Goal: Task Accomplishment & Management: Complete application form

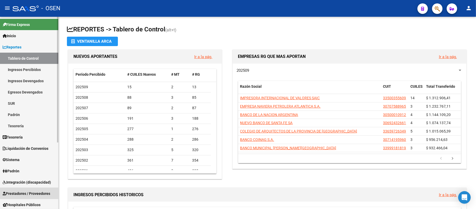
click at [31, 192] on span "Prestadores / Proveedores" at bounding box center [27, 193] width 48 height 6
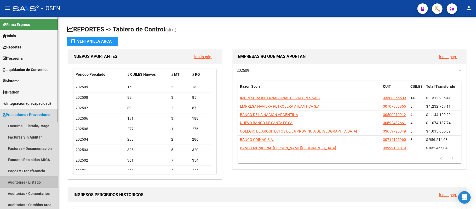
click at [32, 183] on link "Auditorías - Listado" at bounding box center [29, 181] width 58 height 11
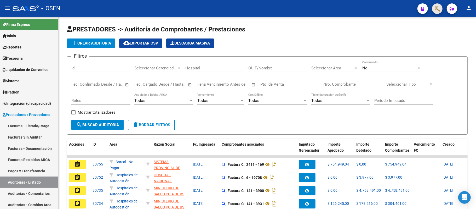
click at [441, 6] on button "button" at bounding box center [437, 8] width 10 height 10
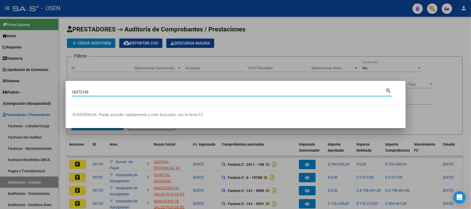
type input "18373145"
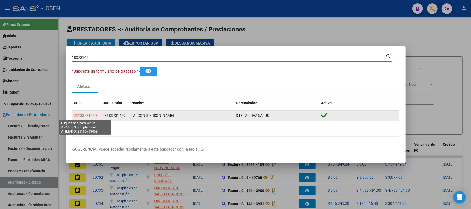
click at [94, 116] on span "23183731459" at bounding box center [85, 115] width 23 height 4
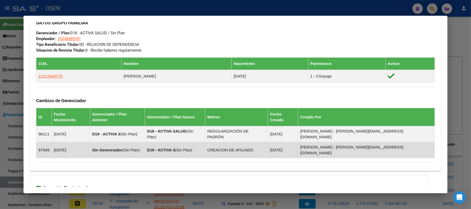
scroll to position [244, 0]
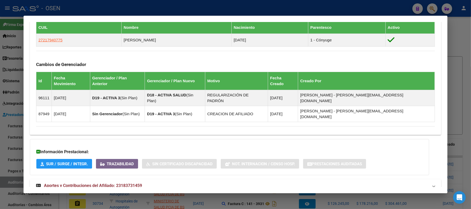
click at [197, 182] on mat-panel-title "Aportes y Contribuciones del Afiliado: 23183731459" at bounding box center [232, 185] width 393 height 6
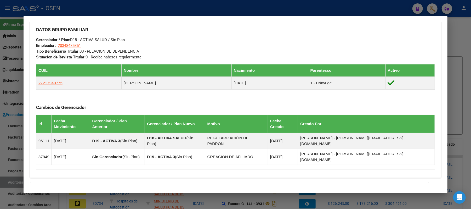
scroll to position [200, 0]
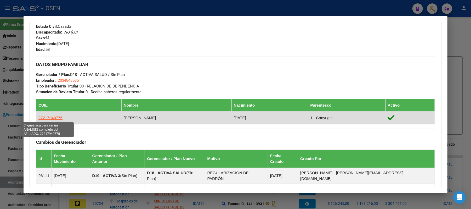
click at [53, 117] on span "27217940775" at bounding box center [50, 117] width 24 height 4
type textarea "27217940775"
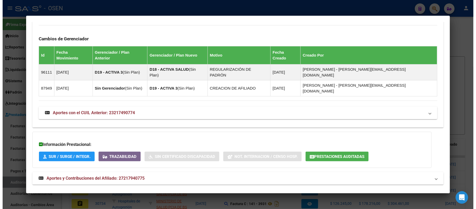
scroll to position [330, 0]
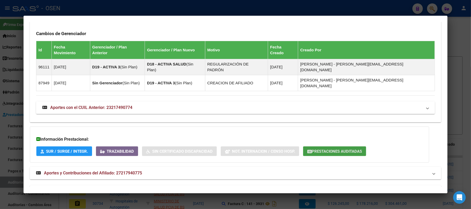
click at [321, 146] on button "Prestaciones Auditadas" at bounding box center [334, 151] width 63 height 10
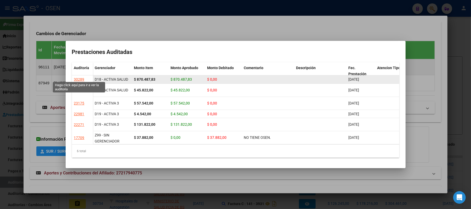
click at [75, 77] on div "30289" at bounding box center [79, 79] width 10 height 6
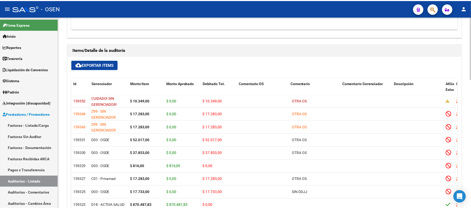
scroll to position [394, 0]
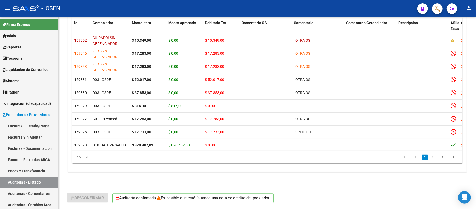
click at [433, 4] on div at bounding box center [435, 8] width 15 height 11
click at [433, 5] on button "button" at bounding box center [437, 8] width 10 height 10
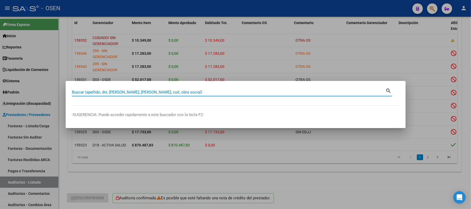
paste input "18373145"
type input "18373145"
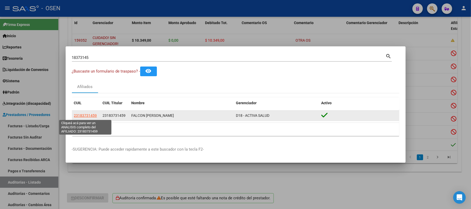
click at [84, 115] on span "23183731459" at bounding box center [85, 115] width 23 height 4
type textarea "23183731459"
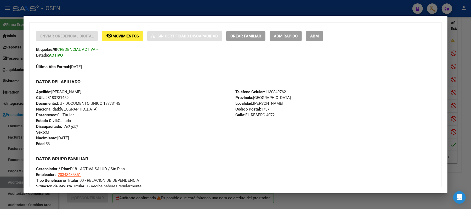
scroll to position [107, 0]
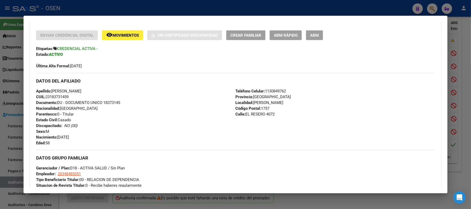
drag, startPoint x: 65, startPoint y: 98, endPoint x: 26, endPoint y: 89, distance: 40.1
click at [26, 89] on mat-dialog-content "Análisis Afiliado - CUIL: 23183731459 DATOS PADRÓN ÁGIL: FALCON [PERSON_NAME] |…" at bounding box center [236, 104] width 424 height 165
copy div "Apellido: [PERSON_NAME] CUIL: 23183731459"
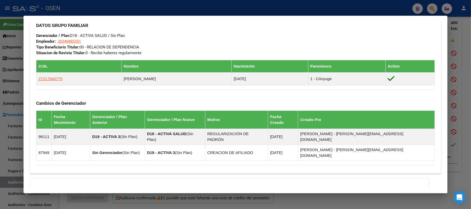
scroll to position [278, 0]
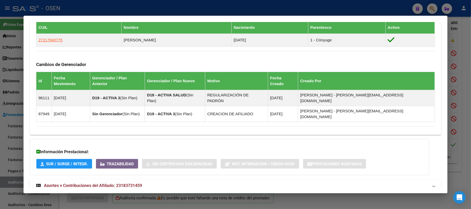
click at [163, 182] on mat-panel-title "Aportes y Contribuciones del Afiliado: 23183731459" at bounding box center [232, 185] width 393 height 6
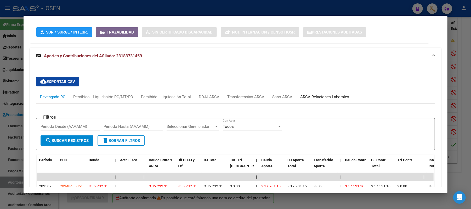
click at [328, 94] on div "ARCA Relaciones Laborales" at bounding box center [324, 97] width 49 height 6
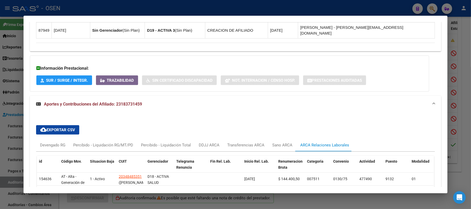
scroll to position [388, 0]
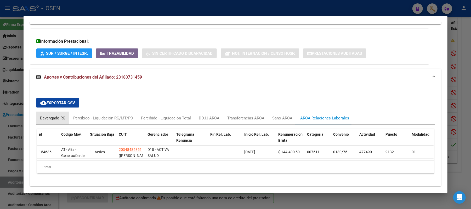
click at [46, 115] on div "Devengado RG" at bounding box center [52, 118] width 25 height 6
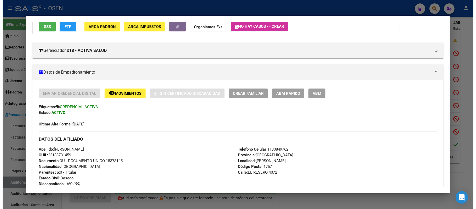
scroll to position [0, 0]
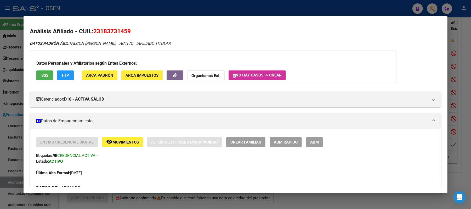
click at [62, 76] on span "FTP" at bounding box center [65, 75] width 7 height 5
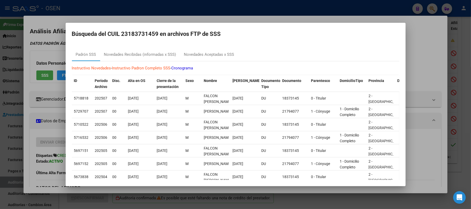
click at [434, 76] on div at bounding box center [235, 104] width 471 height 209
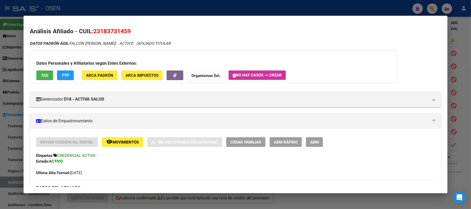
drag, startPoint x: 98, startPoint y: 32, endPoint x: 93, endPoint y: 32, distance: 5.8
click at [93, 32] on h2 "Análisis Afiliado - CUIL: 23183731459" at bounding box center [236, 31] width 412 height 9
copy span "23183731459"
click at [141, 13] on div at bounding box center [235, 104] width 471 height 209
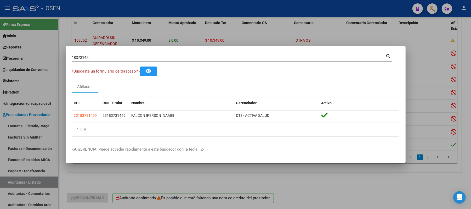
click at [141, 13] on div at bounding box center [235, 104] width 471 height 209
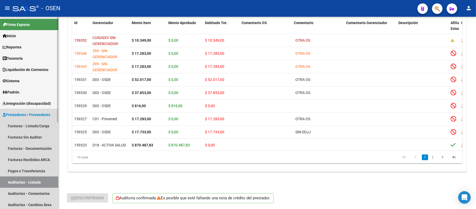
click at [31, 179] on link "Auditorías - Listado" at bounding box center [29, 181] width 58 height 11
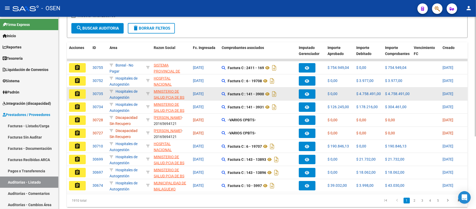
scroll to position [117, 0]
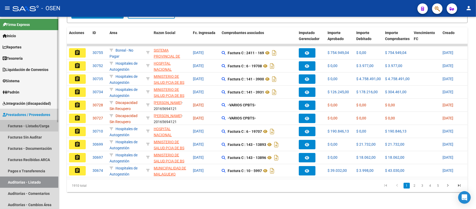
click at [32, 123] on link "Facturas - Listado/Carga" at bounding box center [29, 125] width 58 height 11
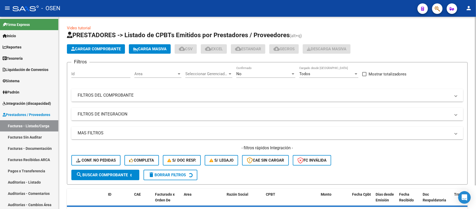
click at [160, 73] on span "Area" at bounding box center [155, 73] width 42 height 5
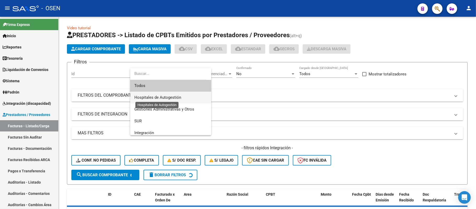
click at [174, 98] on span "Hospitales de Autogestión" at bounding box center [157, 97] width 47 height 5
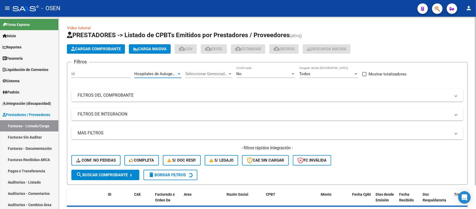
click at [267, 137] on mat-expansion-panel-header "MAS FILTROS" at bounding box center [267, 133] width 392 height 13
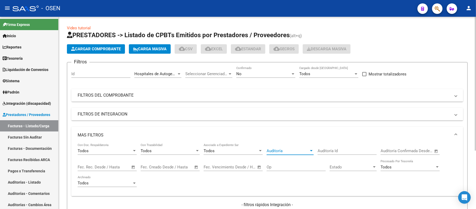
click at [287, 150] on span "Auditoría" at bounding box center [288, 150] width 42 height 5
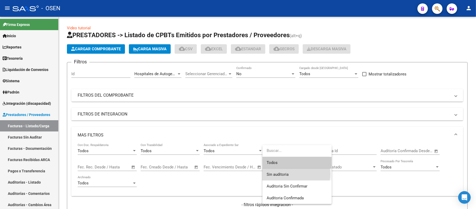
click at [294, 174] on span "Sin auditoria" at bounding box center [297, 174] width 61 height 12
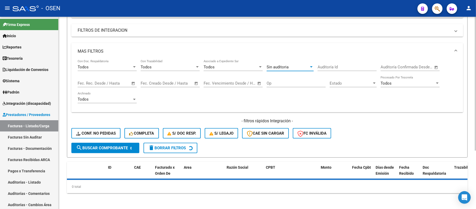
scroll to position [84, 0]
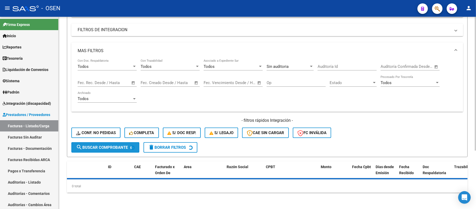
click at [120, 146] on span "search Buscar Comprobante" at bounding box center [102, 147] width 52 height 5
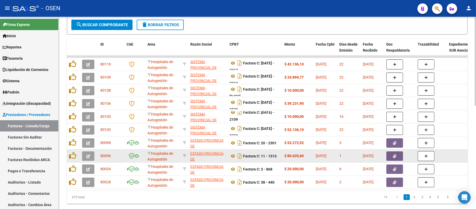
scroll to position [223, 0]
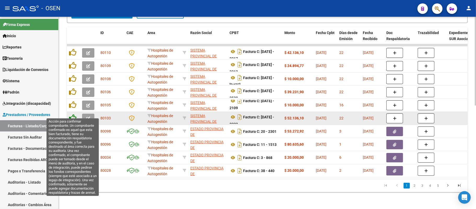
click at [74, 114] on icon at bounding box center [72, 117] width 7 height 7
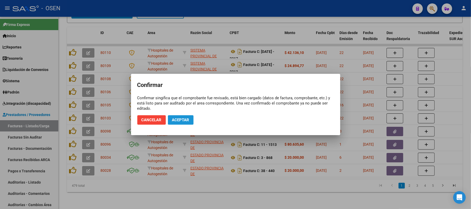
click at [179, 117] on span "Aceptar" at bounding box center [180, 119] width 17 height 5
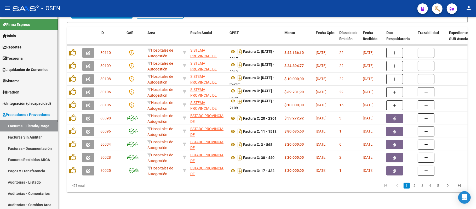
click at [26, 181] on link "Auditorías - Listado" at bounding box center [29, 181] width 58 height 11
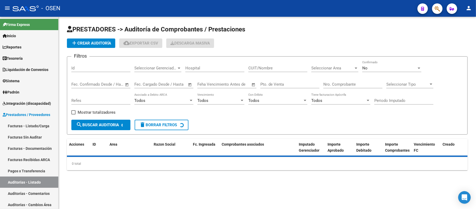
click at [82, 46] on button "add Crear Auditoría" at bounding box center [91, 42] width 48 height 9
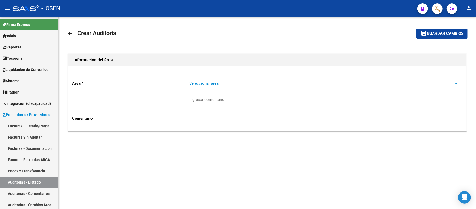
click at [203, 81] on span "Seleccionar area" at bounding box center [321, 83] width 265 height 5
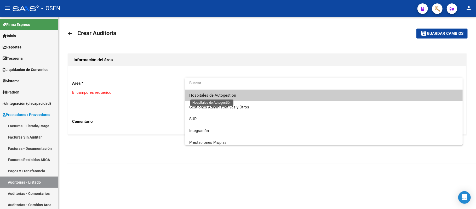
drag, startPoint x: 203, startPoint y: 81, endPoint x: 219, endPoint y: 97, distance: 22.6
click at [219, 97] on span "Hospitales de Autogestión" at bounding box center [212, 95] width 47 height 5
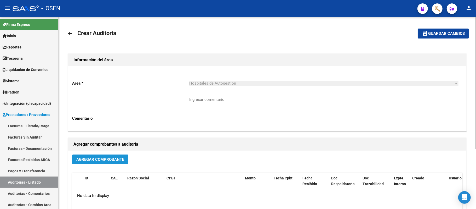
click at [106, 164] on button "Agregar Comprobante" at bounding box center [100, 159] width 56 height 10
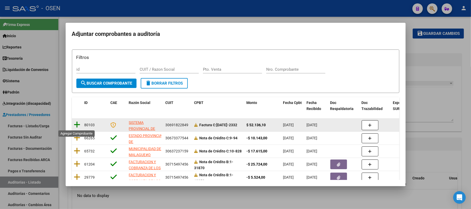
click at [79, 123] on icon at bounding box center [77, 124] width 7 height 7
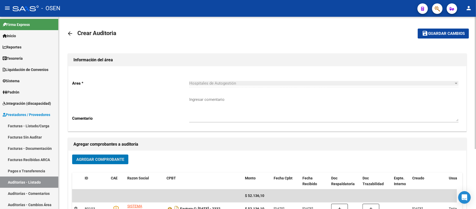
click at [438, 34] on span "Guardar cambios" at bounding box center [447, 33] width 37 height 5
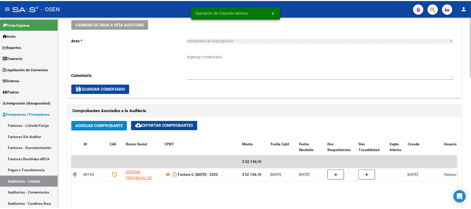
scroll to position [279, 0]
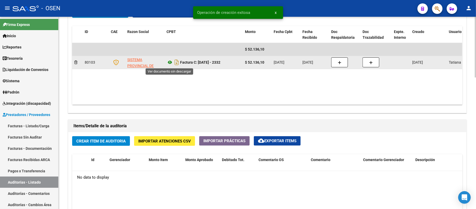
click at [170, 64] on icon at bounding box center [170, 62] width 7 height 6
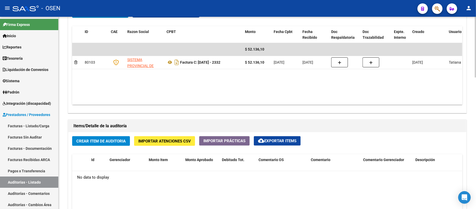
click at [112, 144] on button "Crear Item de Auditoria" at bounding box center [101, 141] width 58 height 10
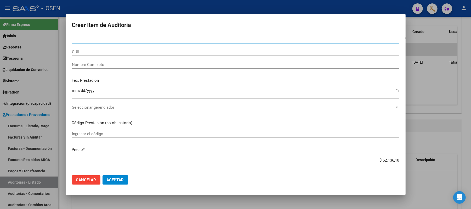
paste input "39144992"
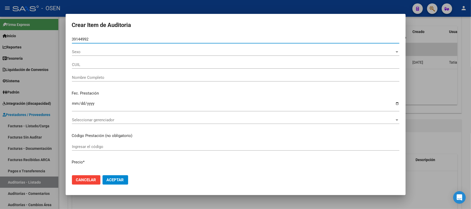
type input "39144992"
type input "27391449924"
type input "[PERSON_NAME] [PERSON_NAME]"
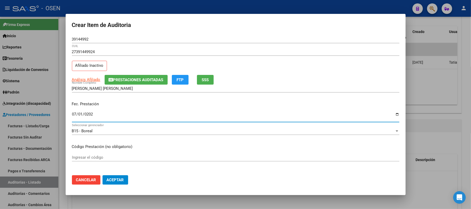
type input "[DATE]"
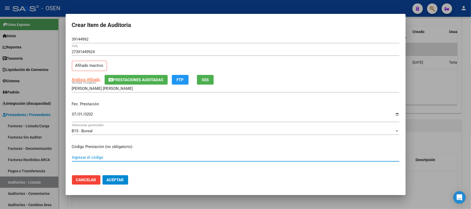
scroll to position [81, 0]
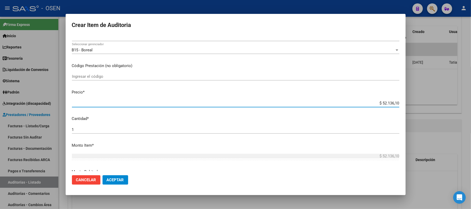
type input "$ 0,02"
type input "$ 0,21"
type input "$ 2,10"
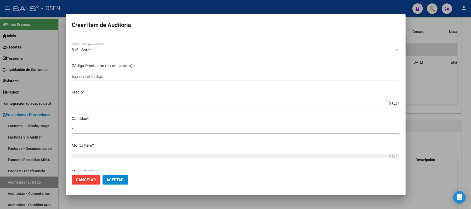
type input "$ 2,10"
type input "$ 21,06"
type input "$ 210,68"
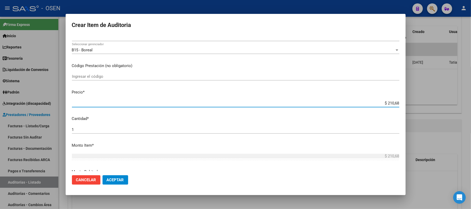
type input "$ 2.106,80"
type input "$ 21.068,05"
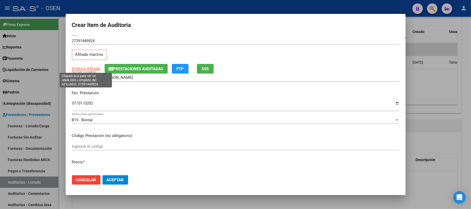
click at [87, 67] on span "Análisis Afiliado" at bounding box center [86, 68] width 29 height 5
type textarea "27391449924"
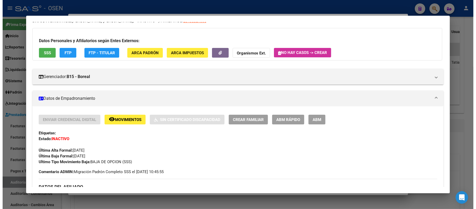
scroll to position [35, 0]
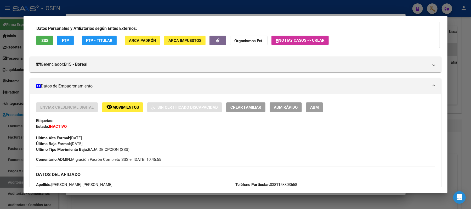
click at [44, 35] on div "Datos Personales y Afiliatorios según Entes Externos: SSS FTP FTP - Titular ARC…" at bounding box center [235, 32] width 410 height 32
click at [42, 31] on h3 "Datos Personales y Afiliatorios según Entes Externos:" at bounding box center [234, 28] width 397 height 6
click at [41, 41] on span "SSS" at bounding box center [44, 40] width 7 height 5
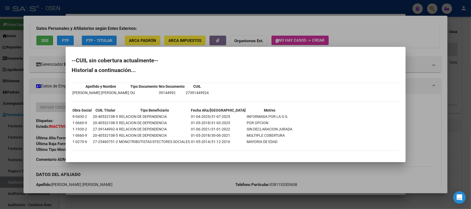
click at [357, 37] on div at bounding box center [235, 104] width 471 height 209
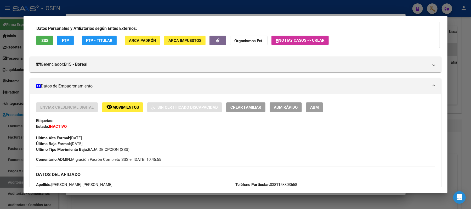
click at [329, 8] on div at bounding box center [235, 104] width 471 height 209
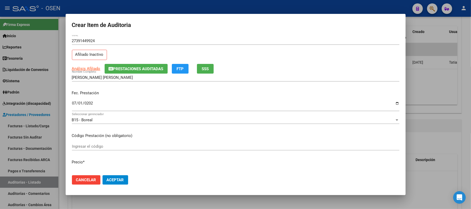
click at [111, 180] on span "Aceptar" at bounding box center [115, 179] width 17 height 5
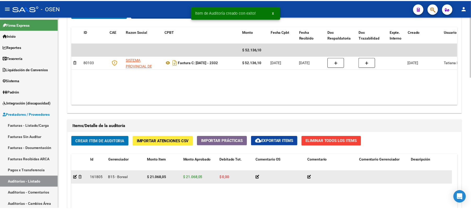
scroll to position [279, 0]
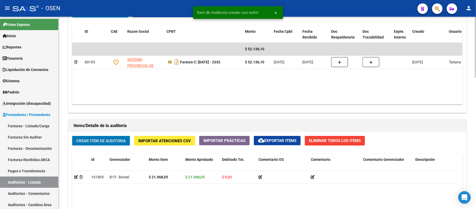
click at [117, 138] on span "Crear Item de Auditoria" at bounding box center [100, 140] width 49 height 5
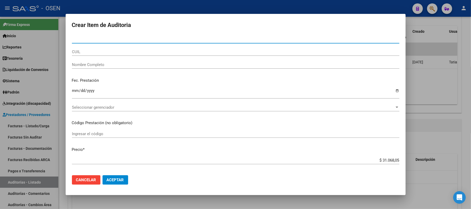
paste input "32501766"
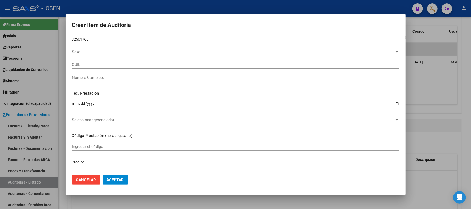
type input "32501766"
type input "20325017660"
type input "[PERSON_NAME]"
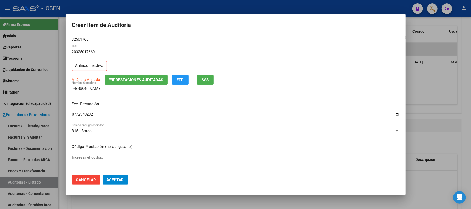
type input "[DATE]"
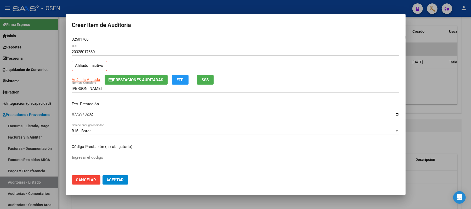
scroll to position [81, 0]
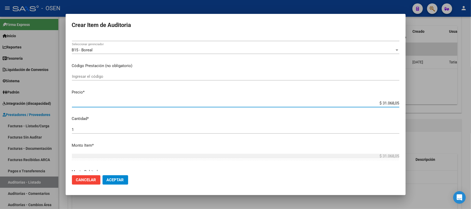
type input "$ 0,01"
type input "$ 0,10"
type input "$ 1,00"
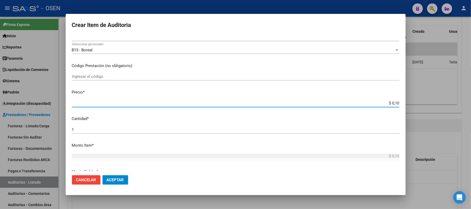
type input "$ 1,00"
type input "$ 10,00"
type input "$ 100,00"
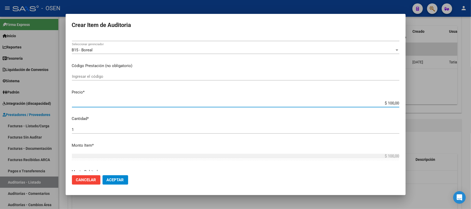
type input "$ 1.000,00"
type input "$ 10.000,00"
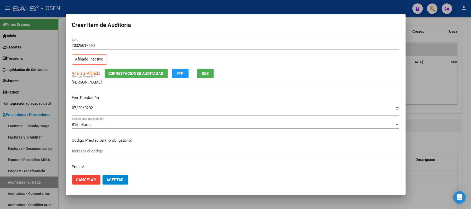
scroll to position [0, 0]
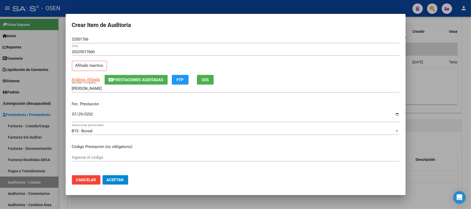
click at [208, 80] on span "SSS" at bounding box center [205, 79] width 7 height 5
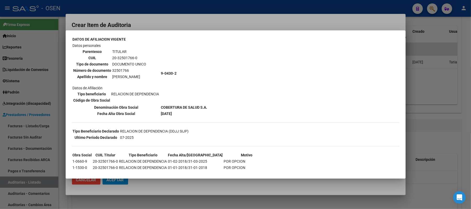
scroll to position [31, 0]
click at [243, 188] on div at bounding box center [235, 104] width 471 height 209
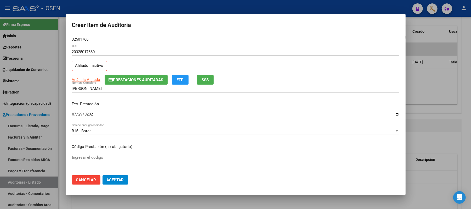
click at [117, 177] on button "Aceptar" at bounding box center [116, 179] width 26 height 9
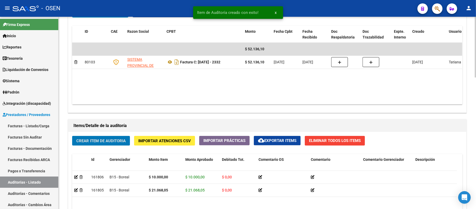
click at [110, 138] on button "Crear Item de Auditoria" at bounding box center [101, 141] width 58 height 10
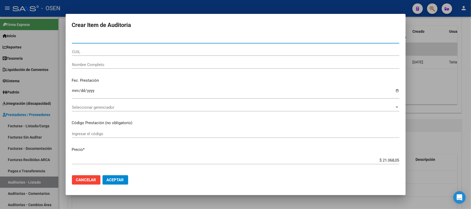
paste input "57285660"
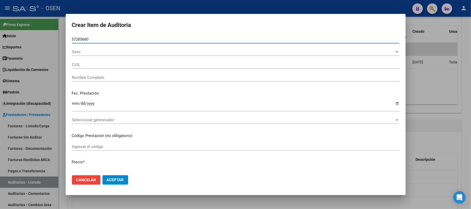
type input "57285660"
type input "20572856608"
type input "[PERSON_NAME]"
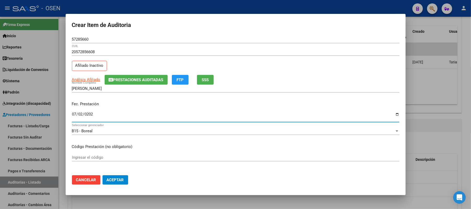
type input "[DATE]"
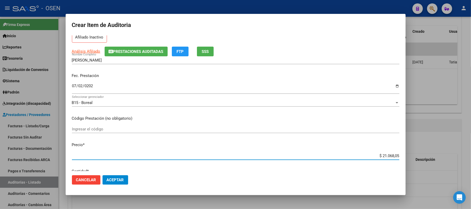
scroll to position [0, 0]
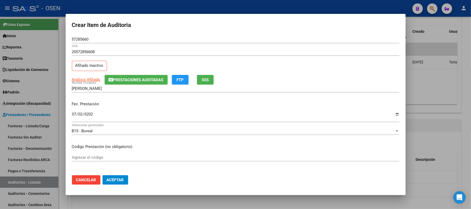
click at [206, 79] on span "SSS" at bounding box center [205, 79] width 7 height 5
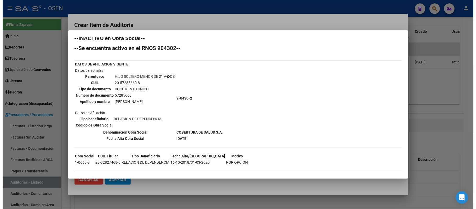
scroll to position [7, 0]
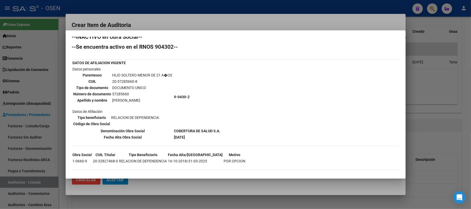
click at [187, 174] on mat-dialog-container "--INACTIVO en Obra Social-- --Se encuentra activo en el RNOS 904302-- DATOS DE …" at bounding box center [236, 104] width 340 height 148
click at [143, 183] on div at bounding box center [235, 104] width 471 height 209
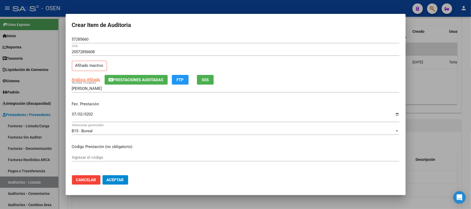
click at [110, 177] on span "Aceptar" at bounding box center [115, 179] width 17 height 5
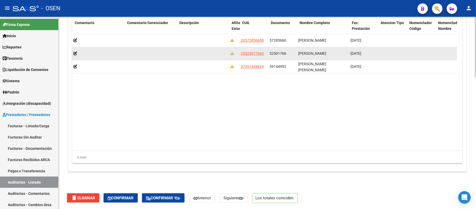
scroll to position [0, 239]
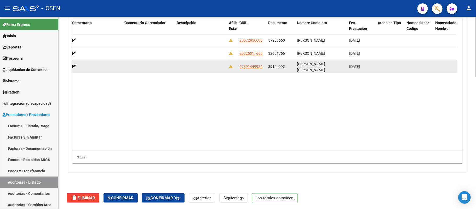
drag, startPoint x: 332, startPoint y: 68, endPoint x: 296, endPoint y: 66, distance: 35.3
click at [296, 66] on datatable-body-cell "[PERSON_NAME] [PERSON_NAME]" at bounding box center [321, 66] width 52 height 13
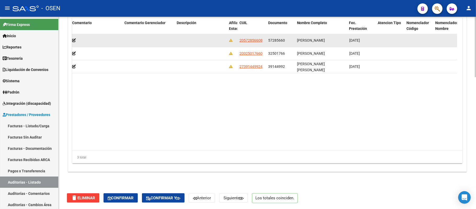
copy span "[PERSON_NAME] [PERSON_NAME]"
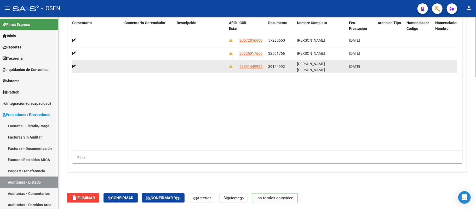
drag, startPoint x: 285, startPoint y: 68, endPoint x: 265, endPoint y: 68, distance: 19.6
click at [265, 68] on div "161805 B15 - Boreal $ 21.068,05 $ 21.068,05 $ 0,00 27391449924 39144992 [PERSON…" at bounding box center [221, 66] width 776 height 13
copy div "39144992"
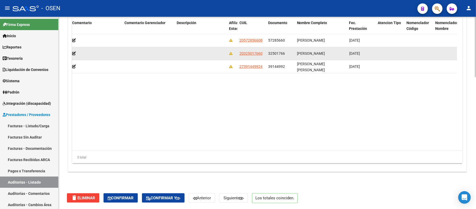
drag, startPoint x: 341, startPoint y: 53, endPoint x: 298, endPoint y: 54, distance: 43.5
click at [298, 54] on div "[PERSON_NAME]" at bounding box center [321, 53] width 48 height 6
copy span "[PERSON_NAME]"
drag, startPoint x: 287, startPoint y: 53, endPoint x: 267, endPoint y: 52, distance: 20.2
click at [267, 52] on datatable-body-cell "32501766" at bounding box center [280, 53] width 29 height 13
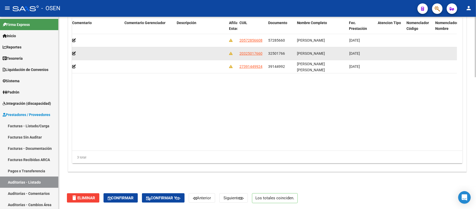
copy span "32501766"
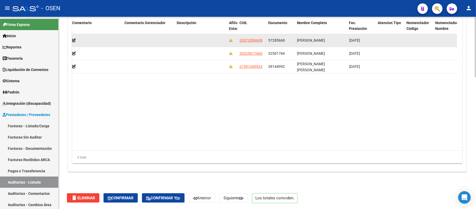
drag, startPoint x: 339, startPoint y: 41, endPoint x: 297, endPoint y: 37, distance: 42.4
click at [297, 37] on datatable-body-cell "[PERSON_NAME]" at bounding box center [321, 40] width 52 height 13
copy span "[PERSON_NAME]"
drag, startPoint x: 286, startPoint y: 41, endPoint x: 268, endPoint y: 38, distance: 17.8
click at [268, 38] on div "57285660" at bounding box center [280, 40] width 25 height 6
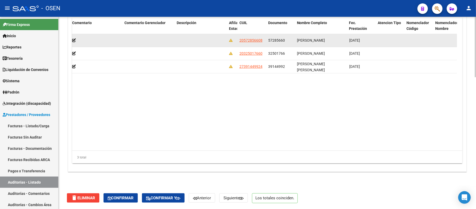
copy span "57285660"
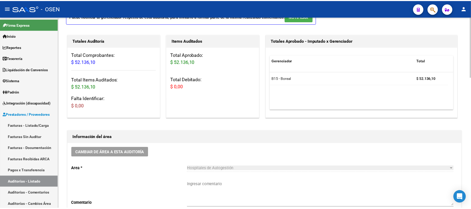
scroll to position [0, 0]
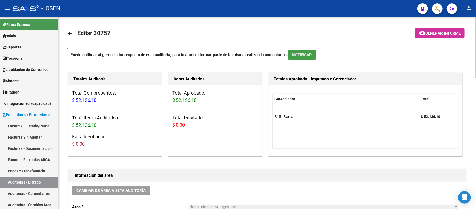
click at [311, 54] on span "NOTIFICAR" at bounding box center [302, 55] width 20 height 5
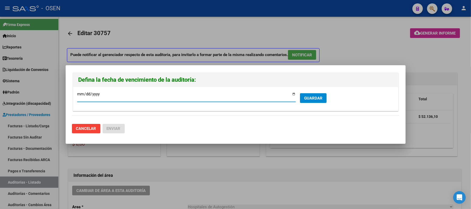
click at [316, 101] on button "GUARDAR" at bounding box center [313, 98] width 27 height 10
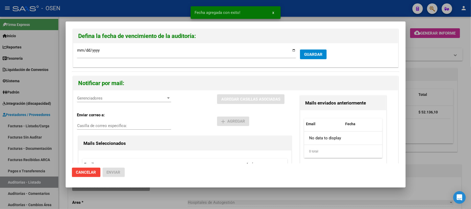
click at [114, 103] on div "Gerenciadores Gerenciadores" at bounding box center [124, 100] width 94 height 13
click at [114, 102] on div "Gerenciadores Gerenciadores" at bounding box center [124, 98] width 94 height 8
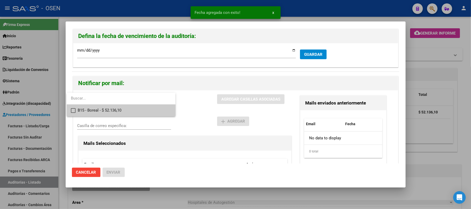
click at [115, 107] on span "B15 - Boreal - $ 52.136,10" at bounding box center [125, 110] width 94 height 12
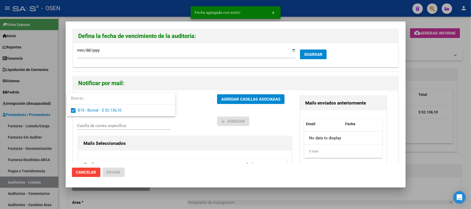
click at [202, 132] on div at bounding box center [235, 104] width 471 height 209
click at [228, 105] on div "B15 - Boreal - $ 52.136,10 Gerenciadores AGREGAR CASILLAS ASOCIADAS" at bounding box center [185, 101] width 216 height 14
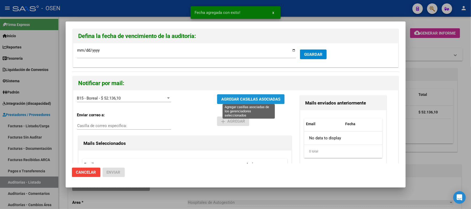
click at [229, 98] on span "AGREGAR CASILLAS ASOCIADAS" at bounding box center [250, 99] width 59 height 5
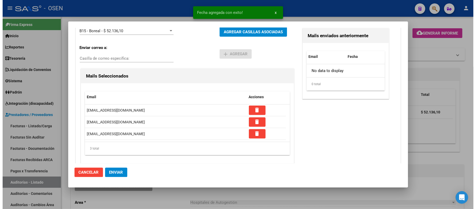
scroll to position [74, 0]
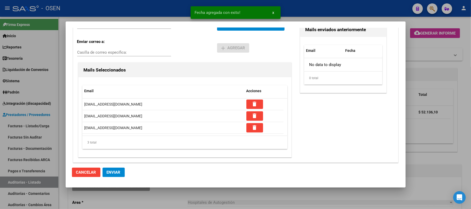
click at [115, 167] on mat-dialog-actions "Cancelar Enviar" at bounding box center [236, 172] width 328 height 18
click at [115, 171] on span "Enviar" at bounding box center [114, 172] width 14 height 5
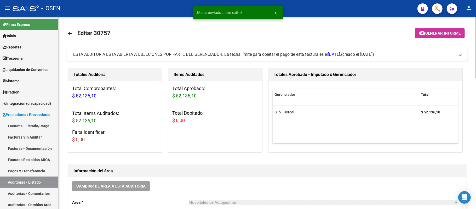
click at [113, 190] on button "Cambiar de área a esta auditoría" at bounding box center [111, 186] width 78 height 10
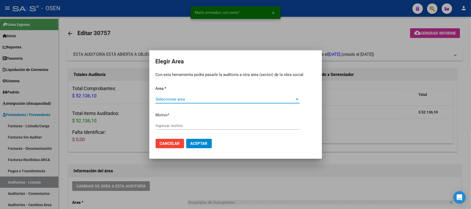
click at [172, 102] on div "Seleccionar area Seleccionar area" at bounding box center [228, 101] width 144 height 13
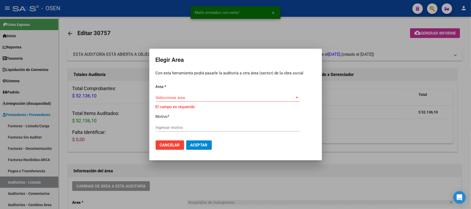
click at [174, 99] on span "Seleccionar area" at bounding box center [225, 97] width 139 height 5
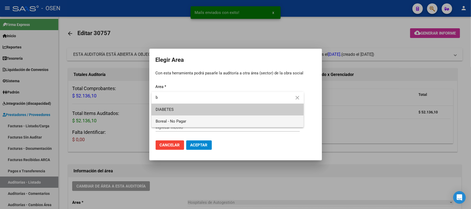
type input "b"
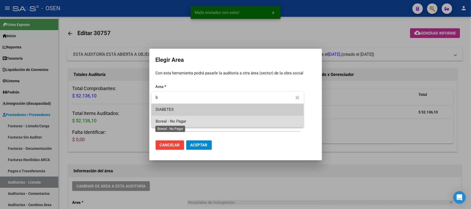
click at [172, 120] on span "Boreal - No Pagar" at bounding box center [171, 121] width 31 height 5
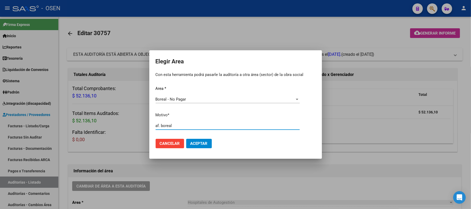
type input "af. boreal"
click at [196, 144] on span "Aceptar" at bounding box center [198, 143] width 17 height 5
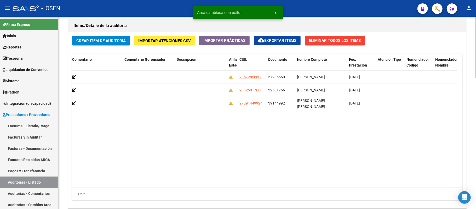
scroll to position [412, 0]
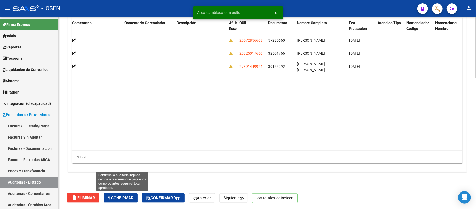
click at [130, 196] on span "Confirmar" at bounding box center [121, 197] width 26 height 5
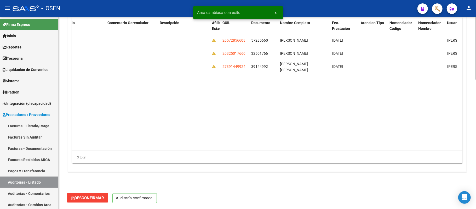
scroll to position [394, 0]
type input "202509"
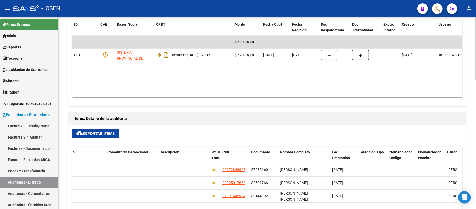
scroll to position [220, 0]
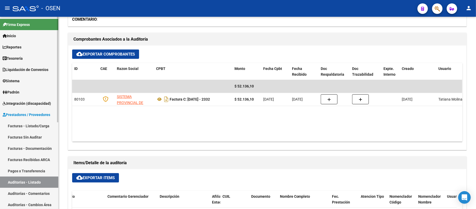
click at [42, 179] on link "Auditorías - Listado" at bounding box center [29, 181] width 58 height 11
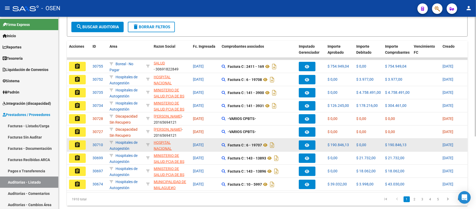
scroll to position [105, 0]
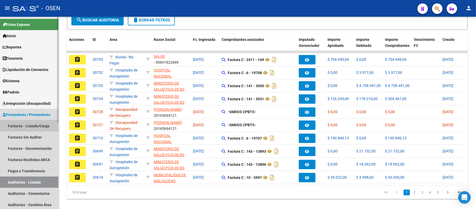
click at [39, 126] on link "Facturas - Listado/Carga" at bounding box center [29, 125] width 58 height 11
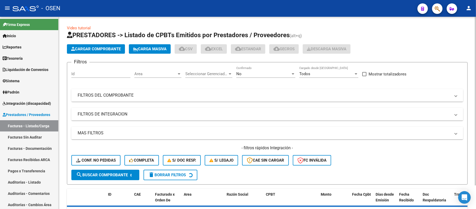
click at [158, 69] on div "Area Area" at bounding box center [157, 71] width 47 height 11
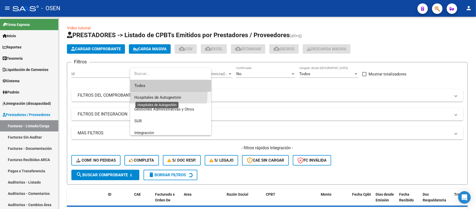
click at [162, 95] on span "Hospitales de Autogestión" at bounding box center [157, 97] width 47 height 5
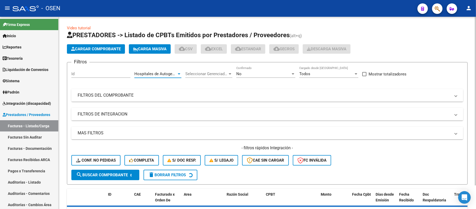
scroll to position [27, 0]
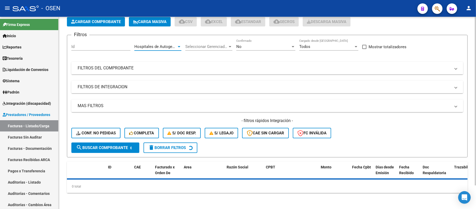
click at [309, 107] on mat-panel-title "MAS FILTROS" at bounding box center [264, 106] width 373 height 6
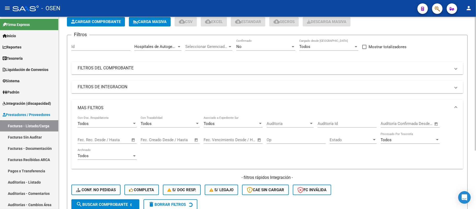
click at [298, 122] on span "Auditoría" at bounding box center [288, 123] width 42 height 5
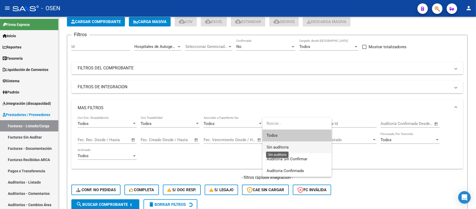
click at [286, 146] on span "Sin auditoria" at bounding box center [278, 147] width 22 height 5
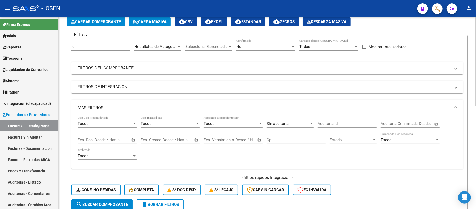
click at [111, 197] on div "- filtros rápidos Integración - Conf. no pedidas Completa S/ Doc Resp. S/ legaj…" at bounding box center [267, 187] width 392 height 25
click at [110, 200] on button "search Buscar Comprobante" at bounding box center [101, 204] width 61 height 10
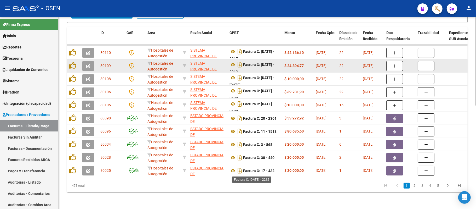
scroll to position [223, 0]
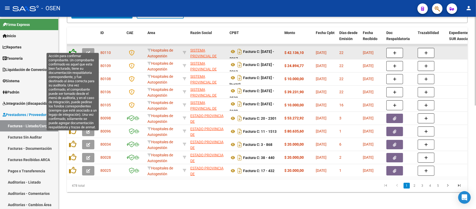
click at [74, 49] on icon at bounding box center [72, 52] width 7 height 7
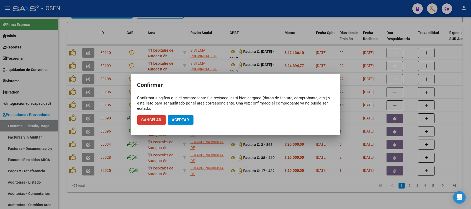
click at [191, 120] on button "Aceptar" at bounding box center [181, 119] width 26 height 9
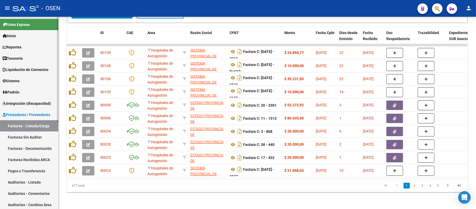
drag, startPoint x: 26, startPoint y: 182, endPoint x: 40, endPoint y: 176, distance: 15.3
click at [26, 182] on link "Auditorías - Listado" at bounding box center [29, 181] width 58 height 11
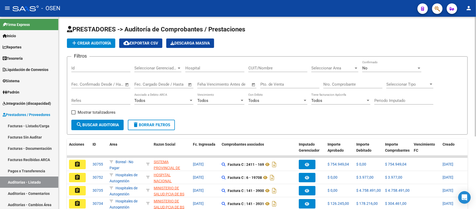
click at [104, 42] on span "add Crear Auditoría" at bounding box center [91, 43] width 40 height 5
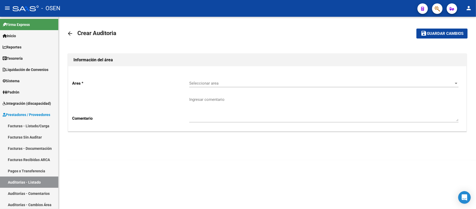
click at [233, 82] on span "Seleccionar area" at bounding box center [321, 83] width 265 height 5
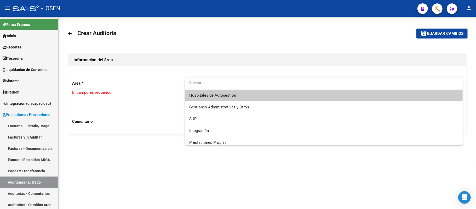
click at [240, 95] on span "Hospitales de Autogestión" at bounding box center [323, 95] width 269 height 12
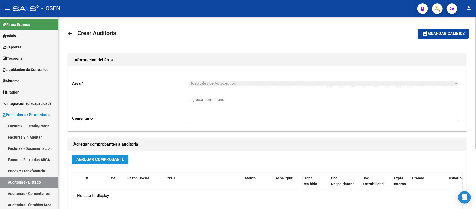
click at [113, 161] on span "Agregar Comprobante" at bounding box center [100, 159] width 48 height 5
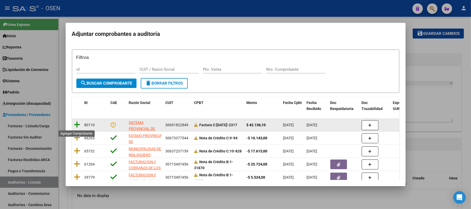
click at [79, 125] on icon at bounding box center [77, 124] width 7 height 7
click at [79, 114] on datatable-header-cell at bounding box center [77, 105] width 10 height 17
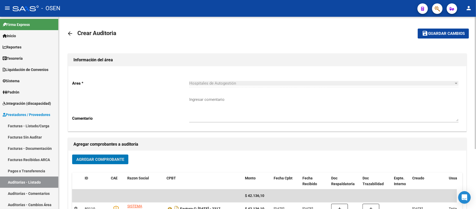
click at [439, 31] on span "Guardar cambios" at bounding box center [447, 33] width 37 height 5
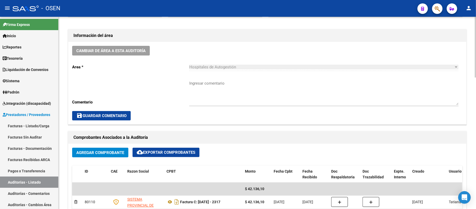
scroll to position [244, 0]
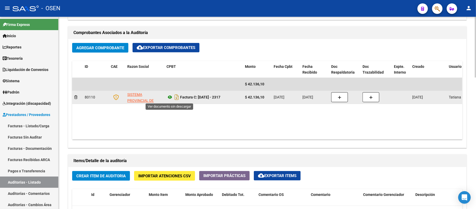
click at [171, 96] on icon at bounding box center [170, 97] width 7 height 6
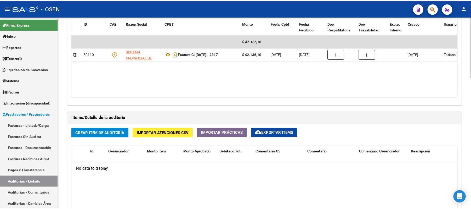
scroll to position [314, 0]
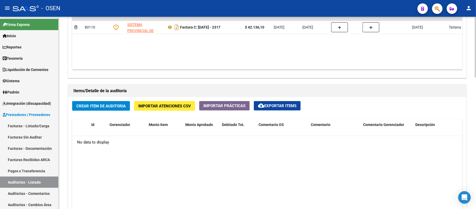
click at [107, 108] on span "Crear Item de Auditoria" at bounding box center [100, 106] width 49 height 5
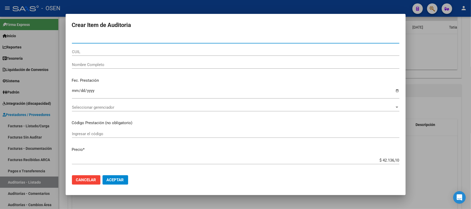
paste input "58329294"
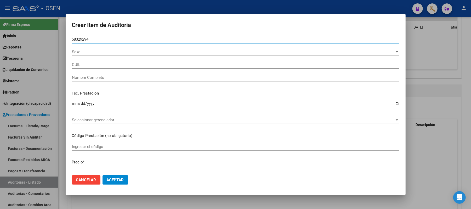
type input "58329294"
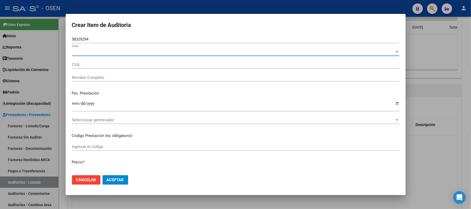
type input "20583292943"
type input "[PERSON_NAME]"
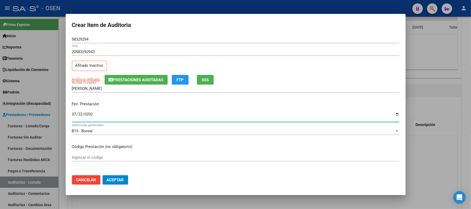
type input "[DATE]"
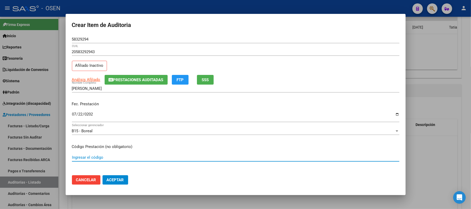
scroll to position [81, 0]
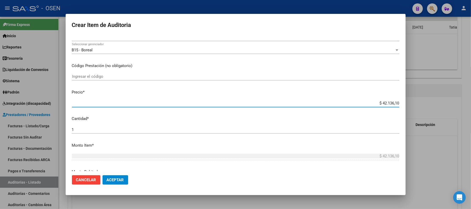
type input "$ 0,02"
type input "$ 0,21"
type input "$ 2,10"
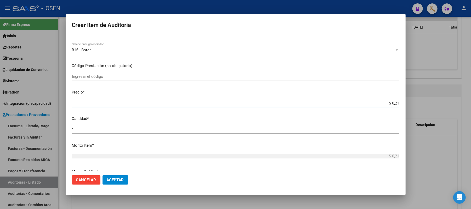
type input "$ 2,10"
type input "$ 21,06"
type input "$ 210,68"
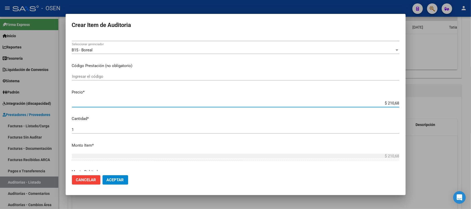
type input "$ 2.106,80"
type input "$ 21.068,05"
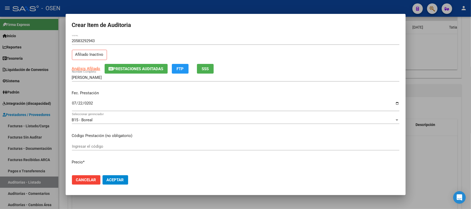
scroll to position [0, 0]
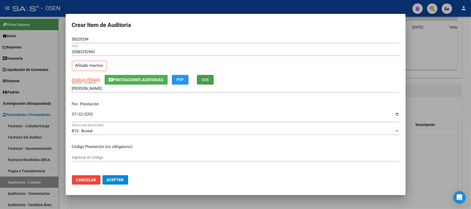
click at [200, 83] on button "SSS" at bounding box center [205, 80] width 17 height 10
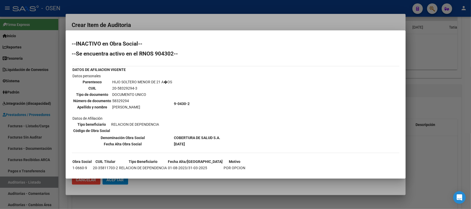
click at [446, 55] on div at bounding box center [235, 104] width 471 height 209
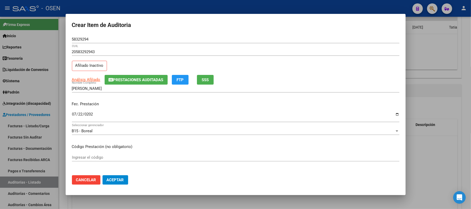
click at [112, 178] on span "Aceptar" at bounding box center [115, 179] width 17 height 5
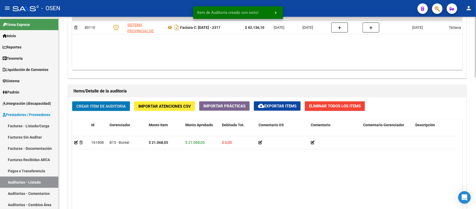
click at [112, 108] on span "Crear Item de Auditoria" at bounding box center [100, 106] width 49 height 5
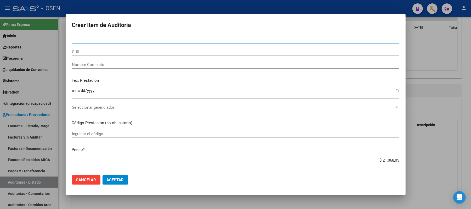
paste input "25543653"
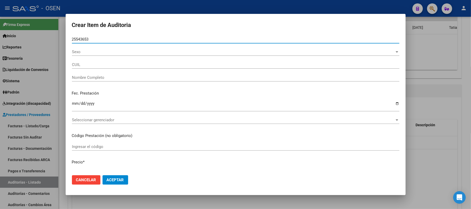
type input "25543653"
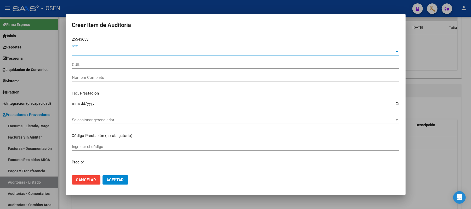
type input "27255436533"
type input "[PERSON_NAME] -"
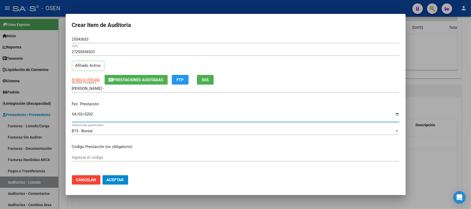
type input "[DATE]"
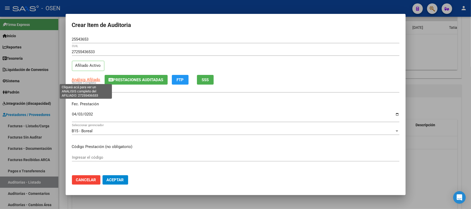
click at [95, 78] on span "Análisis Afiliado" at bounding box center [86, 79] width 29 height 5
type textarea "27255436533"
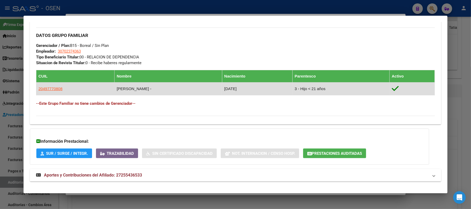
scroll to position [251, 0]
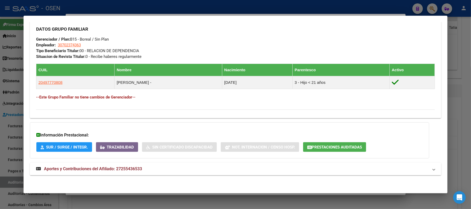
click at [125, 163] on mat-expansion-panel-header "Aportes y Contribuciones del Afiliado: 27255436533" at bounding box center [236, 168] width 412 height 13
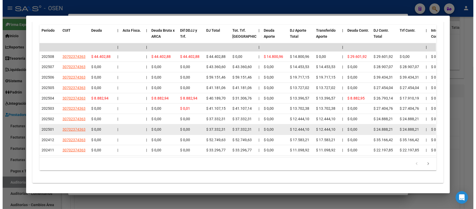
scroll to position [510, 0]
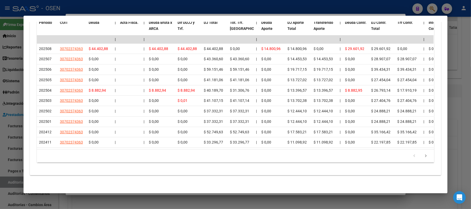
click at [186, 8] on div at bounding box center [235, 104] width 471 height 209
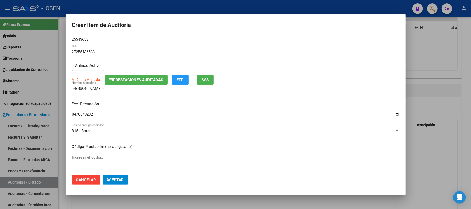
click at [120, 175] on mat-dialog-actions "Cancelar Aceptar" at bounding box center [236, 180] width 328 height 18
click at [120, 186] on mat-dialog-actions "Cancelar Aceptar" at bounding box center [236, 180] width 328 height 18
click at [120, 182] on span "Aceptar" at bounding box center [115, 179] width 17 height 5
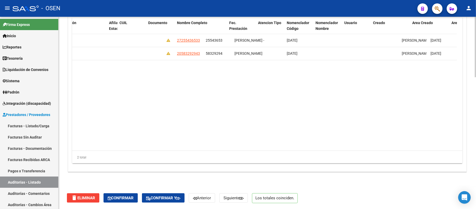
scroll to position [0, 388]
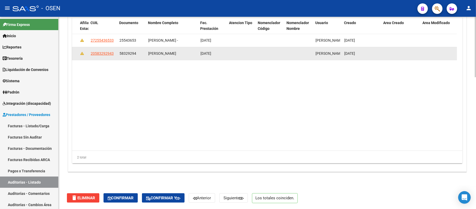
drag, startPoint x: 190, startPoint y: 53, endPoint x: 147, endPoint y: 50, distance: 43.5
click at [147, 50] on datatable-body-cell "[PERSON_NAME]" at bounding box center [172, 53] width 52 height 13
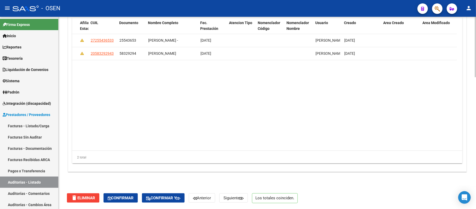
copy span "[PERSON_NAME]"
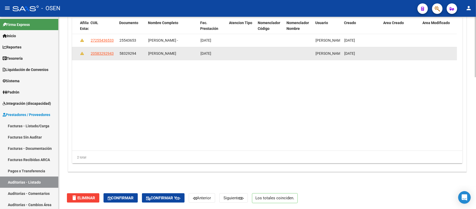
drag, startPoint x: 137, startPoint y: 53, endPoint x: 120, endPoint y: 53, distance: 17.8
click at [120, 53] on div "58329294" at bounding box center [132, 53] width 25 height 6
copy span "58329294"
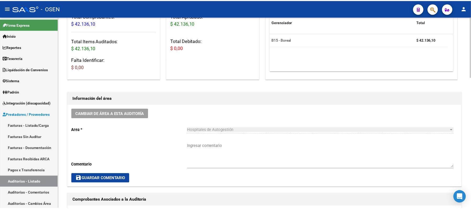
scroll to position [0, 0]
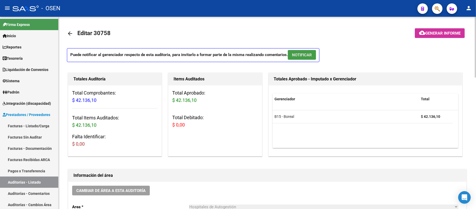
click at [295, 55] on span "NOTIFICAR" at bounding box center [302, 55] width 20 height 5
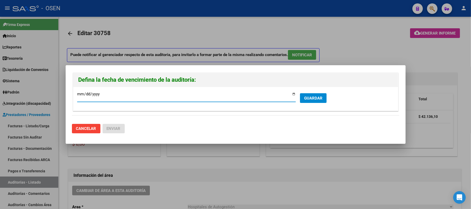
click at [312, 99] on span "GUARDAR" at bounding box center [313, 98] width 18 height 5
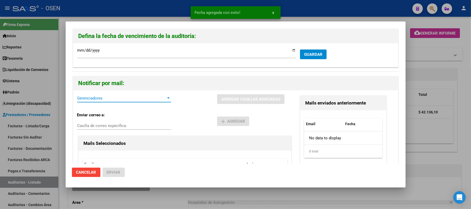
click at [104, 98] on span "Gerenciadores" at bounding box center [121, 98] width 89 height 5
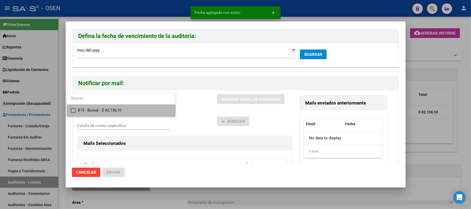
click at [104, 105] on span "B15 - Boreal - $ 42.136,10" at bounding box center [125, 110] width 94 height 12
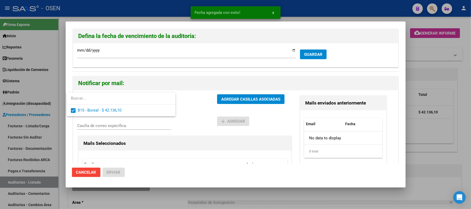
click at [189, 111] on div at bounding box center [235, 104] width 471 height 209
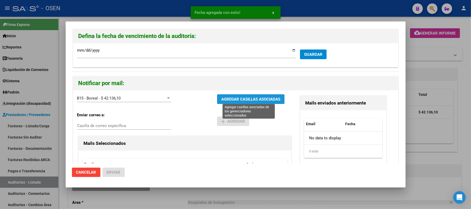
click at [231, 99] on span "AGREGAR CASILLAS ASOCIADAS" at bounding box center [250, 99] width 59 height 5
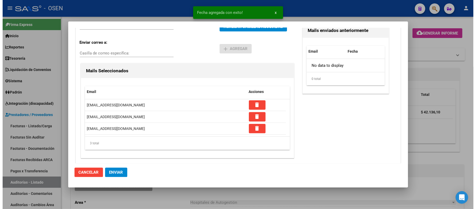
scroll to position [74, 0]
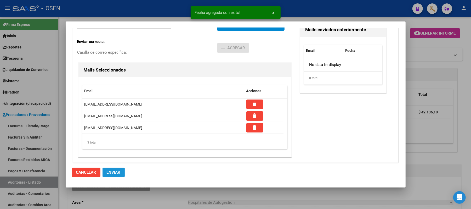
click at [107, 174] on span "Enviar" at bounding box center [114, 172] width 14 height 5
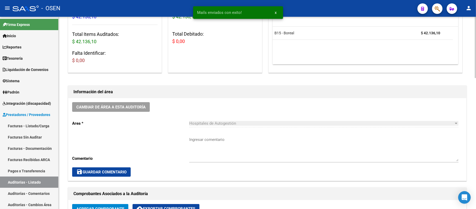
scroll to position [105, 0]
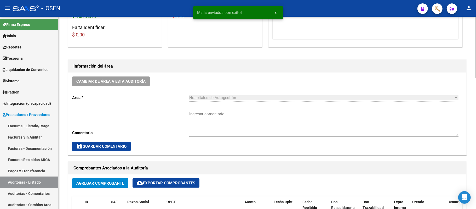
click at [100, 82] on span "Cambiar de área a esta auditoría" at bounding box center [110, 81] width 69 height 5
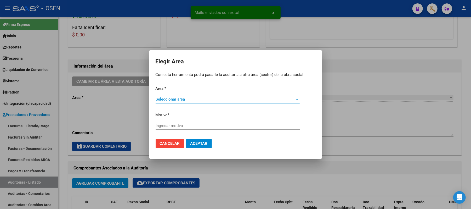
click at [178, 100] on span "Seleccionar area" at bounding box center [225, 99] width 139 height 5
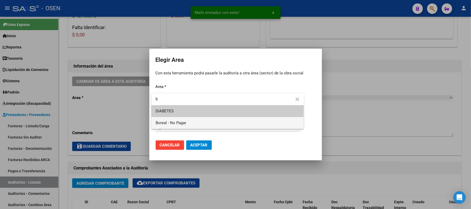
type input "b"
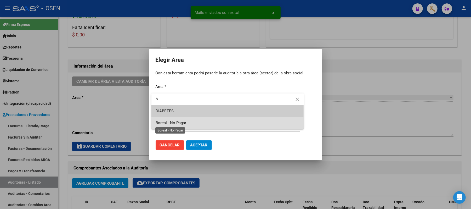
click at [180, 121] on span "Boreal - No Pagar" at bounding box center [171, 122] width 31 height 5
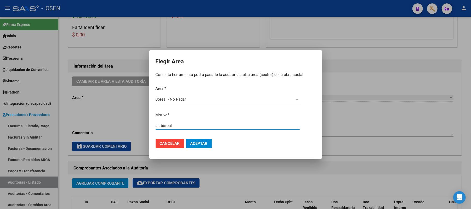
type input "af. boreal"
click at [195, 139] on button "Aceptar" at bounding box center [199, 143] width 26 height 9
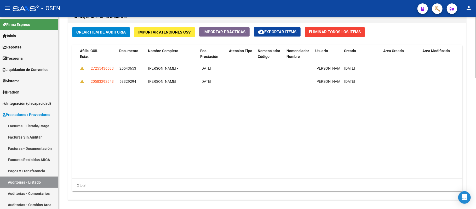
scroll to position [412, 0]
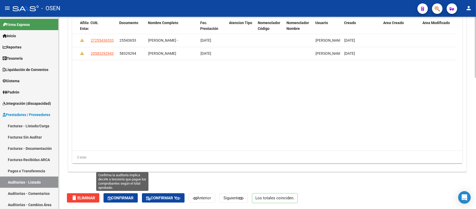
click at [114, 201] on button "Confirmar" at bounding box center [121, 197] width 34 height 9
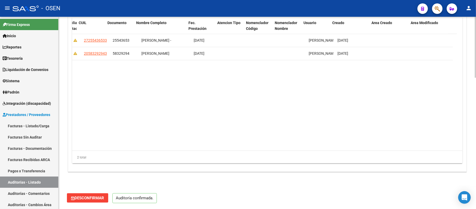
scroll to position [394, 0]
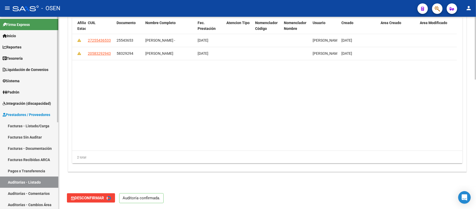
click at [33, 183] on link "Auditorías - Listado" at bounding box center [29, 181] width 58 height 11
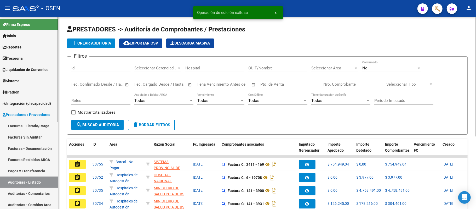
drag, startPoint x: 25, startPoint y: 123, endPoint x: 29, endPoint y: 147, distance: 23.4
click at [25, 123] on link "Facturas - Listado/Carga" at bounding box center [29, 125] width 58 height 11
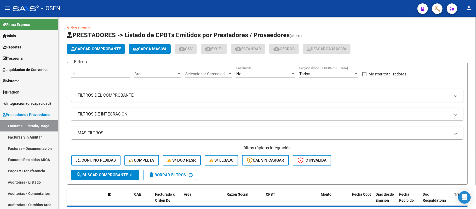
click at [158, 76] on span "Area" at bounding box center [155, 73] width 42 height 5
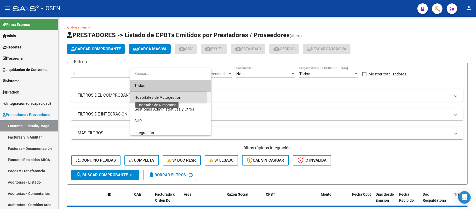
click at [165, 97] on span "Hospitales de Autogestión" at bounding box center [157, 97] width 47 height 5
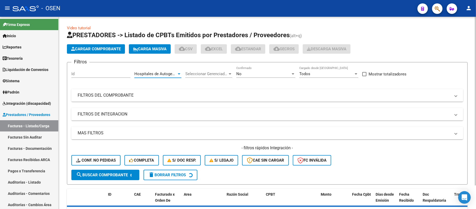
click at [161, 135] on mat-panel-title "MAS FILTROS" at bounding box center [264, 133] width 373 height 6
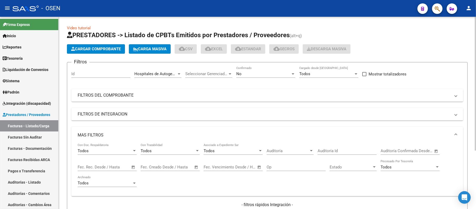
click at [278, 152] on span "Auditoría" at bounding box center [288, 150] width 42 height 5
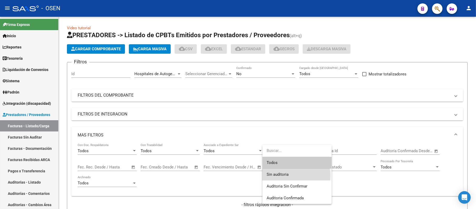
click at [290, 175] on span "Sin auditoria" at bounding box center [297, 174] width 61 height 12
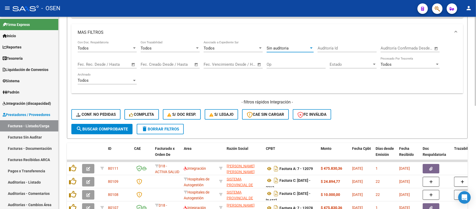
scroll to position [105, 0]
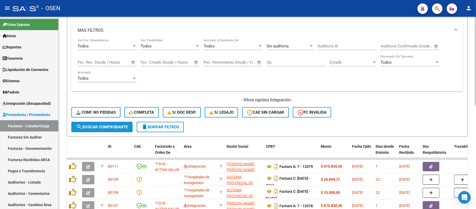
click at [103, 126] on span "search Buscar Comprobante" at bounding box center [102, 127] width 52 height 5
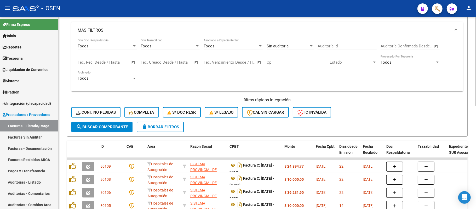
click at [105, 125] on span "search Buscar Comprobante" at bounding box center [102, 127] width 52 height 5
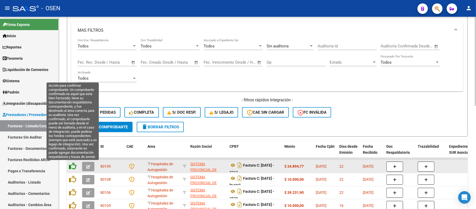
click at [74, 165] on icon at bounding box center [72, 165] width 7 height 7
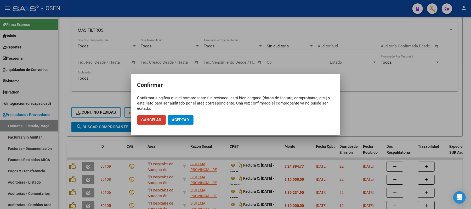
click at [184, 119] on span "Aceptar" at bounding box center [180, 119] width 17 height 5
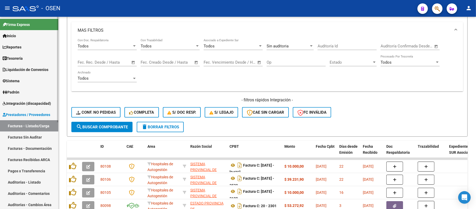
click at [21, 185] on link "Auditorías - Listado" at bounding box center [29, 181] width 58 height 11
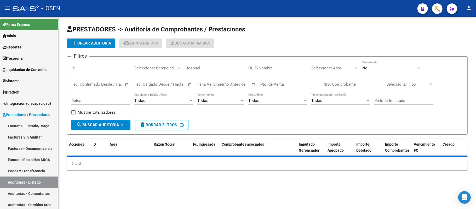
click at [90, 37] on app-list-header "PRESTADORES -> Auditoría de Comprobantes / Prestaciones add Crear Auditoría clo…" at bounding box center [267, 79] width 401 height 109
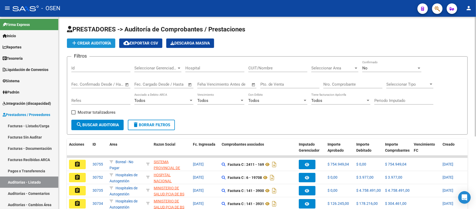
click at [91, 41] on span "add Crear Auditoría" at bounding box center [91, 43] width 40 height 5
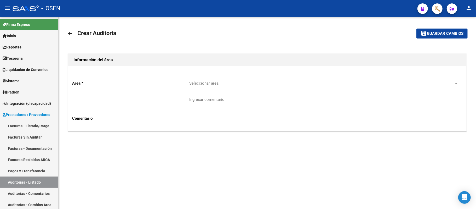
click at [207, 83] on span "Seleccionar area" at bounding box center [321, 83] width 265 height 5
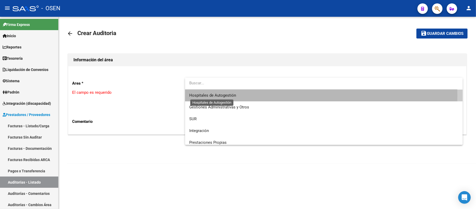
click at [230, 95] on span "Hospitales de Autogestión" at bounding box center [212, 95] width 47 height 5
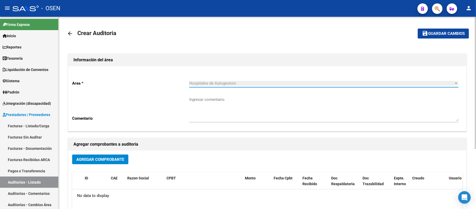
click at [90, 161] on span "Agregar Comprobante" at bounding box center [100, 159] width 48 height 5
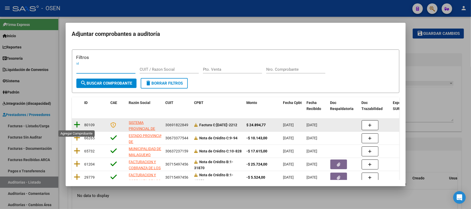
click at [78, 123] on icon at bounding box center [77, 124] width 7 height 7
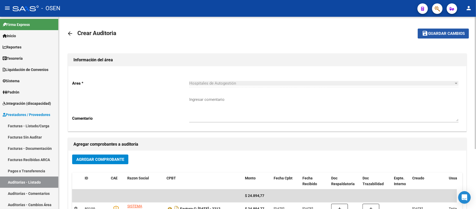
click at [442, 32] on span "Guardar cambios" at bounding box center [447, 33] width 37 height 5
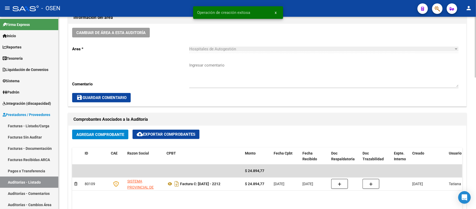
scroll to position [174, 0]
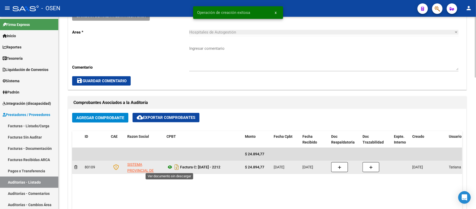
click at [171, 167] on icon at bounding box center [170, 167] width 7 height 6
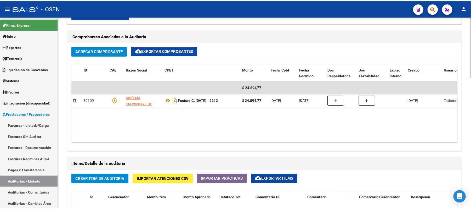
scroll to position [349, 0]
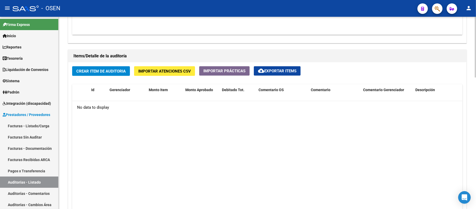
click at [107, 73] on span "Crear Item de Auditoria" at bounding box center [100, 71] width 49 height 5
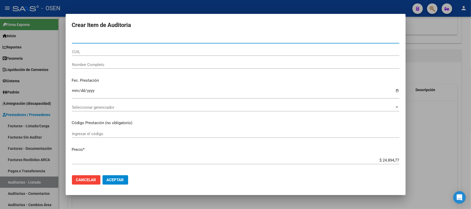
paste input "41184384"
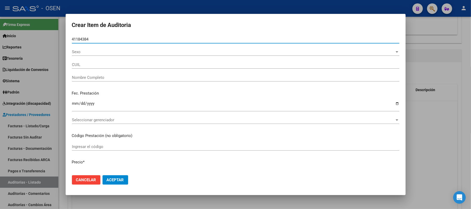
type input "41184384"
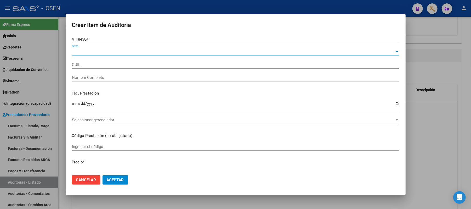
type input "20411843840"
type input "[PERSON_NAME]"
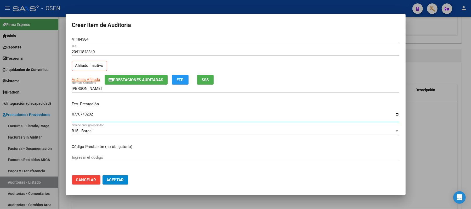
type input "[DATE]"
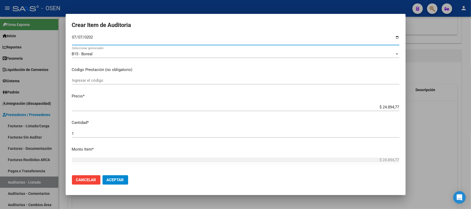
scroll to position [0, 0]
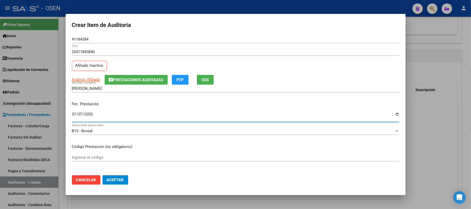
click at [206, 77] on span "SSS" at bounding box center [205, 79] width 7 height 5
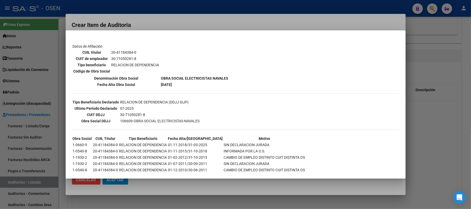
scroll to position [87, 0]
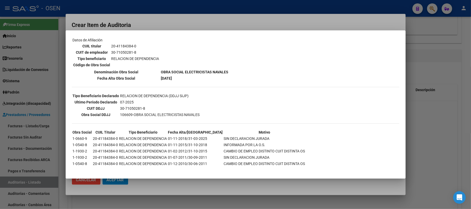
click at [222, 16] on div at bounding box center [235, 104] width 471 height 209
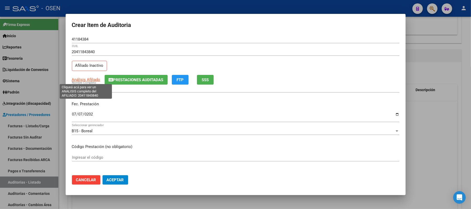
click at [82, 78] on span "Análisis Afiliado" at bounding box center [86, 79] width 29 height 5
type textarea "20411843840"
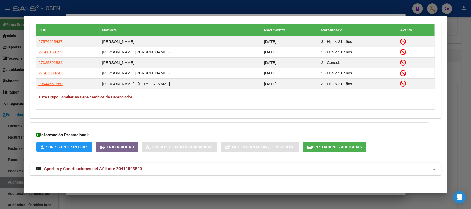
click at [216, 170] on mat-panel-title "Aportes y Contribuciones del Afiliado: 20411843840" at bounding box center [232, 169] width 393 height 6
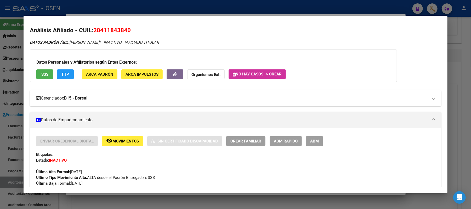
scroll to position [0, 0]
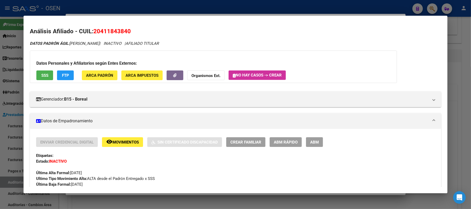
click at [30, 74] on div "Datos Personales y Afiliatorios según Entes Externos: SSS FTP ARCA Padrón ARCA …" at bounding box center [213, 66] width 367 height 32
click at [37, 74] on button "SSS" at bounding box center [44, 75] width 17 height 10
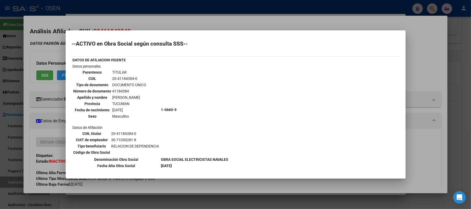
click at [179, 18] on div at bounding box center [235, 104] width 471 height 209
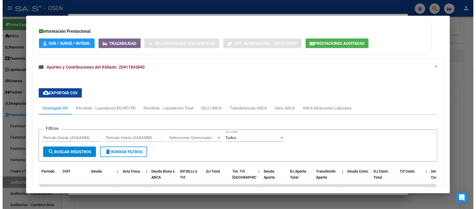
scroll to position [419, 0]
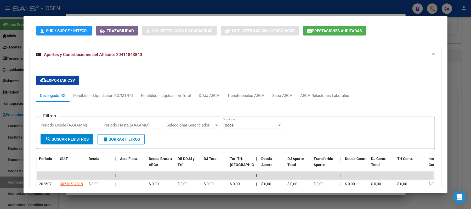
click at [149, 12] on div at bounding box center [235, 104] width 471 height 209
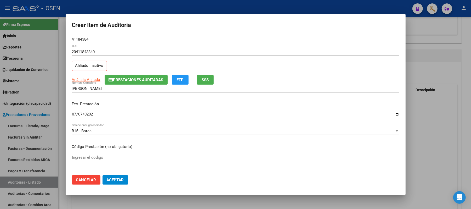
click at [122, 180] on span "Aceptar" at bounding box center [115, 179] width 17 height 5
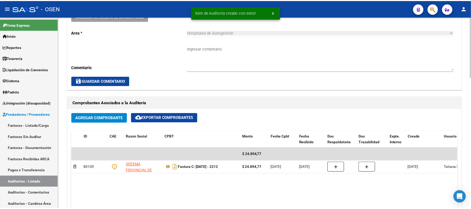
scroll to position [35, 0]
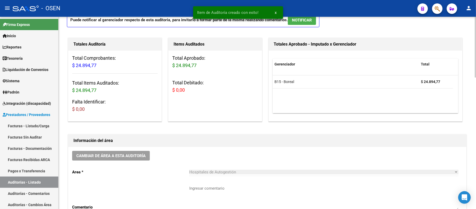
click at [297, 22] on span "NOTIFICAR" at bounding box center [302, 20] width 20 height 5
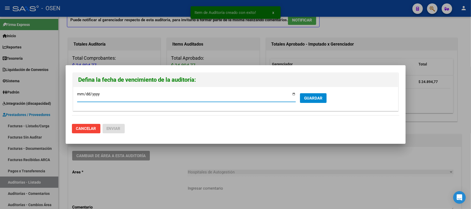
click at [308, 100] on span "GUARDAR" at bounding box center [313, 98] width 18 height 5
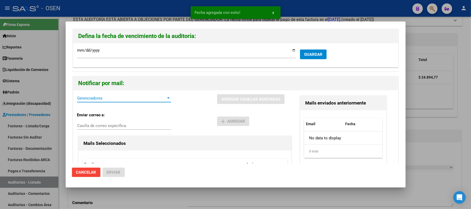
click at [113, 100] on span "Gerenciadores" at bounding box center [121, 98] width 89 height 5
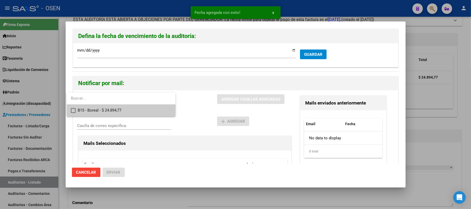
click at [111, 110] on span "B15 - Boreal - $ 24.894,77" at bounding box center [125, 110] width 94 height 12
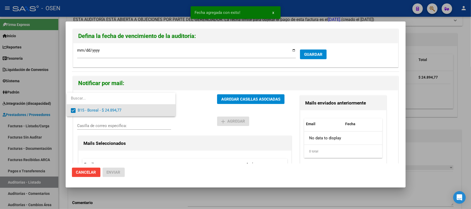
click at [204, 114] on div at bounding box center [235, 104] width 471 height 209
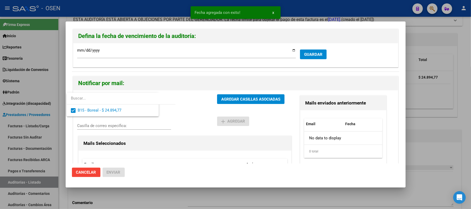
click at [226, 100] on span "AGREGAR CASILLAS ASOCIADAS" at bounding box center [250, 99] width 59 height 5
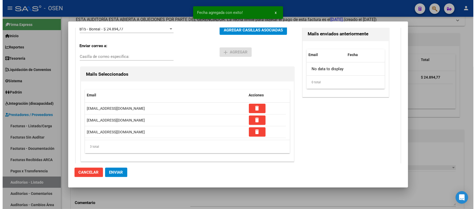
scroll to position [70, 0]
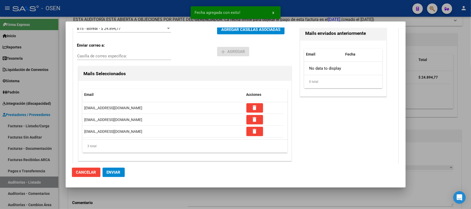
click at [122, 175] on button "Enviar" at bounding box center [114, 171] width 22 height 9
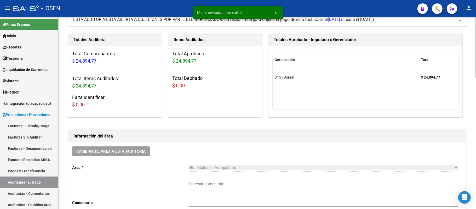
click at [198, 184] on textarea "Ingresar comentario" at bounding box center [323, 193] width 269 height 25
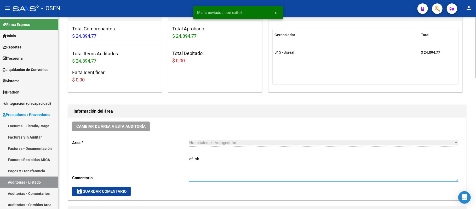
scroll to position [105, 0]
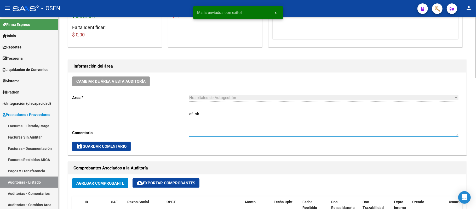
type textarea "af. ok"
click at [108, 153] on div "Cambiar de área a esta auditoría Area * Hospitales de Autogestión Seleccionar a…" at bounding box center [267, 113] width 398 height 82
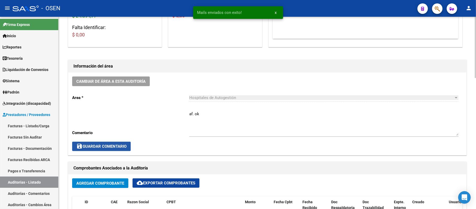
click at [109, 147] on span "save Guardar Comentario" at bounding box center [101, 146] width 50 height 5
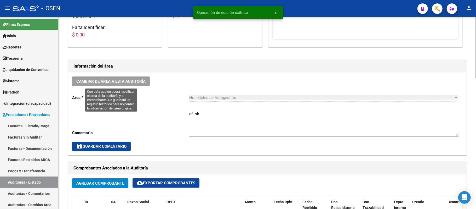
click at [134, 82] on span "Cambiar de área a esta auditoría" at bounding box center [110, 81] width 69 height 5
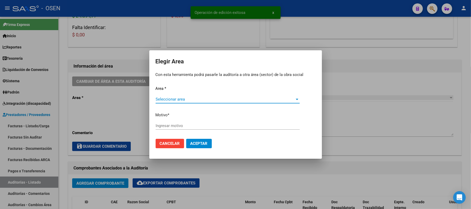
click at [219, 99] on span "Seleccionar area" at bounding box center [225, 99] width 139 height 5
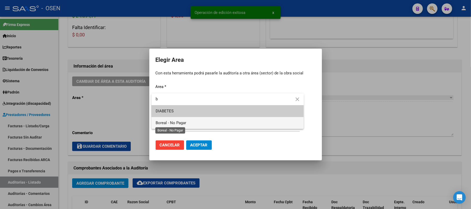
type input "b"
click at [173, 123] on span "Boreal - No Pagar" at bounding box center [171, 122] width 31 height 5
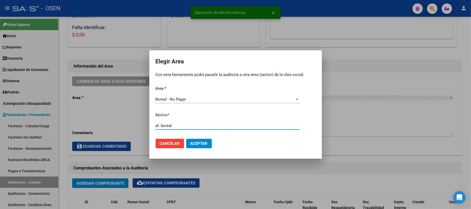
type input "af. boreal"
drag, startPoint x: 200, startPoint y: 144, endPoint x: 196, endPoint y: 137, distance: 7.5
click at [197, 139] on button "Aceptar" at bounding box center [199, 143] width 26 height 9
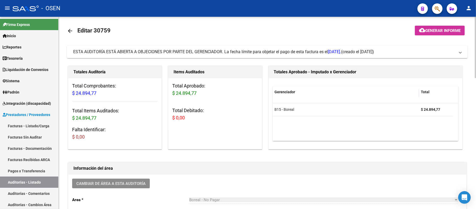
scroll to position [0, 0]
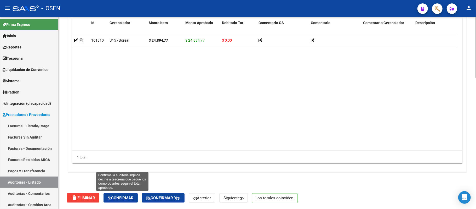
click at [115, 194] on button "Confirmar" at bounding box center [121, 197] width 34 height 9
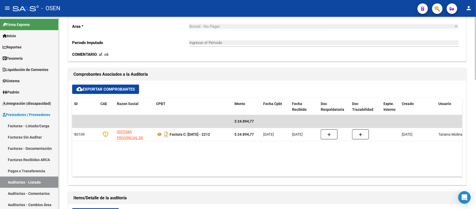
type input "202509"
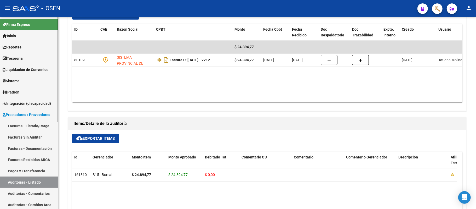
scroll to position [255, 0]
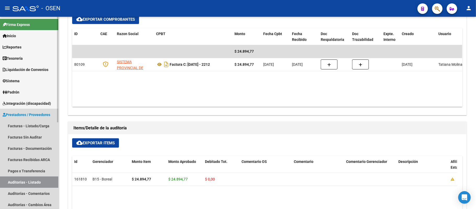
click at [17, 178] on link "Auditorías - Listado" at bounding box center [29, 181] width 58 height 11
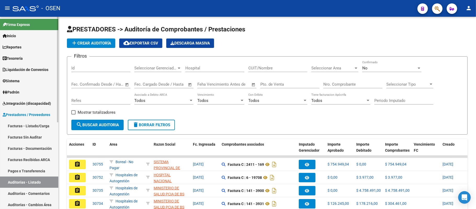
click at [26, 123] on link "Facturas - Listado/Carga" at bounding box center [29, 125] width 58 height 11
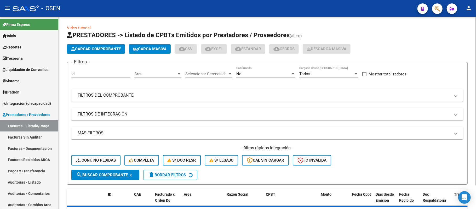
click at [158, 71] on span "Area" at bounding box center [155, 73] width 42 height 5
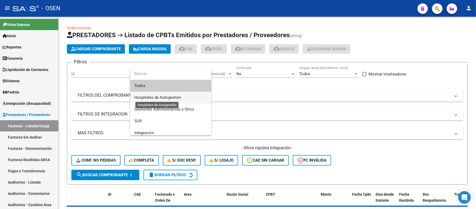
click at [171, 99] on span "Hospitales de Autogestión" at bounding box center [157, 97] width 47 height 5
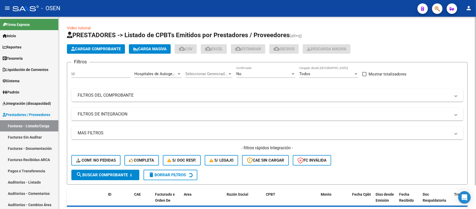
click at [217, 133] on mat-panel-title "MAS FILTROS" at bounding box center [264, 133] width 373 height 6
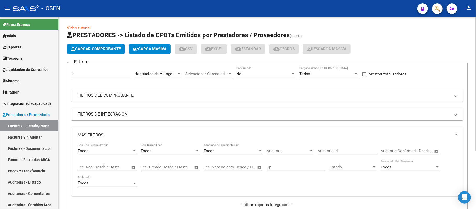
click at [301, 151] on span "Auditoría" at bounding box center [288, 150] width 42 height 5
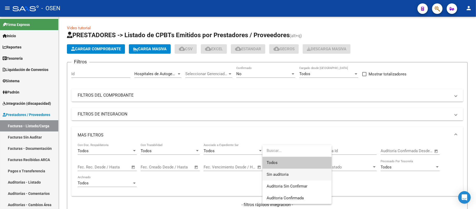
click at [290, 171] on span "Sin auditoria" at bounding box center [297, 174] width 61 height 12
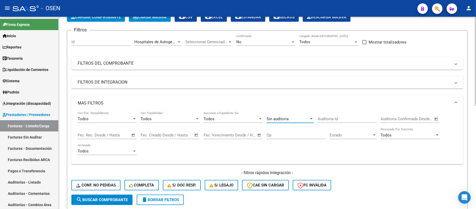
scroll to position [70, 0]
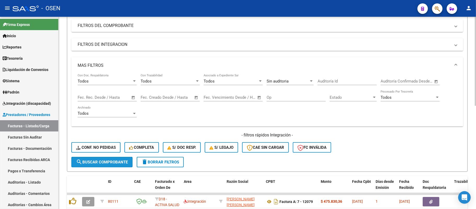
click at [102, 160] on span "search Buscar Comprobante" at bounding box center [102, 162] width 52 height 5
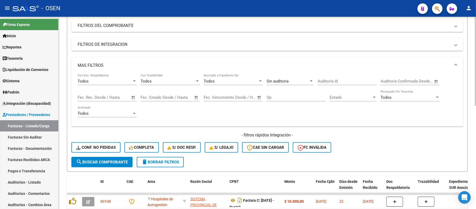
click at [111, 160] on span "search Buscar Comprobante" at bounding box center [102, 162] width 52 height 5
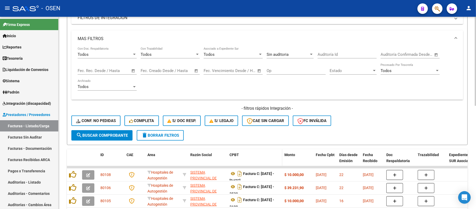
scroll to position [174, 0]
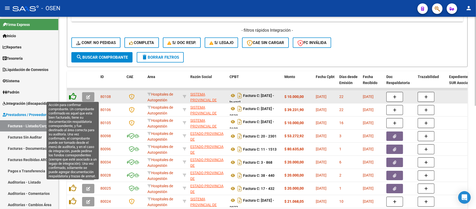
click at [74, 96] on icon at bounding box center [72, 96] width 7 height 7
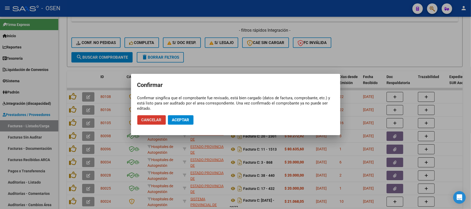
click at [189, 119] on span "Aceptar" at bounding box center [180, 119] width 17 height 5
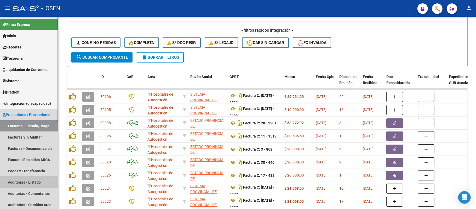
click at [32, 183] on link "Auditorías - Listado" at bounding box center [29, 181] width 58 height 11
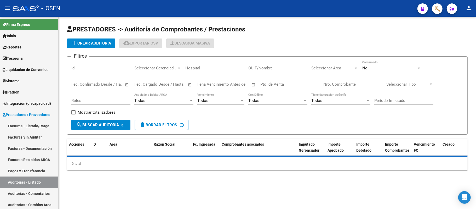
click at [100, 46] on button "add Crear Auditoría" at bounding box center [91, 42] width 48 height 9
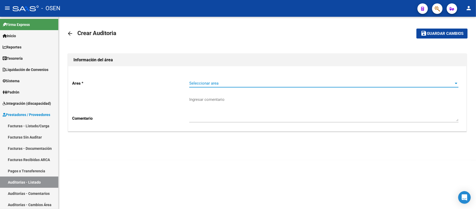
click at [233, 84] on span "Seleccionar area" at bounding box center [321, 83] width 265 height 5
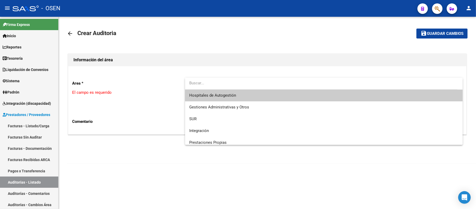
click at [221, 97] on span "Hospitales de Autogestión" at bounding box center [212, 95] width 47 height 5
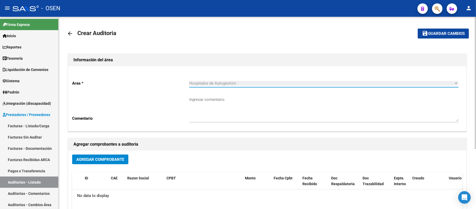
click at [105, 164] on button "Agregar Comprobante" at bounding box center [100, 159] width 56 height 10
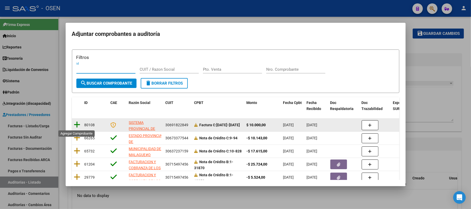
click at [76, 126] on icon at bounding box center [77, 124] width 7 height 7
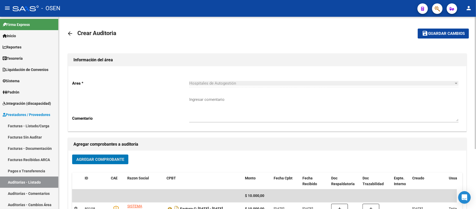
click at [441, 33] on span "Guardar cambios" at bounding box center [447, 33] width 37 height 5
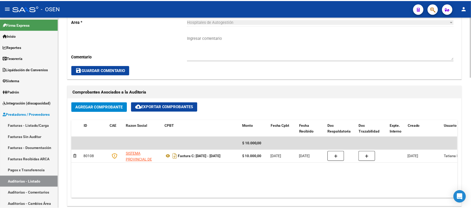
scroll to position [279, 0]
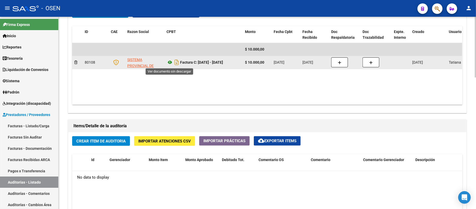
click at [171, 64] on icon at bounding box center [170, 62] width 7 height 6
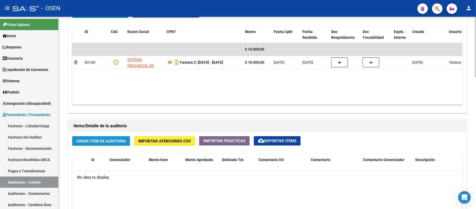
click at [95, 142] on span "Crear Item de Auditoria" at bounding box center [100, 141] width 49 height 5
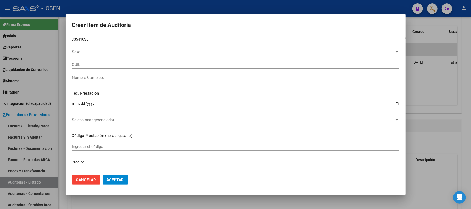
type input "33541036"
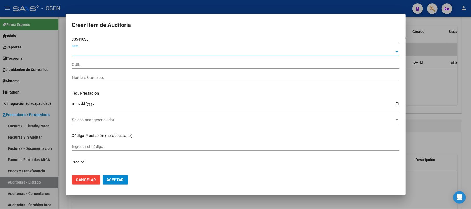
type input "27335410365"
type input "[PERSON_NAME]"
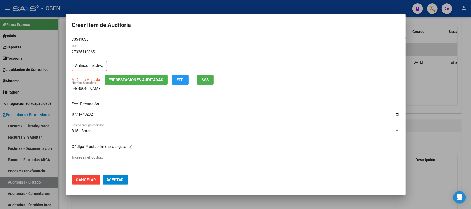
type input "[DATE]"
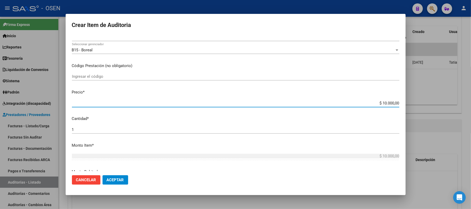
scroll to position [0, 0]
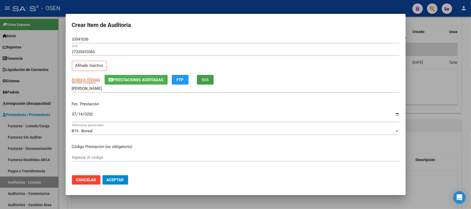
click at [212, 75] on button "SSS" at bounding box center [205, 80] width 17 height 10
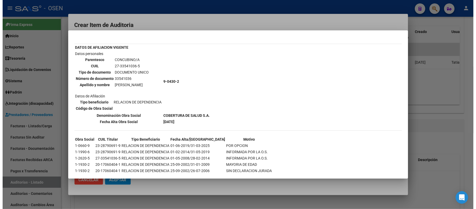
scroll to position [31, 0]
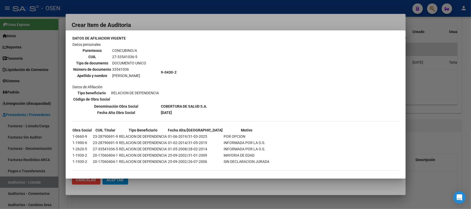
click at [199, 25] on div at bounding box center [235, 104] width 471 height 209
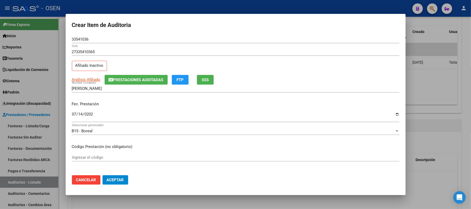
click at [119, 179] on span "Aceptar" at bounding box center [115, 179] width 17 height 5
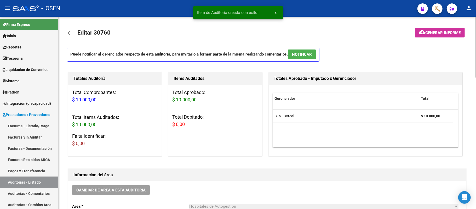
scroll to position [0, 0]
click at [304, 59] on button "NOTIFICAR" at bounding box center [302, 55] width 28 height 10
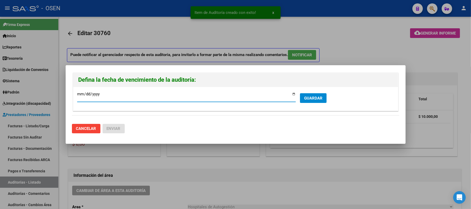
click at [317, 100] on span "GUARDAR" at bounding box center [313, 98] width 18 height 5
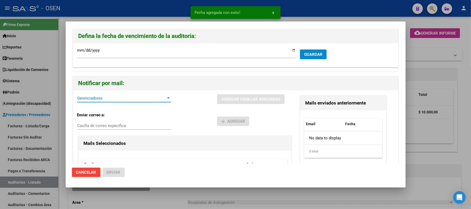
click at [119, 100] on span "Gerenciadores" at bounding box center [121, 98] width 89 height 5
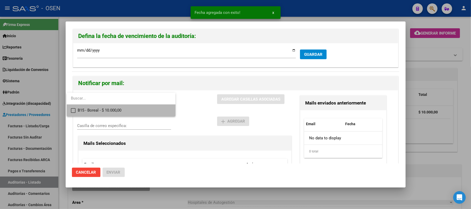
click at [117, 109] on span "B15 - Boreal - $ 10.000,00" at bounding box center [125, 110] width 94 height 12
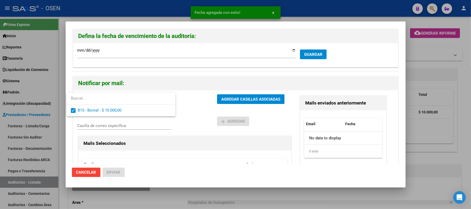
click at [226, 94] on div at bounding box center [235, 104] width 471 height 209
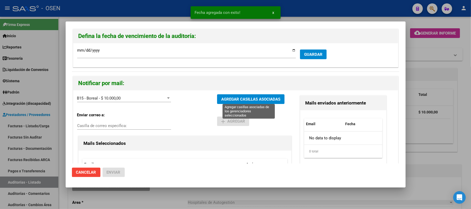
click at [227, 100] on span "AGREGAR CASILLAS ASOCIADAS" at bounding box center [250, 99] width 59 height 5
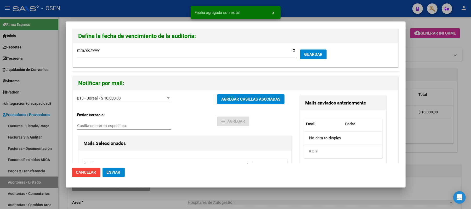
click at [114, 173] on span "Enviar" at bounding box center [114, 172] width 14 height 5
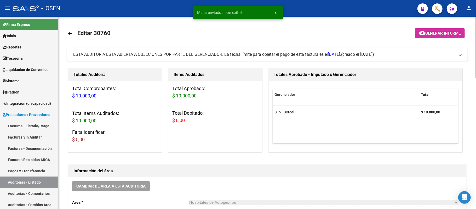
click at [344, 196] on div "Hospitales de Autogestión Seleccionar area" at bounding box center [323, 200] width 269 height 11
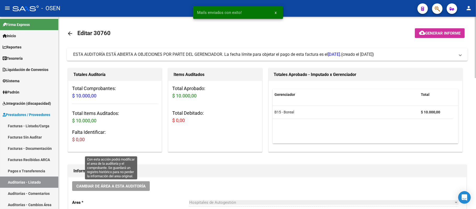
click at [140, 189] on button "Cambiar de área a esta auditoría" at bounding box center [111, 186] width 78 height 10
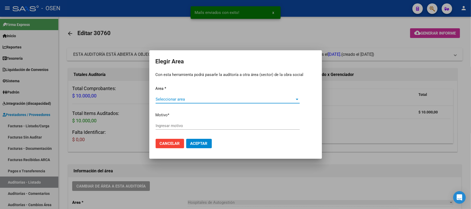
click at [197, 98] on span "Seleccionar area" at bounding box center [225, 99] width 139 height 5
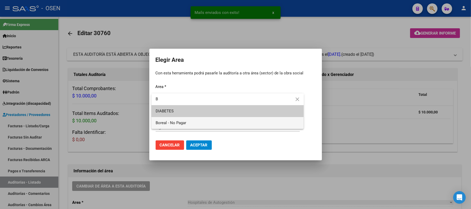
type input "B"
click at [192, 120] on span "Boreal - No Pagar" at bounding box center [228, 123] width 144 height 12
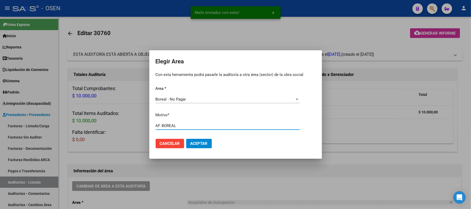
type input "AF. BOREAL"
click at [191, 141] on span "Aceptar" at bounding box center [198, 143] width 17 height 5
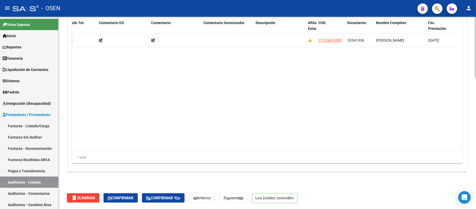
scroll to position [0, 162]
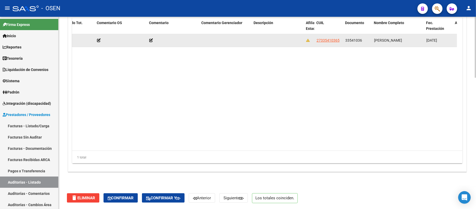
drag, startPoint x: 373, startPoint y: 40, endPoint x: 417, endPoint y: 40, distance: 44.0
click at [417, 40] on datatable-body-cell "[PERSON_NAME]" at bounding box center [398, 40] width 52 height 13
drag, startPoint x: 365, startPoint y: 39, endPoint x: 345, endPoint y: 39, distance: 19.4
click at [346, 39] on div "33541036" at bounding box center [358, 40] width 25 height 6
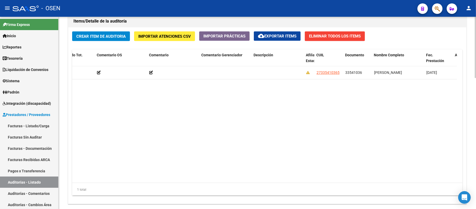
scroll to position [412, 0]
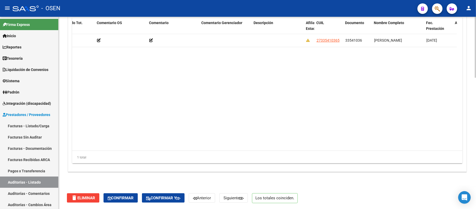
click at [127, 203] on div "delete Eliminar Confirmar Confirmar y Anterior Siguiente Los totales coinciden." at bounding box center [270, 198] width 406 height 22
click at [126, 200] on button "Confirmar" at bounding box center [121, 197] width 34 height 9
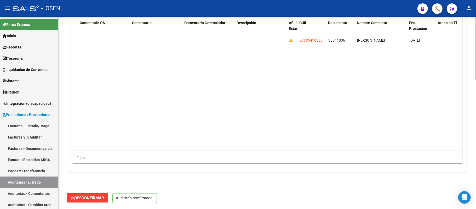
scroll to position [394, 0]
type input "202509"
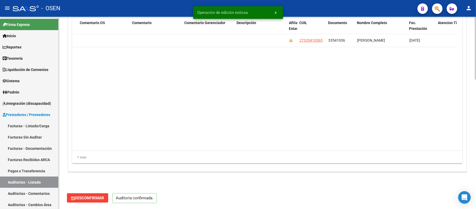
click at [452, 125] on datatable-body "161811 B15 - Boreal $ 10.000,00 $ 10.000,00 $ 0,00 27335410365 33541036 [PERSON…" at bounding box center [264, 92] width 385 height 116
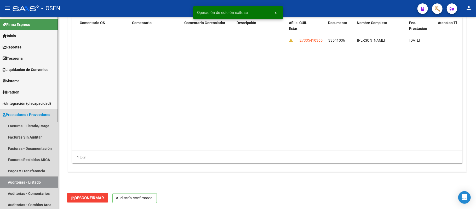
click at [37, 181] on link "Auditorías - Listado" at bounding box center [29, 181] width 58 height 11
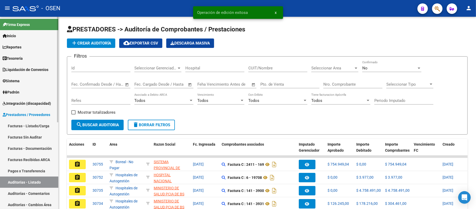
click at [32, 123] on link "Facturas - Listado/Carga" at bounding box center [29, 125] width 58 height 11
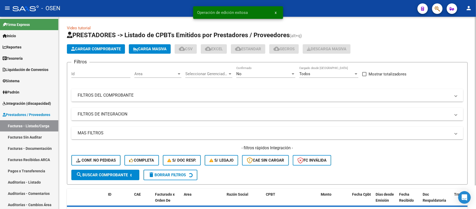
click at [154, 77] on div "Area Area" at bounding box center [157, 71] width 47 height 11
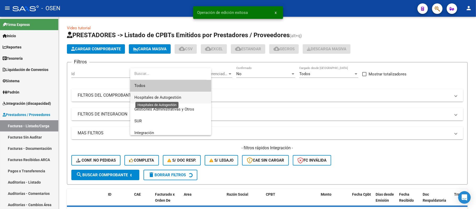
click at [164, 98] on span "Hospitales de Autogestión" at bounding box center [157, 97] width 47 height 5
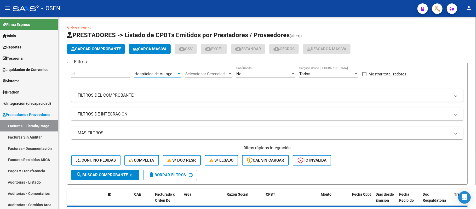
click at [139, 130] on mat-panel-title "MAS FILTROS" at bounding box center [264, 133] width 373 height 6
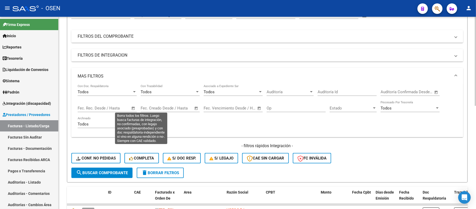
scroll to position [139, 0]
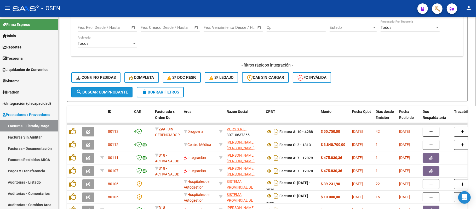
click at [105, 97] on button "search Buscar Comprobante" at bounding box center [101, 92] width 61 height 10
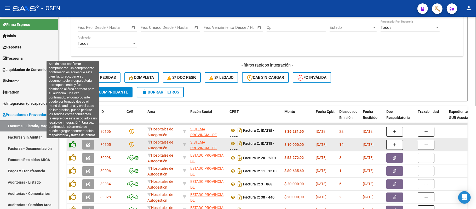
click at [70, 145] on icon at bounding box center [72, 144] width 7 height 7
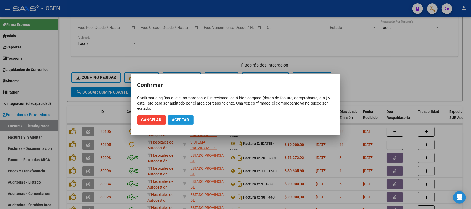
click at [182, 121] on span "Aceptar" at bounding box center [180, 119] width 17 height 5
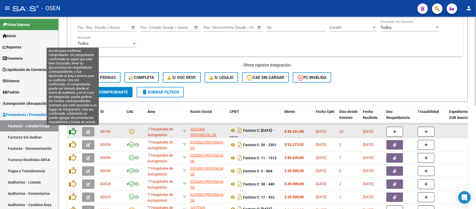
click at [72, 130] on icon at bounding box center [72, 130] width 7 height 7
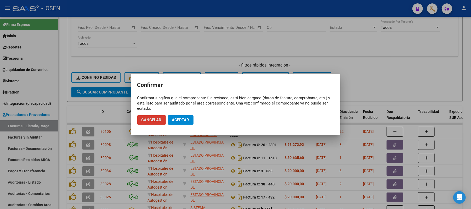
click at [179, 119] on span "Aceptar" at bounding box center [180, 119] width 17 height 5
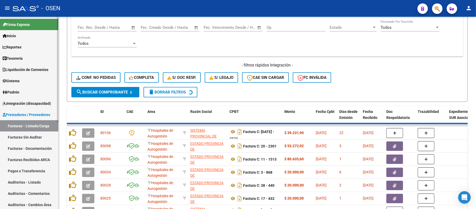
drag, startPoint x: 30, startPoint y: 183, endPoint x: 51, endPoint y: 162, distance: 30.0
click at [30, 183] on link "Auditorías - Listado" at bounding box center [29, 181] width 58 height 11
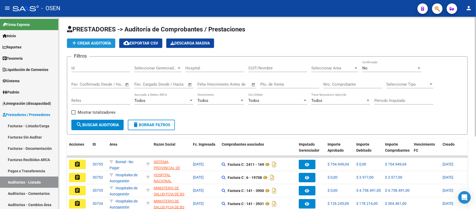
click at [86, 39] on button "add Crear Auditoría" at bounding box center [91, 42] width 48 height 9
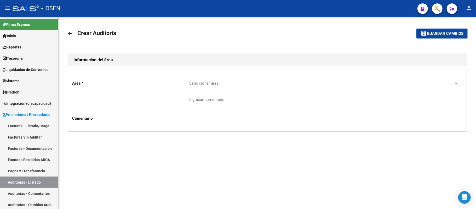
click at [231, 86] on div "Seleccionar area Seleccionar area" at bounding box center [323, 81] width 269 height 11
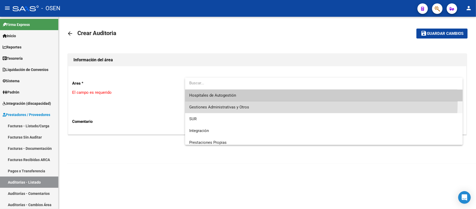
click at [234, 101] on span "Gestiones Administrativas y Otros" at bounding box center [323, 107] width 269 height 12
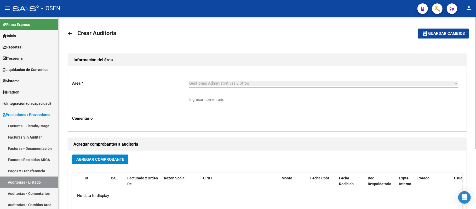
click at [66, 33] on div "arrow_back Crear Auditoria save Guardar cambios Información del área Area * Ges…" at bounding box center [268, 157] width 418 height 280
click at [70, 33] on mat-icon "arrow_back" at bounding box center [70, 33] width 6 height 6
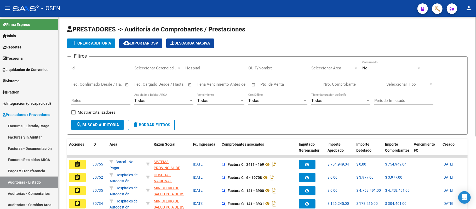
click at [88, 41] on span "add Crear Auditoría" at bounding box center [91, 43] width 40 height 5
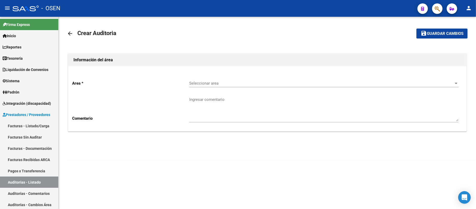
click at [247, 84] on span "Seleccionar area" at bounding box center [321, 83] width 265 height 5
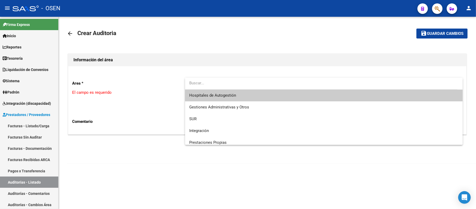
click at [237, 98] on span "Hospitales de Autogestión" at bounding box center [323, 95] width 269 height 12
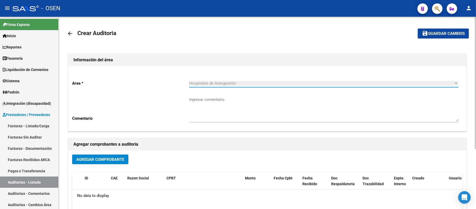
click at [110, 160] on span "Agregar Comprobante" at bounding box center [100, 159] width 48 height 5
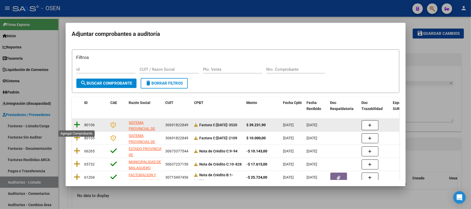
click at [77, 123] on icon at bounding box center [77, 124] width 7 height 7
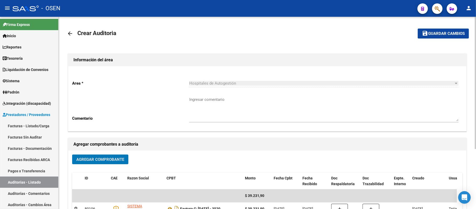
click at [424, 38] on button "save Guardar cambios" at bounding box center [443, 34] width 51 height 10
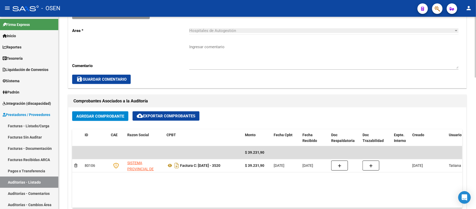
scroll to position [244, 0]
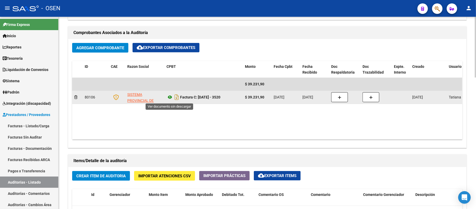
click at [169, 99] on icon at bounding box center [170, 97] width 7 height 6
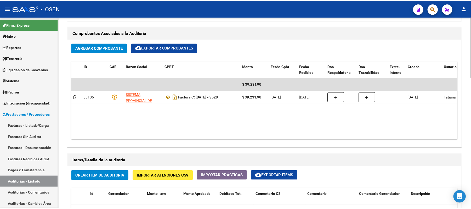
scroll to position [349, 0]
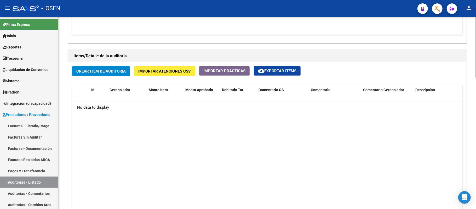
click at [97, 75] on button "Crear Item de Auditoria" at bounding box center [101, 71] width 58 height 10
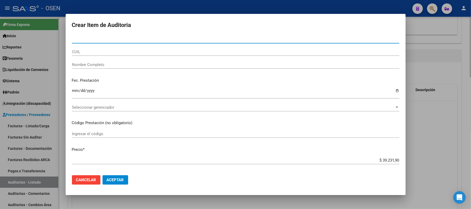
paste input "35810116"
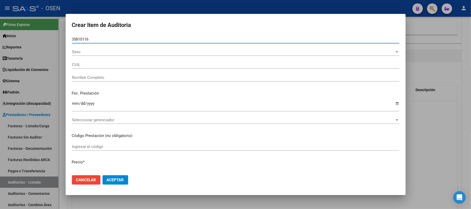
type input "35810116"
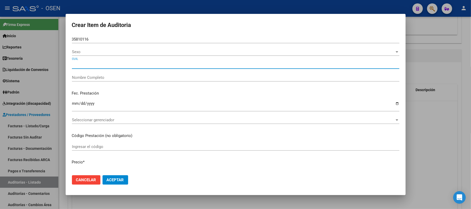
type input "27358101165"
type input "[PERSON_NAME][DEMOGRAPHIC_DATA]"
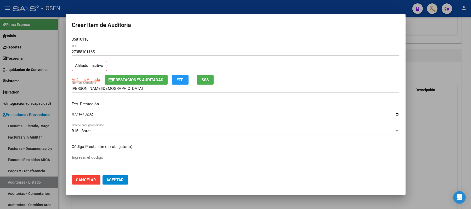
type input "[DATE]"
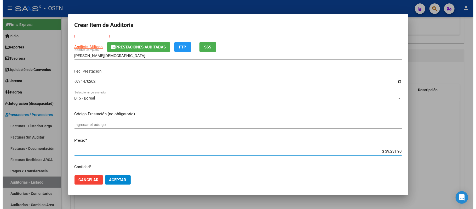
scroll to position [0, 0]
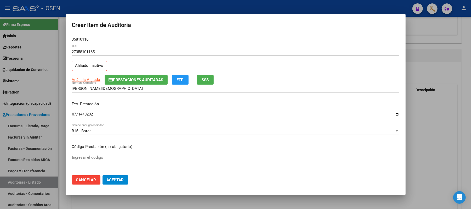
click at [205, 78] on span "SSS" at bounding box center [205, 79] width 7 height 5
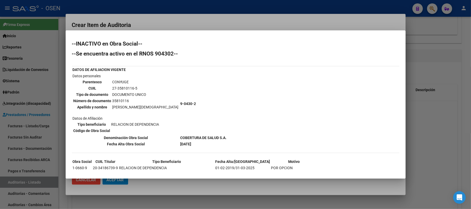
click at [200, 24] on div at bounding box center [235, 104] width 471 height 209
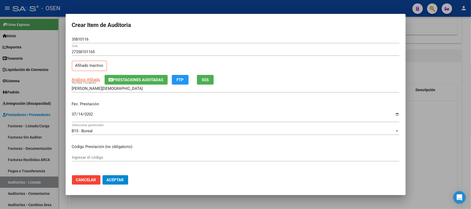
click at [122, 183] on button "Aceptar" at bounding box center [116, 179] width 26 height 9
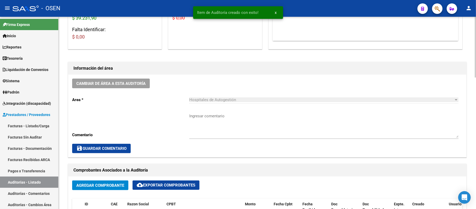
scroll to position [105, 0]
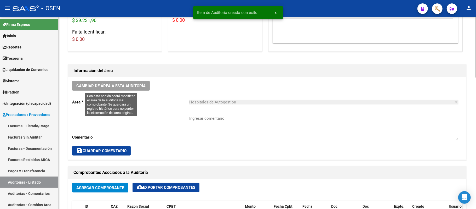
click at [138, 89] on button "Cambiar de área a esta auditoría" at bounding box center [111, 86] width 78 height 10
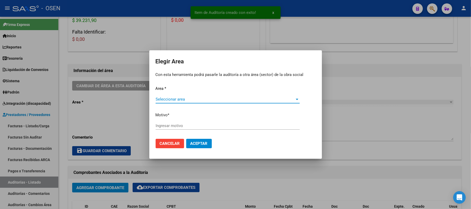
click at [228, 100] on span "Seleccionar area" at bounding box center [225, 99] width 139 height 5
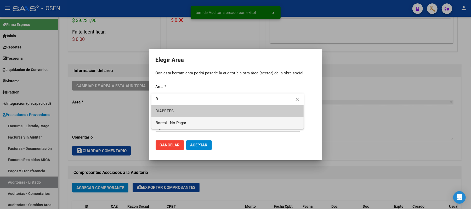
type input "B"
click at [217, 122] on span "Boreal - No Pagar" at bounding box center [228, 123] width 144 height 12
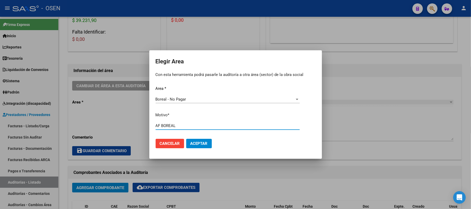
type input "AF BOREAL"
click at [207, 145] on span "Aceptar" at bounding box center [198, 143] width 17 height 5
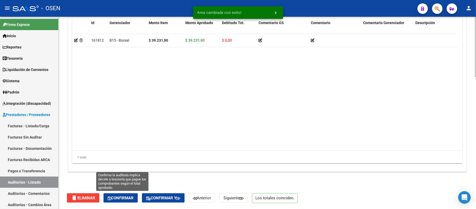
click at [130, 197] on span "Confirmar" at bounding box center [121, 197] width 26 height 5
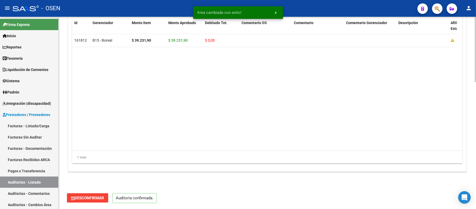
scroll to position [370, 0]
type input "202509"
drag, startPoint x: 29, startPoint y: 182, endPoint x: 136, endPoint y: 24, distance: 190.0
click at [29, 182] on link "Auditorías - Listado" at bounding box center [29, 181] width 58 height 11
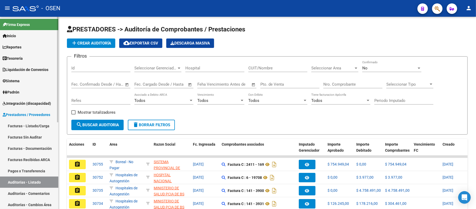
scroll to position [35, 0]
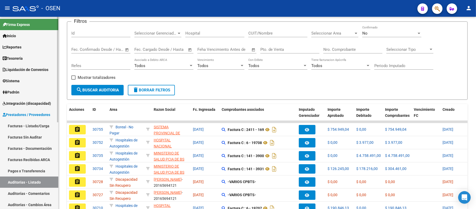
click at [25, 125] on link "Facturas - Listado/Carga" at bounding box center [29, 125] width 58 height 11
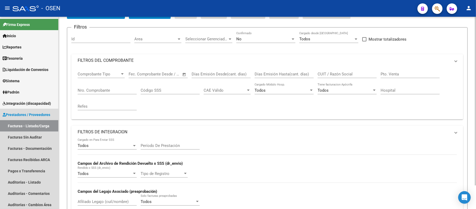
scroll to position [27, 0]
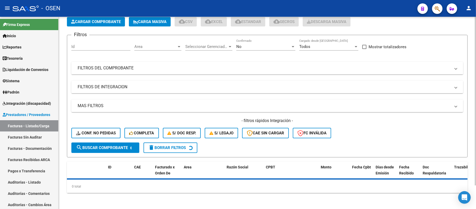
click at [148, 48] on span "Area" at bounding box center [155, 46] width 42 height 5
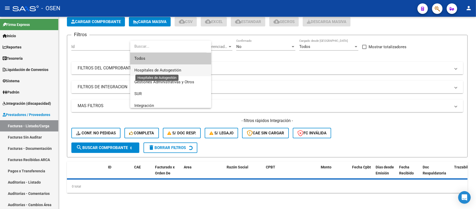
click at [156, 70] on span "Hospitales de Autogestión" at bounding box center [157, 70] width 47 height 5
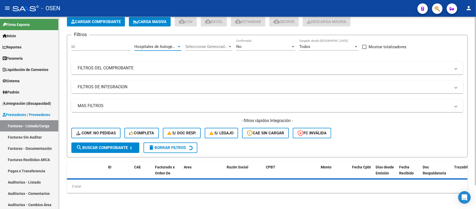
click at [221, 105] on mat-panel-title "MAS FILTROS" at bounding box center [264, 106] width 373 height 6
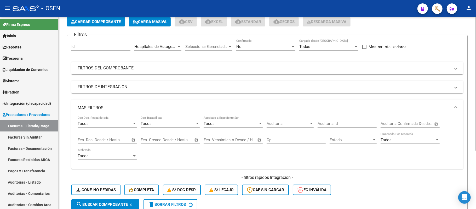
click at [284, 122] on span "Auditoría" at bounding box center [288, 123] width 42 height 5
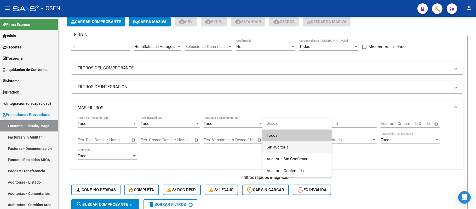
click at [298, 148] on span "Sin auditoria" at bounding box center [297, 147] width 61 height 12
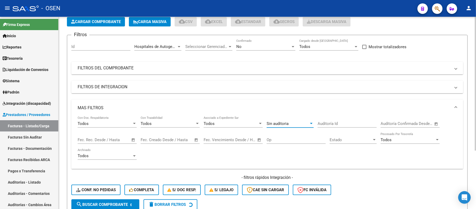
click at [119, 203] on span "search Buscar Comprobante" at bounding box center [102, 204] width 52 height 5
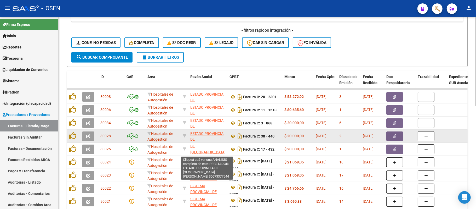
scroll to position [7, 0]
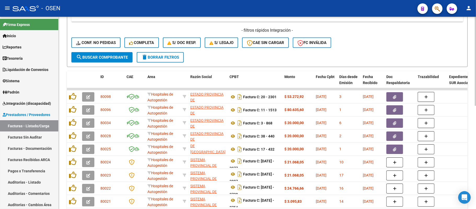
click at [119, 57] on span "search Buscar Comprobante" at bounding box center [102, 57] width 52 height 5
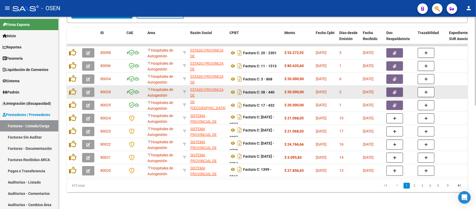
scroll to position [223, 0]
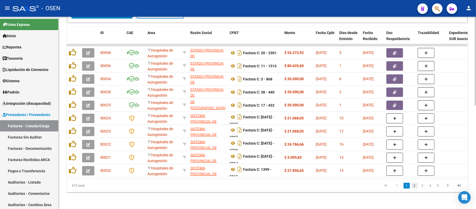
click at [417, 185] on link "2" at bounding box center [415, 186] width 6 height 6
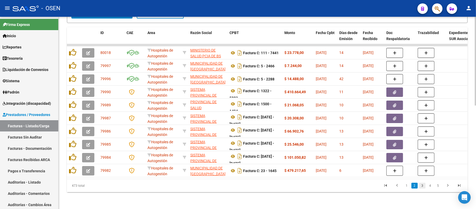
click at [424, 187] on link "3" at bounding box center [423, 186] width 6 height 6
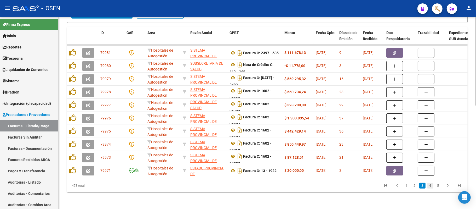
click at [429, 188] on link "4" at bounding box center [431, 186] width 6 height 6
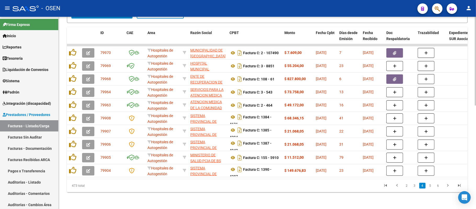
click at [429, 188] on link "5" at bounding box center [431, 186] width 6 height 6
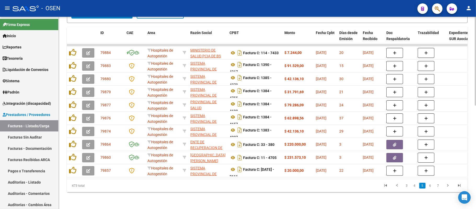
click at [429, 188] on link "6" at bounding box center [431, 186] width 6 height 6
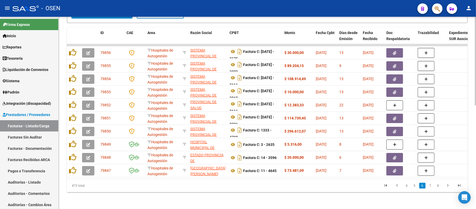
click at [429, 188] on link "7" at bounding box center [431, 186] width 6 height 6
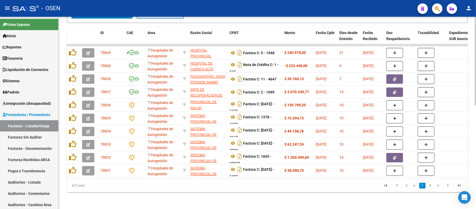
click at [429, 188] on link "8" at bounding box center [431, 186] width 6 height 6
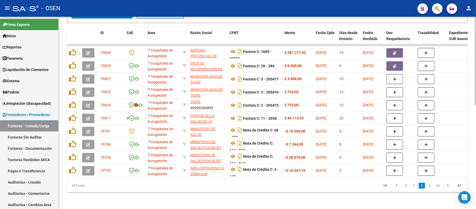
click at [429, 188] on link "9" at bounding box center [430, 186] width 6 height 6
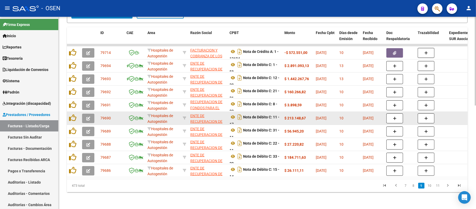
scroll to position [14, 0]
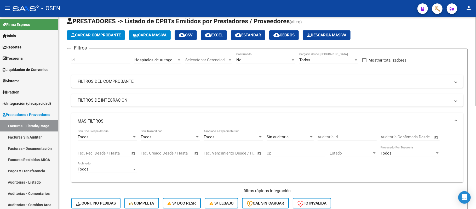
click at [108, 152] on input "text" at bounding box center [116, 153] width 25 height 5
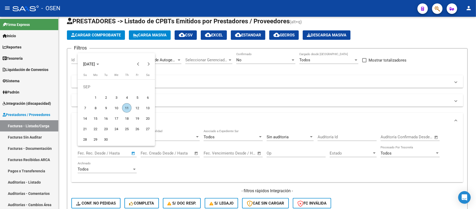
click at [120, 99] on span "3" at bounding box center [116, 97] width 9 height 9
type input "[DATE]"
click at [120, 99] on span "3" at bounding box center [116, 97] width 9 height 9
type input "[DATE]"
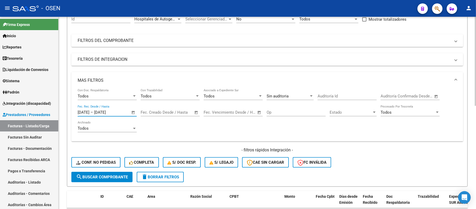
scroll to position [84, 0]
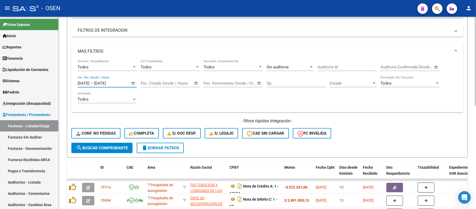
click at [101, 144] on button "search Buscar Comprobante" at bounding box center [101, 148] width 61 height 10
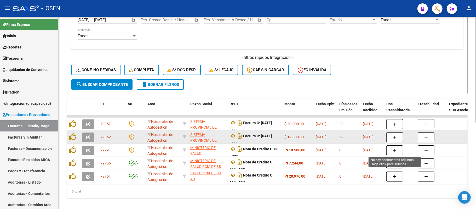
scroll to position [153, 0]
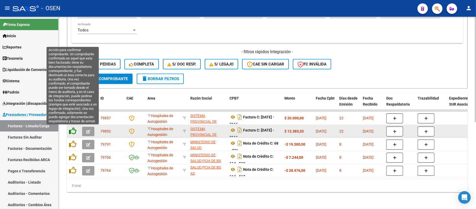
click at [74, 132] on icon at bounding box center [72, 130] width 7 height 7
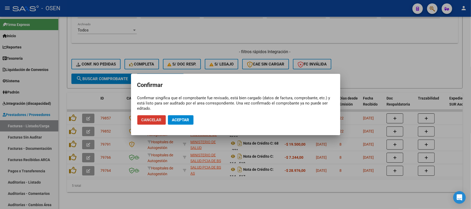
click at [178, 125] on button "Aceptar" at bounding box center [181, 119] width 26 height 9
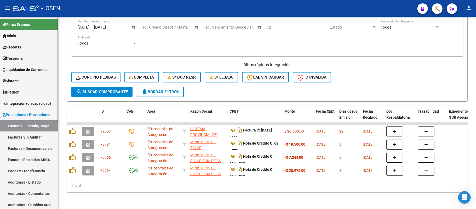
scroll to position [145, 0]
drag, startPoint x: 27, startPoint y: 183, endPoint x: 59, endPoint y: 126, distance: 65.5
click at [27, 183] on link "Auditorías - Listado" at bounding box center [29, 181] width 58 height 11
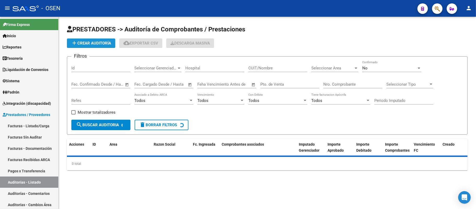
click at [93, 45] on button "add Crear Auditoría" at bounding box center [91, 42] width 48 height 9
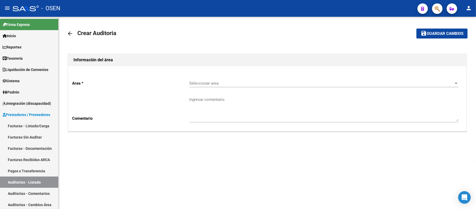
click at [211, 81] on div "Seleccionar area Seleccionar area" at bounding box center [323, 81] width 269 height 11
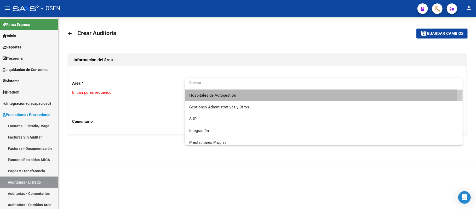
click at [240, 96] on span "Hospitales de Autogestión" at bounding box center [323, 95] width 269 height 12
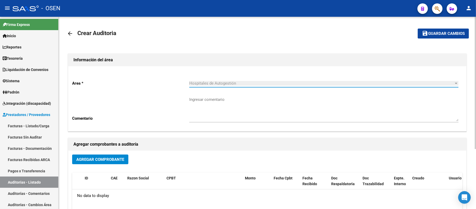
click at [106, 161] on span "Agregar Comprobante" at bounding box center [100, 159] width 48 height 5
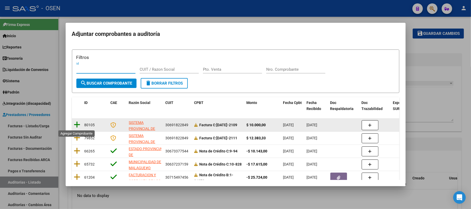
click at [80, 125] on icon at bounding box center [77, 124] width 7 height 7
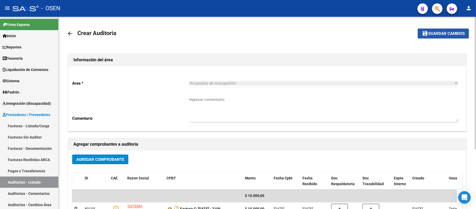
click at [444, 29] on button "save Guardar cambios" at bounding box center [443, 34] width 51 height 10
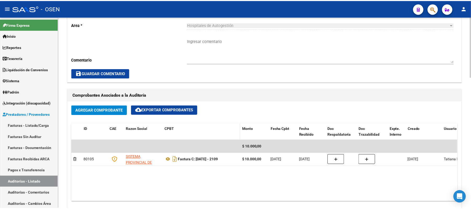
scroll to position [279, 0]
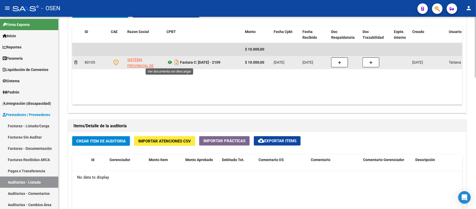
click at [169, 63] on icon at bounding box center [170, 62] width 7 height 6
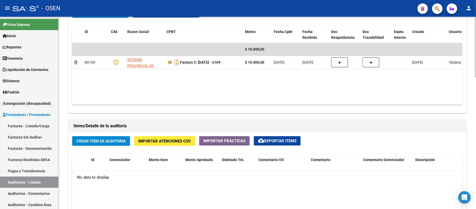
click at [110, 141] on span "Crear Item de Auditoria" at bounding box center [100, 141] width 49 height 5
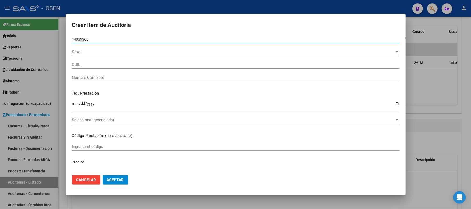
type input "14039360"
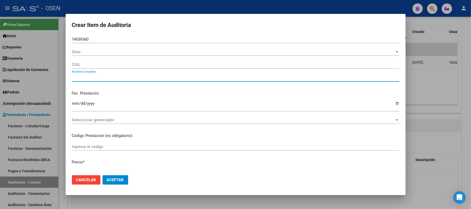
type input "20140393607"
type input "[PERSON_NAME]"
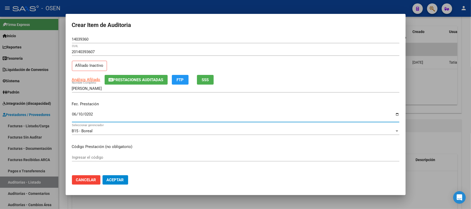
type input "[DATE]"
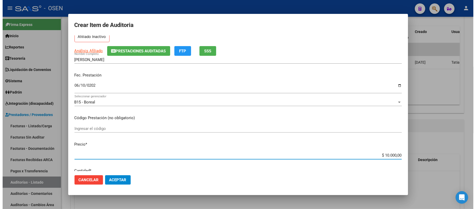
scroll to position [0, 0]
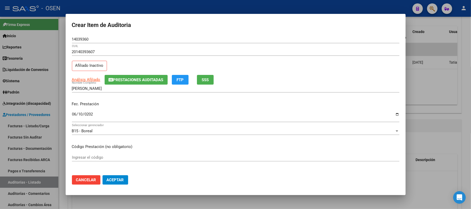
click at [196, 81] on div "Análisis Afiliado Prestaciones Auditadas FTP SSS" at bounding box center [236, 80] width 328 height 10
click at [206, 82] on span "SSS" at bounding box center [205, 79] width 7 height 5
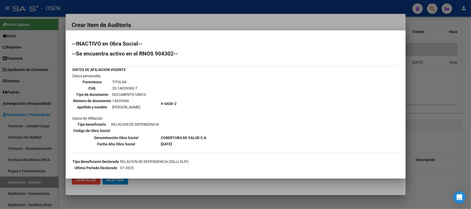
click at [462, 130] on div at bounding box center [235, 104] width 471 height 209
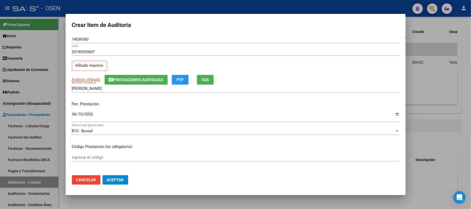
click at [119, 178] on span "Aceptar" at bounding box center [115, 179] width 17 height 5
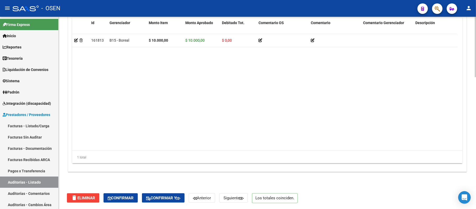
scroll to position [0, 209]
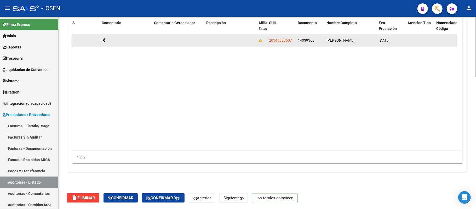
drag, startPoint x: 369, startPoint y: 40, endPoint x: 327, endPoint y: 40, distance: 41.9
click at [327, 40] on div "[PERSON_NAME]" at bounding box center [351, 40] width 48 height 6
drag, startPoint x: 312, startPoint y: 41, endPoint x: 296, endPoint y: 41, distance: 16.7
click at [296, 41] on datatable-body-cell "14039360" at bounding box center [310, 40] width 29 height 13
click at [327, 39] on span "[PERSON_NAME]" at bounding box center [341, 40] width 28 height 4
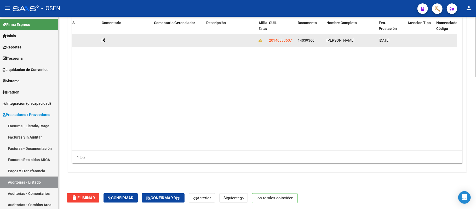
drag, startPoint x: 318, startPoint y: 39, endPoint x: 297, endPoint y: 40, distance: 20.4
click at [297, 40] on datatable-body-cell "14039360" at bounding box center [310, 40] width 29 height 13
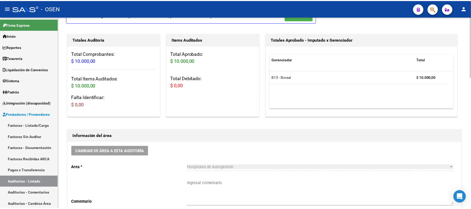
scroll to position [0, 0]
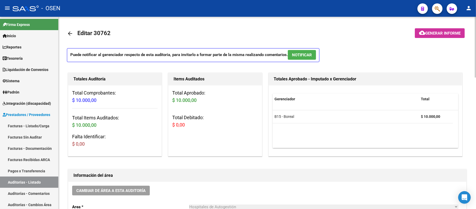
click at [311, 57] on span "NOTIFICAR" at bounding box center [302, 55] width 20 height 5
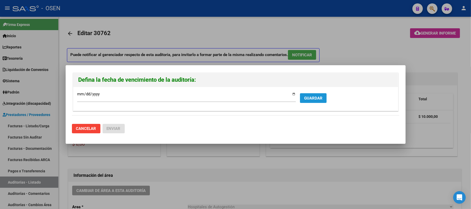
drag, startPoint x: 308, startPoint y: 98, endPoint x: 268, endPoint y: 111, distance: 41.9
click at [308, 98] on span "GUARDAR" at bounding box center [313, 98] width 18 height 5
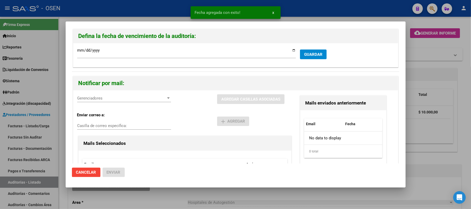
click at [118, 98] on span "Gerenciadores" at bounding box center [121, 98] width 89 height 5
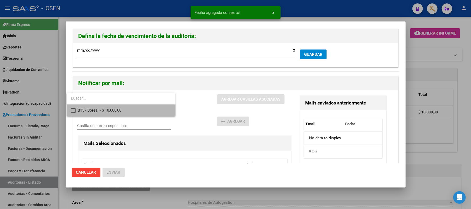
click at [118, 106] on span "B15 - Boreal - $ 10.000,00" at bounding box center [125, 110] width 94 height 12
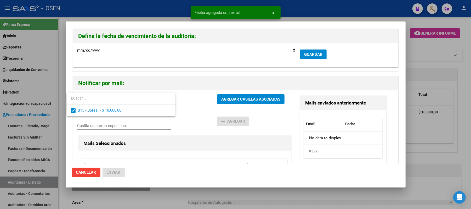
drag, startPoint x: 183, startPoint y: 120, endPoint x: 219, endPoint y: 93, distance: 45.0
click at [186, 115] on div at bounding box center [235, 104] width 471 height 209
click at [228, 90] on div "B15 - Boreal - $ 10.000,00 Gerenciadores AGREGAR CASILLAS ASOCIADAS Enviar corr…" at bounding box center [235, 150] width 325 height 121
click at [227, 99] on span "AGREGAR CASILLAS ASOCIADAS" at bounding box center [250, 99] width 59 height 5
click at [115, 170] on span "Enviar" at bounding box center [114, 172] width 14 height 5
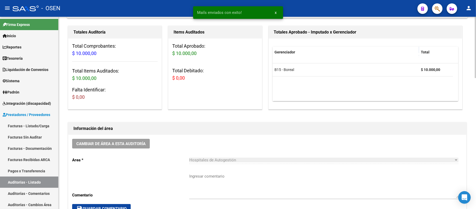
scroll to position [105, 0]
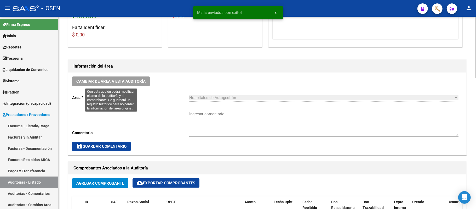
click at [133, 78] on button "Cambiar de área a esta auditoría" at bounding box center [111, 81] width 78 height 10
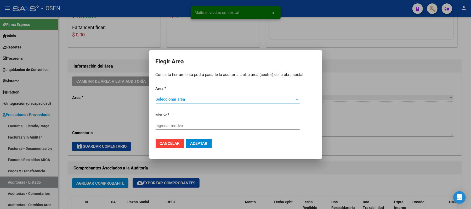
click at [223, 103] on div "Seleccionar area Seleccionar area" at bounding box center [228, 101] width 144 height 13
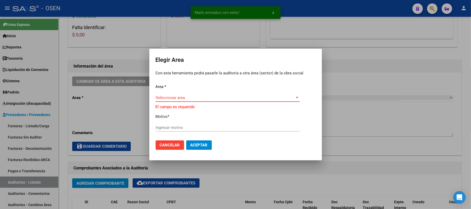
click at [214, 98] on span "Seleccionar area" at bounding box center [225, 97] width 139 height 5
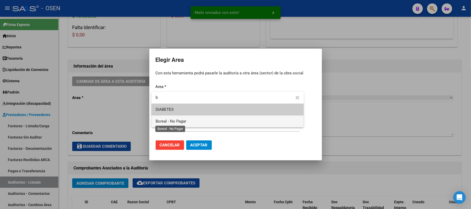
type input "b"
click at [179, 118] on span "Boreal - No Pagar" at bounding box center [228, 121] width 144 height 12
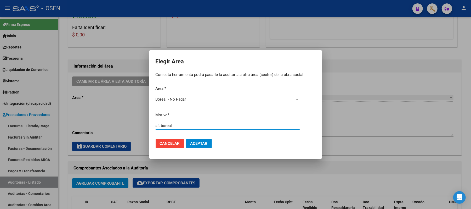
type input "af. boreal"
click at [204, 139] on button "Aceptar" at bounding box center [199, 143] width 26 height 9
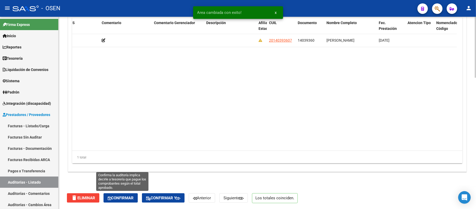
click at [131, 199] on span "Confirmar" at bounding box center [121, 197] width 26 height 5
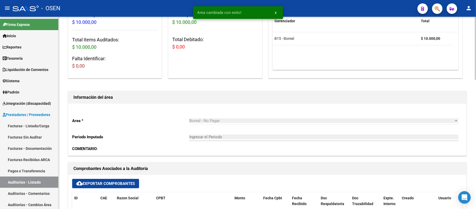
type input "202509"
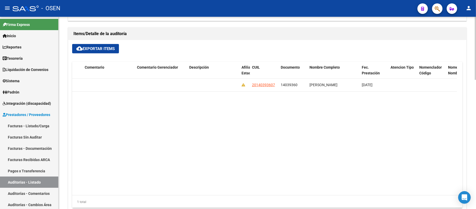
scroll to position [394, 0]
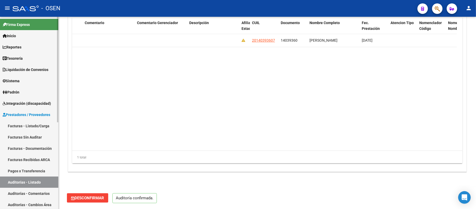
drag, startPoint x: 11, startPoint y: 180, endPoint x: 15, endPoint y: 181, distance: 4.3
click at [11, 180] on link "Auditorías - Listado" at bounding box center [29, 181] width 58 height 11
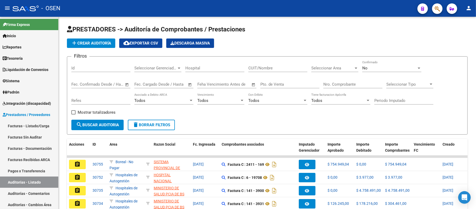
click at [431, 9] on div at bounding box center [435, 8] width 15 height 11
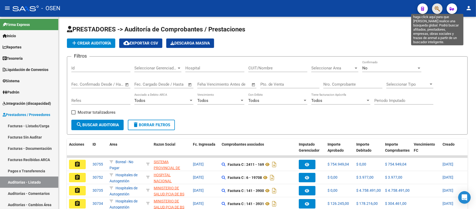
click at [436, 9] on icon "button" at bounding box center [437, 9] width 5 height 6
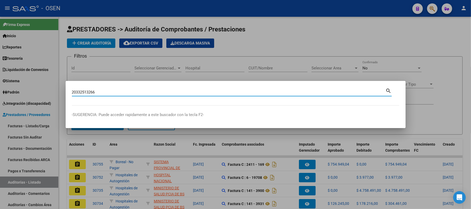
type input "20332513266"
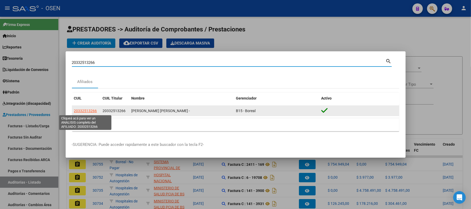
click at [86, 111] on span "20332513266" at bounding box center [85, 111] width 23 height 4
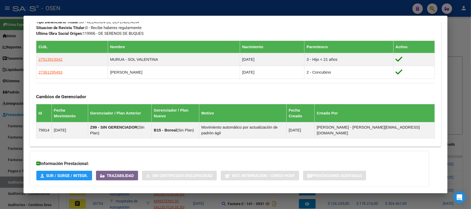
scroll to position [297, 0]
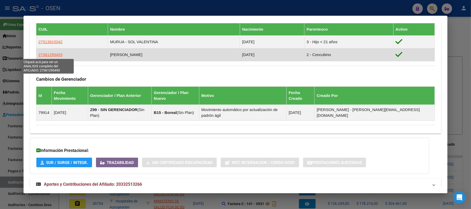
click at [47, 55] on span "27361295493" at bounding box center [50, 54] width 24 height 4
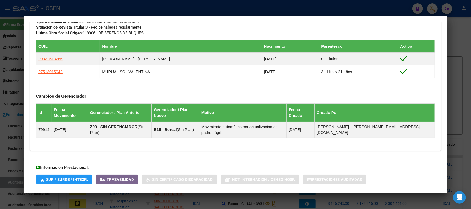
scroll to position [250, 0]
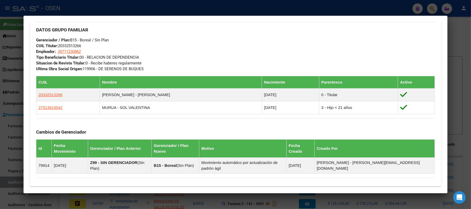
click at [223, 43] on div "DATOS GRUPO FAMILIAR Gerenciador / Plan: B15 - Boreal / Sin Plan CUIL Titular: …" at bounding box center [235, 47] width 399 height 50
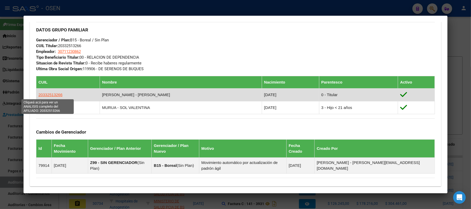
click at [49, 94] on span "20332513266" at bounding box center [50, 94] width 24 height 4
type textarea "20332513266"
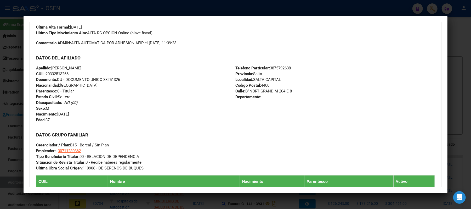
scroll to position [139, 0]
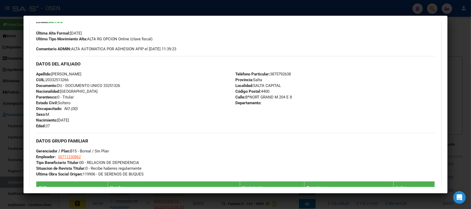
drag, startPoint x: 32, startPoint y: 61, endPoint x: 121, endPoint y: 72, distance: 89.3
click at [121, 72] on div "Enviar Credencial Digital remove_red_eye Movimientos Sin Certificado Discapacid…" at bounding box center [236, 143] width 412 height 290
click at [141, 102] on div "Apellido: ARIEL MAURICIO MURUA CUIL: 20332513266 Documento: DU - DOCUMENTO UNIC…" at bounding box center [135, 100] width 199 height 58
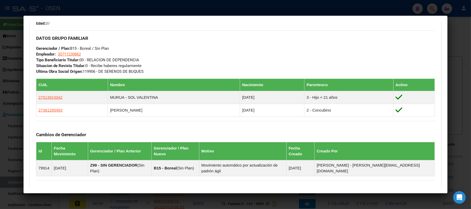
scroll to position [302, 0]
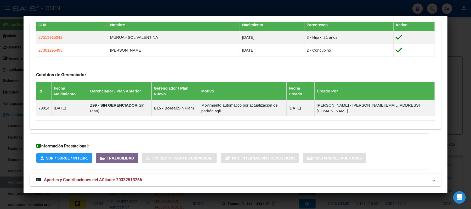
click at [229, 177] on mat-panel-title "Aportes y Contribuciones del Afiliado: 20332513266" at bounding box center [232, 180] width 393 height 6
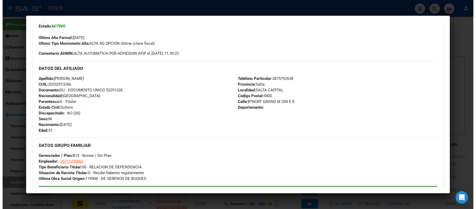
scroll to position [139, 0]
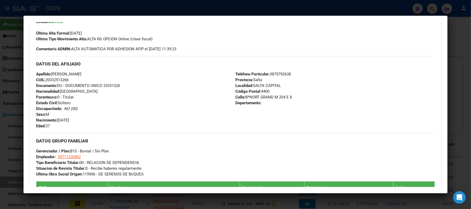
click at [146, 7] on div at bounding box center [235, 104] width 471 height 209
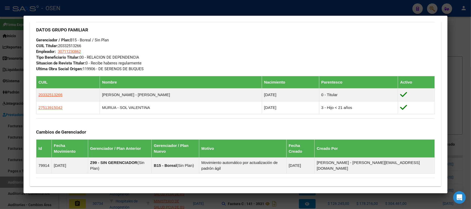
click at [197, 11] on div at bounding box center [235, 104] width 471 height 209
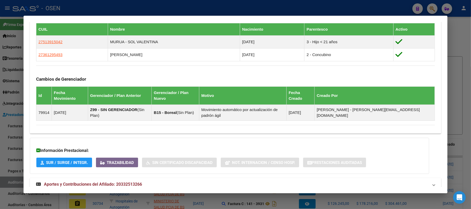
click at [210, 8] on div at bounding box center [235, 104] width 471 height 209
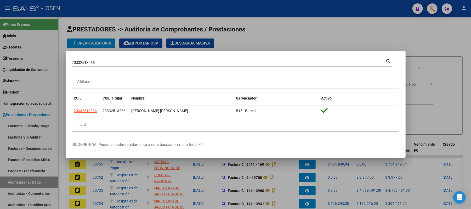
click at [275, 29] on div at bounding box center [235, 104] width 471 height 209
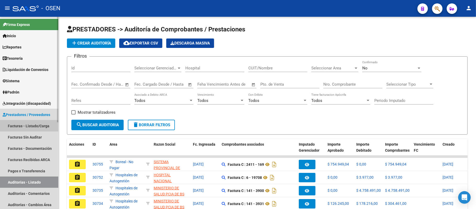
click at [30, 120] on link "Facturas - Listado/Carga" at bounding box center [29, 125] width 58 height 11
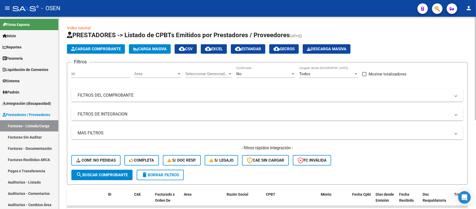
click at [158, 71] on div "Area Area" at bounding box center [157, 71] width 47 height 11
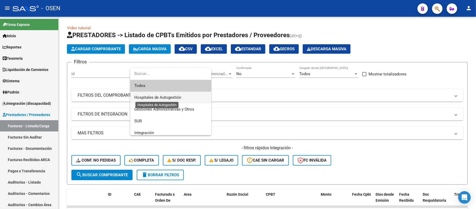
click at [165, 98] on span "Hospitales de Autogestión" at bounding box center [157, 97] width 47 height 5
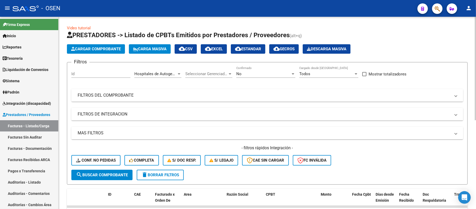
click at [178, 133] on mat-panel-title "MAS FILTROS" at bounding box center [264, 133] width 373 height 6
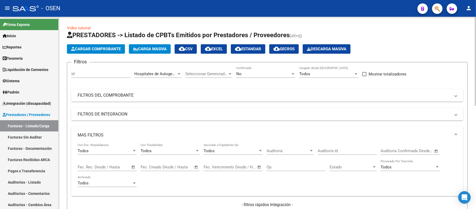
click at [104, 164] on div "Fecha inicio – Fecha fin Fec. Rec. Desde / Hasta" at bounding box center [104, 165] width 53 height 11
click at [132, 168] on span "Open calendar" at bounding box center [133, 167] width 13 height 13
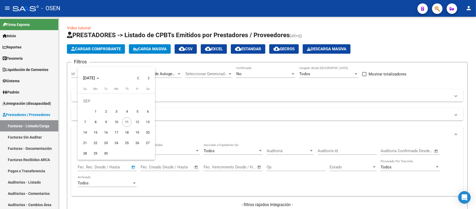
click at [116, 114] on span "3" at bounding box center [116, 111] width 9 height 9
type input "[DATE]"
click at [116, 114] on span "3" at bounding box center [116, 111] width 9 height 9
type input "[DATE]"
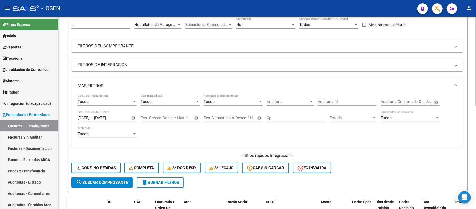
scroll to position [70, 0]
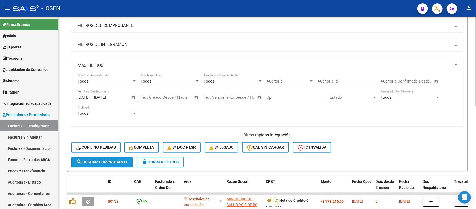
click at [102, 165] on button "search Buscar Comprobante" at bounding box center [101, 162] width 61 height 10
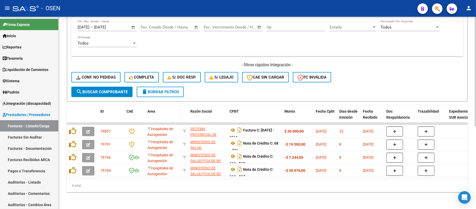
scroll to position [145, 0]
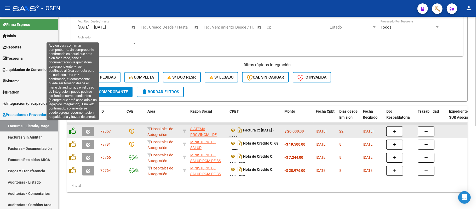
click at [74, 127] on icon at bounding box center [72, 130] width 7 height 7
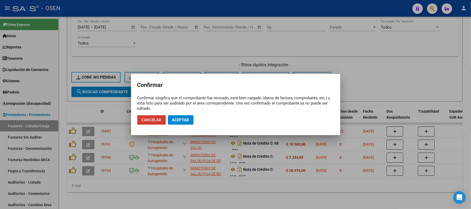
click at [178, 117] on span "Aceptar" at bounding box center [180, 119] width 17 height 5
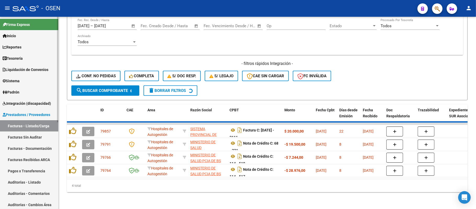
click at [26, 182] on link "Auditorías - Listado" at bounding box center [29, 181] width 58 height 11
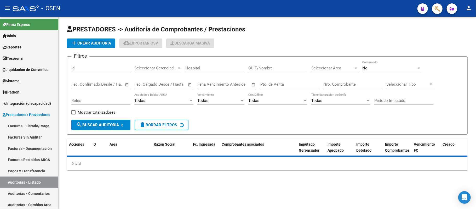
click at [94, 43] on span "add Crear Auditoría" at bounding box center [91, 43] width 40 height 5
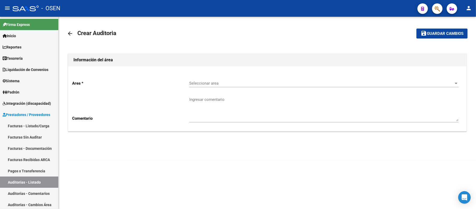
click at [251, 84] on span "Seleccionar area" at bounding box center [321, 83] width 265 height 5
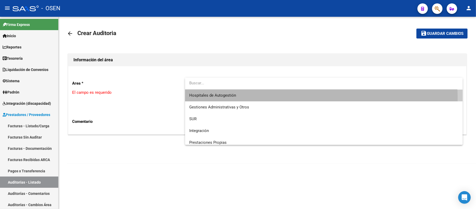
click at [252, 99] on span "Hospitales de Autogestión" at bounding box center [323, 95] width 269 height 12
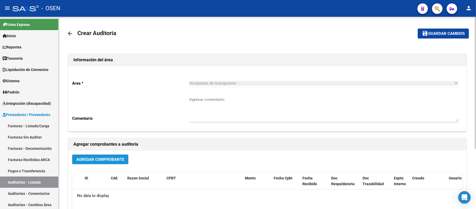
click at [100, 159] on span "Agregar Comprobante" at bounding box center [100, 159] width 48 height 5
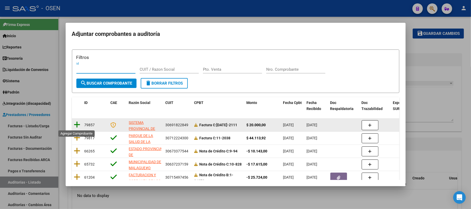
click at [75, 122] on icon at bounding box center [77, 124] width 7 height 7
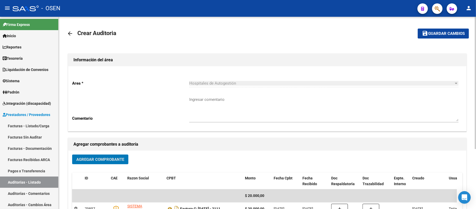
click at [440, 38] on button "save Guardar cambios" at bounding box center [443, 34] width 51 height 10
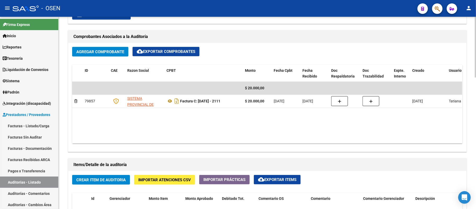
scroll to position [244, 0]
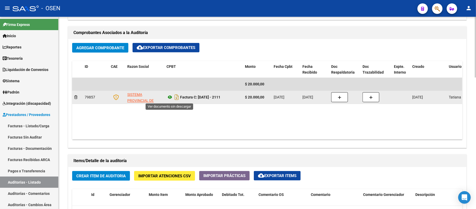
click at [169, 100] on icon at bounding box center [170, 97] width 7 height 6
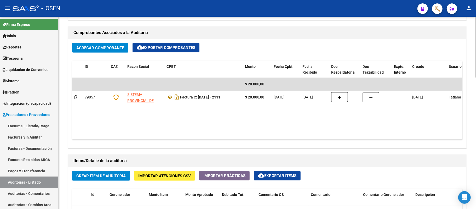
click at [101, 172] on button "Crear Item de Auditoria" at bounding box center [101, 176] width 58 height 10
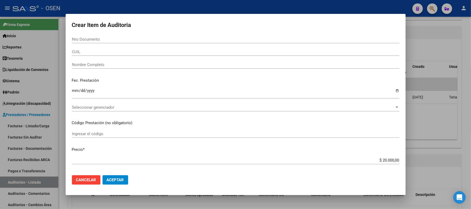
paste input "50815613"
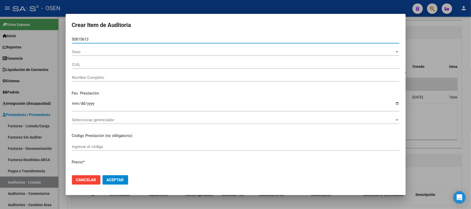
type input "50815613"
type input "27508156133"
type input "IBA?EZ VALENTINA"
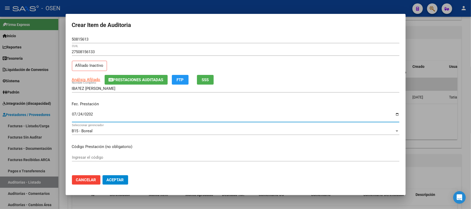
type input "2025-07-24"
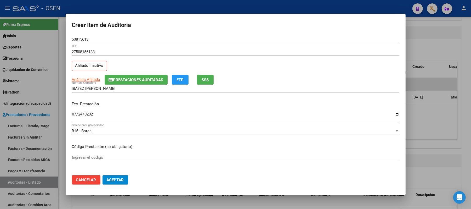
scroll to position [81, 0]
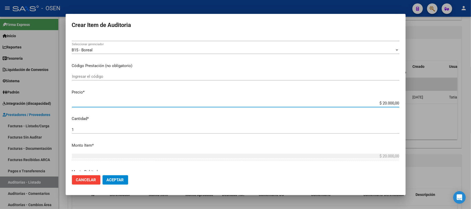
type input "$ 0,01"
type input "$ 0,10"
type input "$ 1,00"
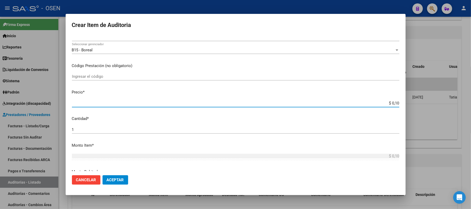
type input "$ 1,00"
type input "$ 10,00"
type input "$ 100,00"
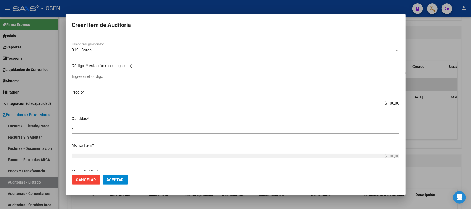
type input "$ 1.000,00"
type input "$ 10.000,00"
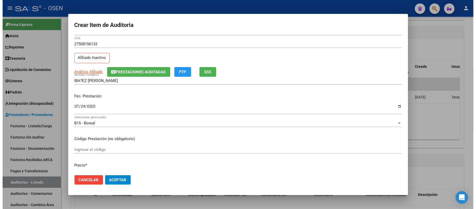
scroll to position [0, 0]
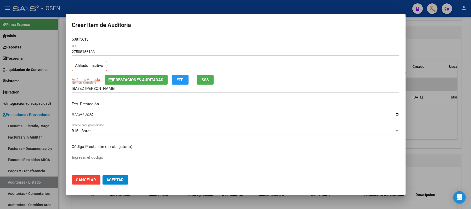
click at [207, 80] on span "SSS" at bounding box center [205, 79] width 7 height 5
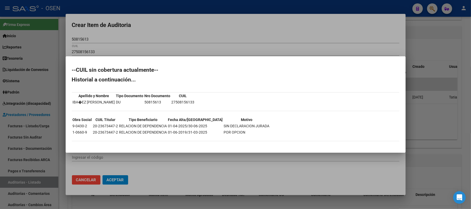
click at [120, 176] on div at bounding box center [235, 104] width 471 height 209
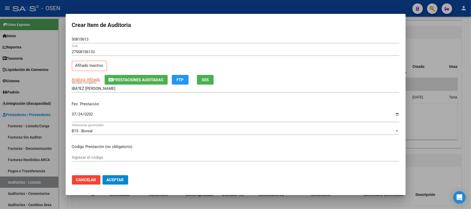
click at [117, 177] on span "Aceptar" at bounding box center [115, 179] width 17 height 5
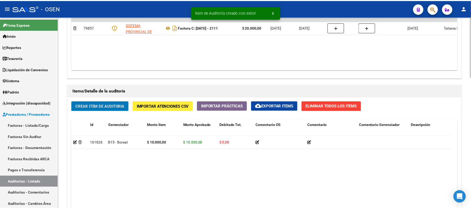
scroll to position [314, 0]
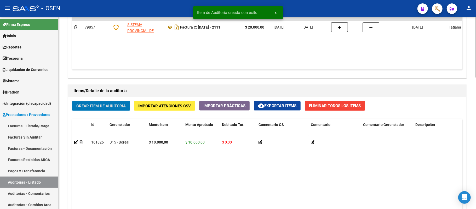
click at [102, 106] on span "Crear Item de Auditoria" at bounding box center [100, 106] width 49 height 5
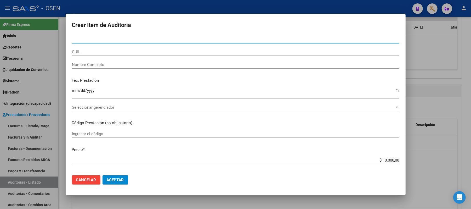
paste input "47918935"
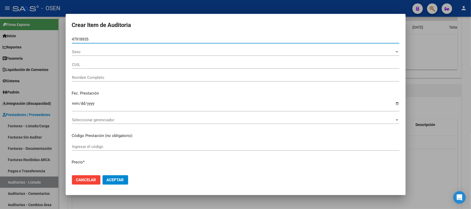
type input "47918935"
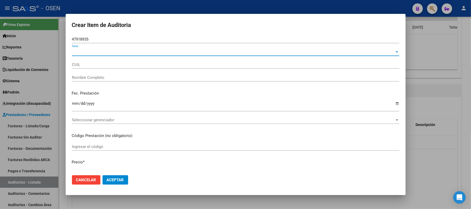
type input "27479189353"
type input "IBA?EZ SOL AGUSTINA"
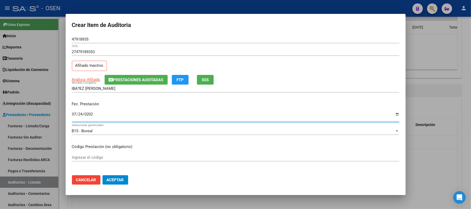
type input "2025-07-24"
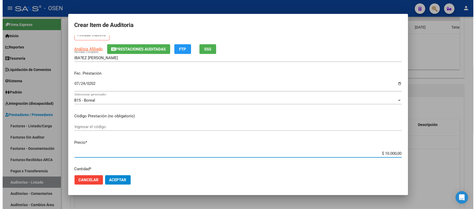
scroll to position [0, 0]
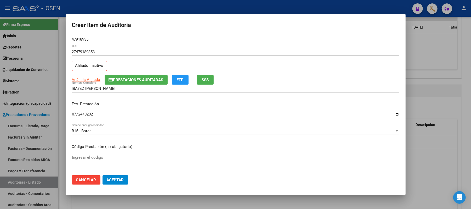
click at [205, 76] on button "SSS" at bounding box center [205, 80] width 17 height 10
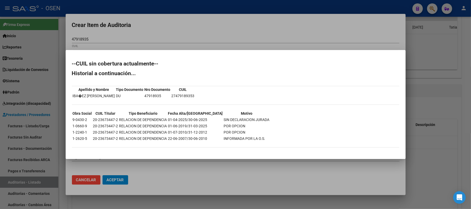
click at [190, 49] on div at bounding box center [235, 104] width 471 height 209
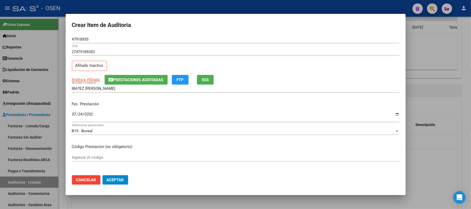
click at [121, 178] on span "Aceptar" at bounding box center [115, 179] width 17 height 5
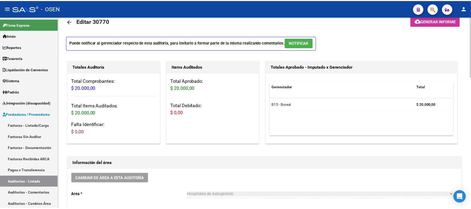
scroll to position [0, 0]
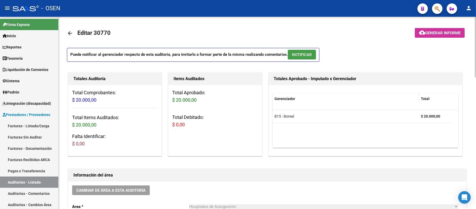
click at [312, 53] on span "NOTIFICAR" at bounding box center [302, 54] width 20 height 5
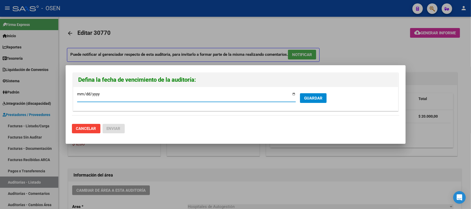
click at [309, 94] on button "GUARDAR" at bounding box center [313, 98] width 27 height 10
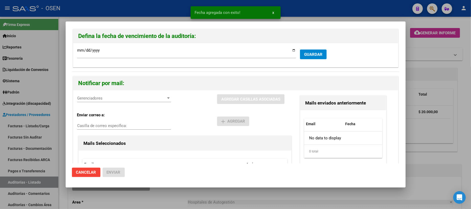
click at [101, 94] on div "Gerenciadores Gerenciadores AGREGAR CASILLAS ASOCIADAS Enviar correo a: Casilla…" at bounding box center [235, 150] width 325 height 121
click at [102, 95] on div "Gerenciadores Gerenciadores" at bounding box center [124, 98] width 94 height 8
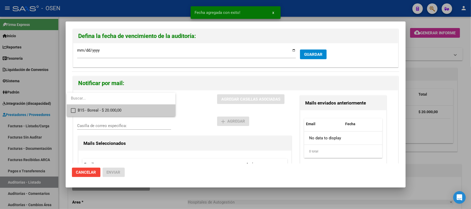
click at [111, 110] on span "B15 - Boreal - $ 20.000,00" at bounding box center [125, 110] width 94 height 12
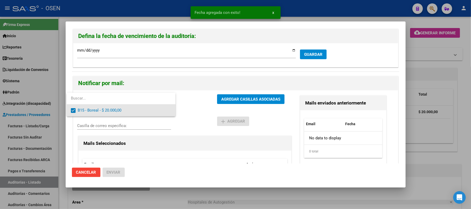
click at [199, 118] on div at bounding box center [235, 104] width 471 height 209
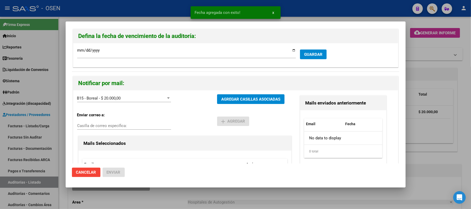
click at [214, 97] on div "B15 - Boreal - $ 20.000,00 Gerenciadores" at bounding box center [147, 101] width 140 height 14
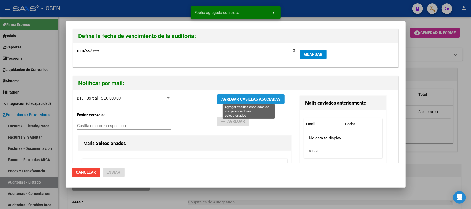
click at [223, 100] on span "AGREGAR CASILLAS ASOCIADAS" at bounding box center [250, 99] width 59 height 5
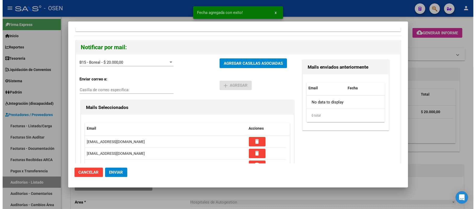
scroll to position [70, 0]
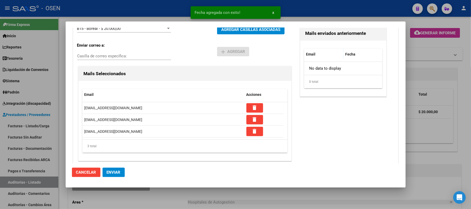
click at [119, 169] on button "Enviar" at bounding box center [114, 171] width 22 height 9
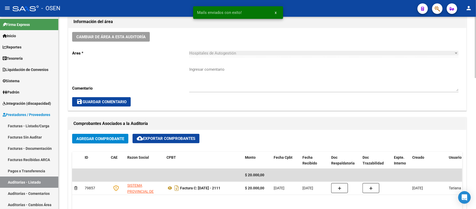
scroll to position [140, 0]
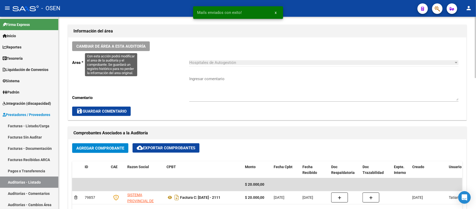
click at [138, 47] on span "Cambiar de área a esta auditoría" at bounding box center [110, 46] width 69 height 5
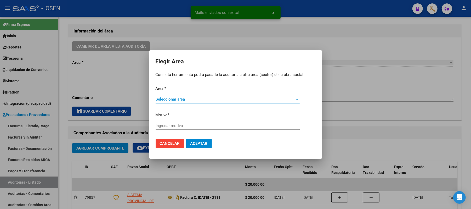
click at [211, 97] on span "Seleccionar area" at bounding box center [225, 99] width 139 height 5
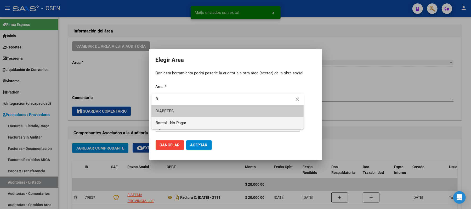
type input "B"
click at [201, 121] on span "Boreal - No Pagar" at bounding box center [228, 123] width 144 height 12
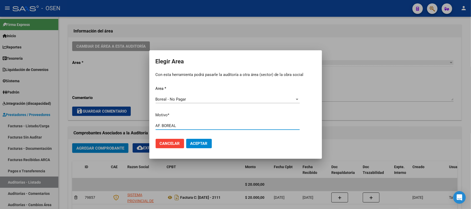
type input "AF. BOREAL"
click at [196, 147] on button "Aceptar" at bounding box center [199, 143] width 26 height 9
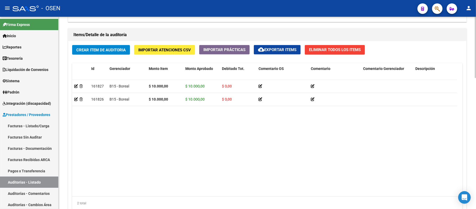
scroll to position [412, 0]
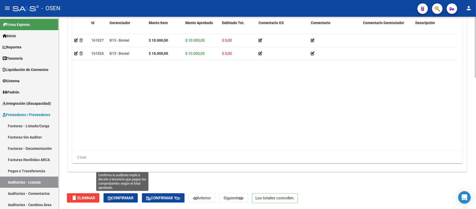
click at [128, 195] on button "Confirmar" at bounding box center [121, 197] width 34 height 9
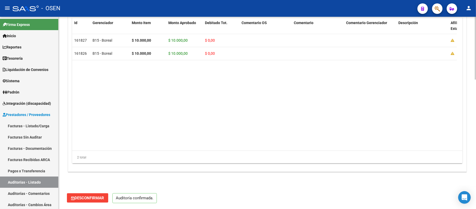
scroll to position [394, 0]
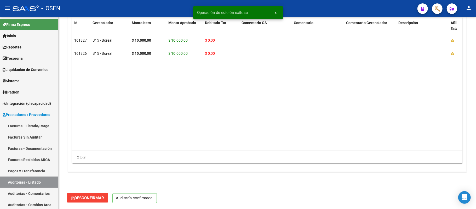
type input "202509"
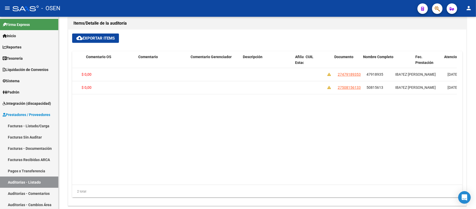
scroll to position [0, 157]
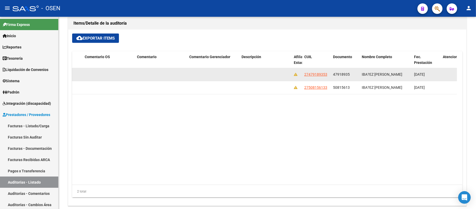
drag, startPoint x: 402, startPoint y: 75, endPoint x: 354, endPoint y: 75, distance: 48.4
click at [354, 75] on div "161827 B15 - Boreal $ 10.000,00 $ 10.000,00 $ 0,00 27479189353 47918935 IBA?EZ …" at bounding box center [294, 74] width 759 height 13
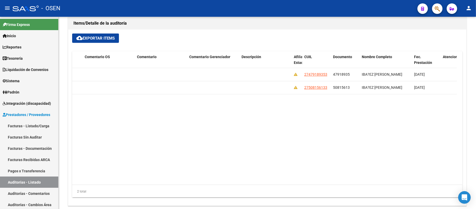
copy div "IBA?EZ SOL AGUSTINA"
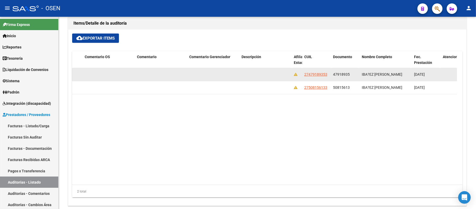
click at [350, 77] on div "47918935" at bounding box center [345, 74] width 25 height 6
drag, startPoint x: 350, startPoint y: 75, endPoint x: 333, endPoint y: 74, distance: 17.3
click at [333, 74] on datatable-body-cell "47918935" at bounding box center [345, 74] width 29 height 13
copy span "47918935"
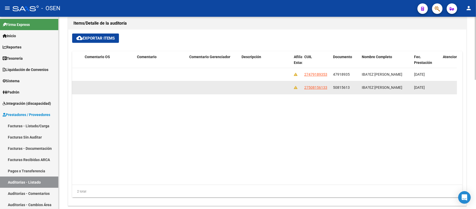
drag, startPoint x: 389, startPoint y: 88, endPoint x: 359, endPoint y: 89, distance: 30.4
click at [359, 89] on div "161826 B15 - Boreal $ 10.000,00 $ 10.000,00 $ 0,00 27508156133 50815613 IBA?EZ …" at bounding box center [294, 87] width 759 height 13
copy div "IBA?EZ VALENTINA"
drag, startPoint x: 334, startPoint y: 87, endPoint x: 350, endPoint y: 87, distance: 15.4
click at [350, 87] on span "50815613" at bounding box center [341, 87] width 17 height 4
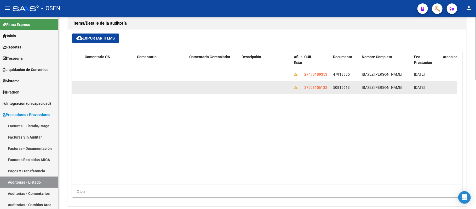
copy span "50815613"
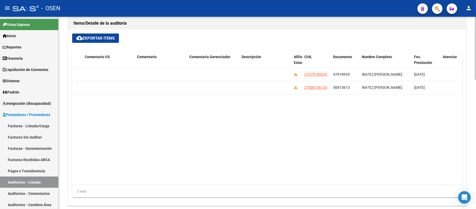
drag, startPoint x: 276, startPoint y: 185, endPoint x: 273, endPoint y: 183, distance: 3.0
click at [274, 184] on div "Id Gerenciador Monto Item Monto Aprobado Debitado Tot. Comentario OS Comentario…" at bounding box center [267, 124] width 391 height 147
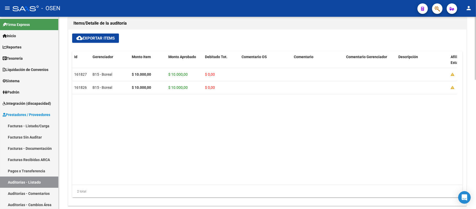
click at [203, 133] on datatable-body "161827 B15 - Boreal $ 10.000,00 $ 10.000,00 $ 0,00 27479189353 47918935 IBA?EZ …" at bounding box center [264, 126] width 385 height 116
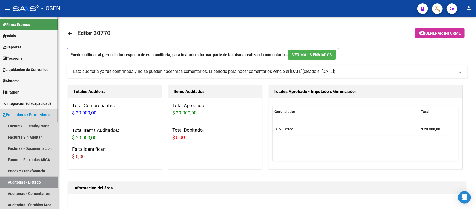
click at [24, 186] on link "Auditorías - Listado" at bounding box center [29, 181] width 58 height 11
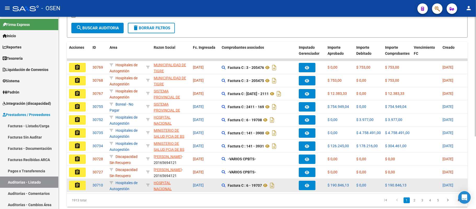
scroll to position [117, 0]
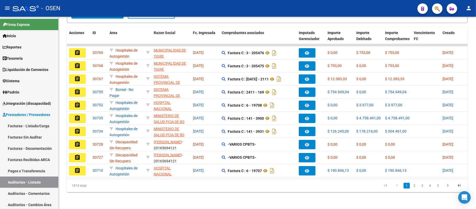
click at [77, 89] on mat-icon "assignment" at bounding box center [77, 92] width 6 height 6
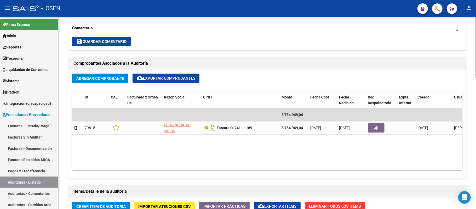
scroll to position [7, 0]
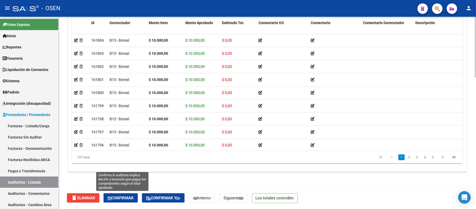
click at [120, 197] on span "Confirmar" at bounding box center [121, 197] width 26 height 5
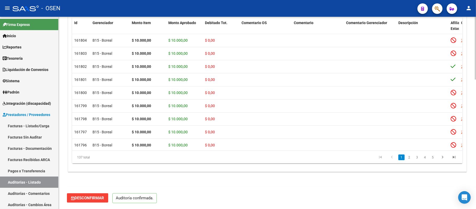
scroll to position [394, 0]
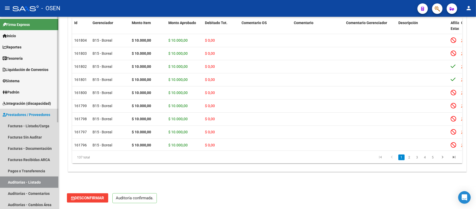
click at [49, 184] on link "Auditorías - Listado" at bounding box center [29, 181] width 58 height 11
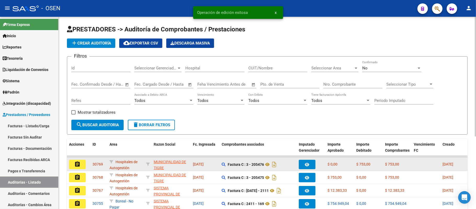
scroll to position [1, 0]
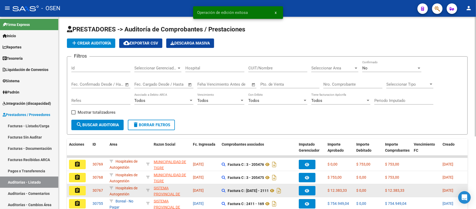
click at [82, 190] on button "assignment" at bounding box center [77, 190] width 17 height 9
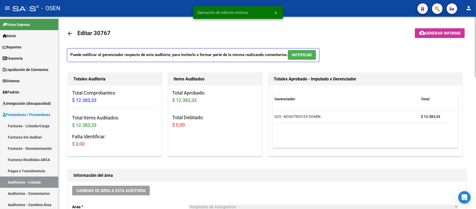
drag, startPoint x: 298, startPoint y: 53, endPoint x: 232, endPoint y: 122, distance: 96.6
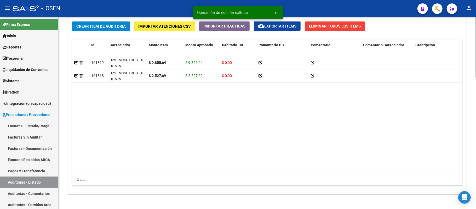
scroll to position [417, 0]
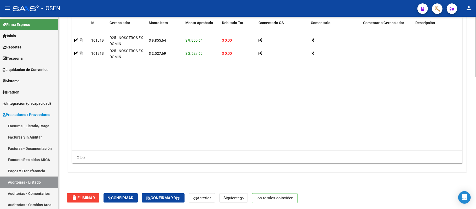
drag, startPoint x: 228, startPoint y: 151, endPoint x: 274, endPoint y: 150, distance: 45.5
click at [343, 150] on div "Id Gerenciador Monto Item Monto Aprobado Debitado Tot. Comentario OS Comentario…" at bounding box center [267, 90] width 391 height 147
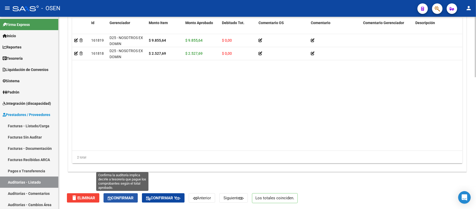
click at [122, 197] on span "Confirmar" at bounding box center [121, 197] width 26 height 5
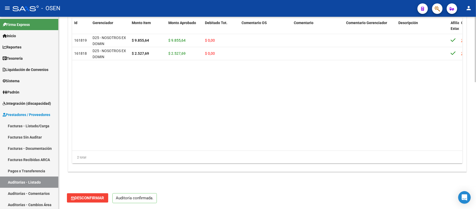
scroll to position [370, 0]
type input "202509"
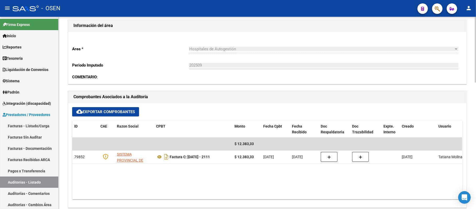
scroll to position [139, 0]
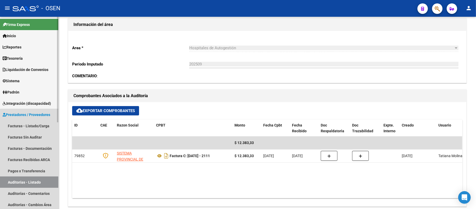
click at [36, 182] on link "Auditorías - Listado" at bounding box center [29, 181] width 58 height 11
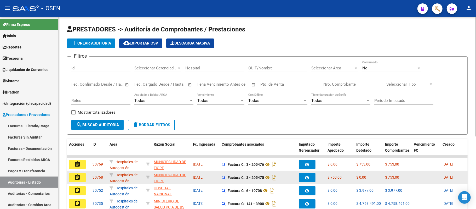
click at [75, 177] on mat-icon "assignment" at bounding box center [77, 177] width 6 height 6
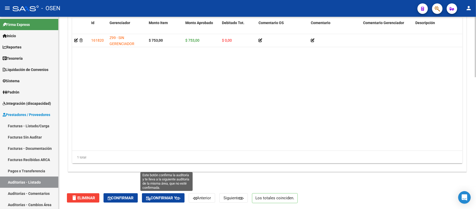
click at [166, 197] on span "Confirmar y" at bounding box center [163, 197] width 34 height 5
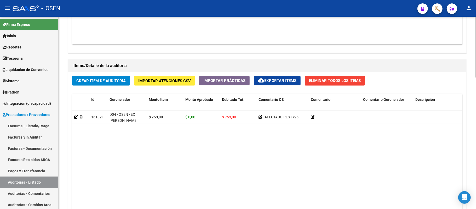
scroll to position [384, 0]
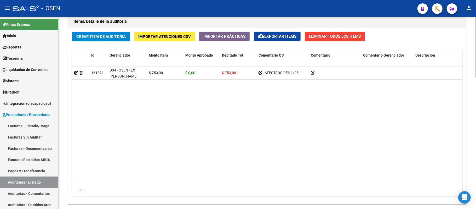
drag, startPoint x: 228, startPoint y: 177, endPoint x: 295, endPoint y: 184, distance: 66.9
click at [342, 184] on div "Id Gerenciador Monto Item Monto Aprobado Debitado Tot. Comentario OS Comentario…" at bounding box center [267, 123] width 391 height 147
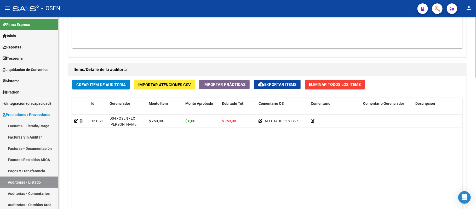
scroll to position [244, 0]
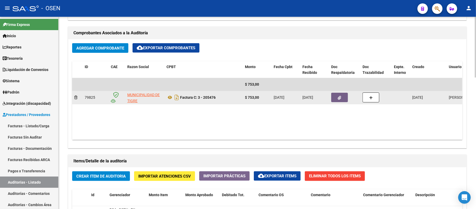
click at [330, 98] on datatable-body-cell at bounding box center [344, 97] width 31 height 13
click at [335, 97] on button "button" at bounding box center [340, 97] width 17 height 9
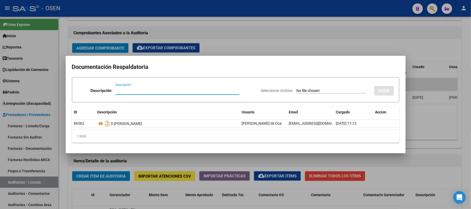
click at [254, 26] on div at bounding box center [235, 104] width 471 height 209
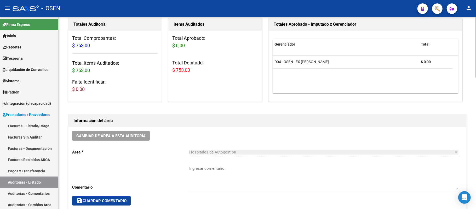
scroll to position [0, 0]
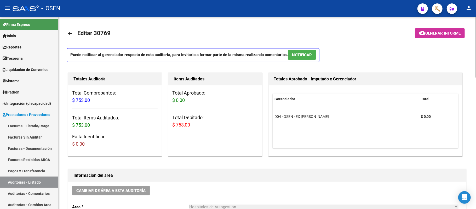
click at [305, 58] on button "NOTIFICAR" at bounding box center [302, 55] width 28 height 10
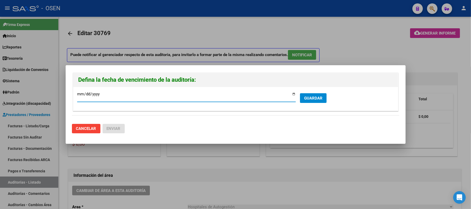
click at [306, 99] on span "GUARDAR" at bounding box center [313, 98] width 18 height 5
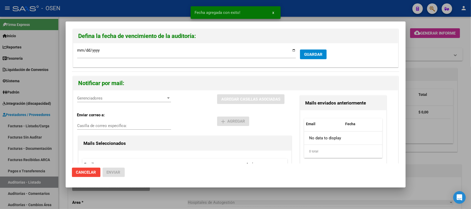
click at [79, 175] on button "Cancelar" at bounding box center [86, 171] width 29 height 9
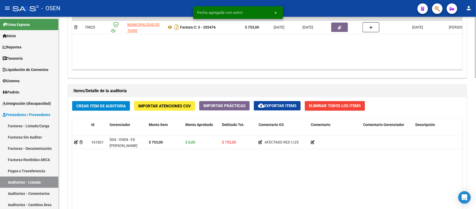
scroll to position [244, 0]
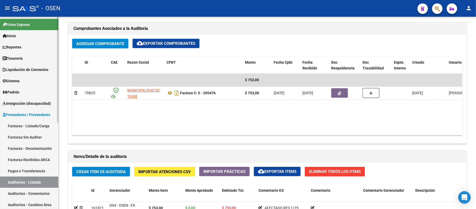
click at [31, 183] on link "Auditorías - Listado" at bounding box center [29, 181] width 58 height 11
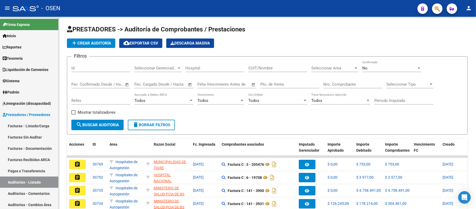
click at [437, 4] on span "button" at bounding box center [437, 8] width 5 height 11
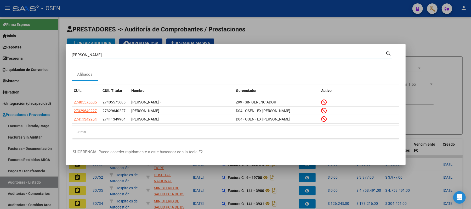
click at [111, 54] on input "RUIZ PAMELA" at bounding box center [229, 55] width 314 height 5
drag, startPoint x: 189, startPoint y: 53, endPoint x: 0, endPoint y: 5, distance: 194.8
click at [0, 5] on div "RUIZ PAMELA Buscar (apellido, dni, cuil, nro traspaso, cuit, obra social) searc…" at bounding box center [235, 104] width 471 height 209
paste input "27343066622"
type input "27343066622"
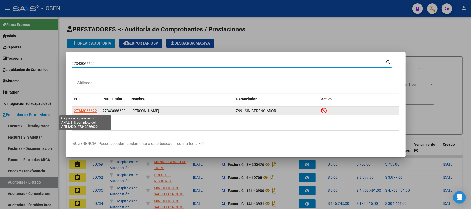
click at [85, 111] on span "27343066622" at bounding box center [85, 111] width 23 height 4
type textarea "27343066622"
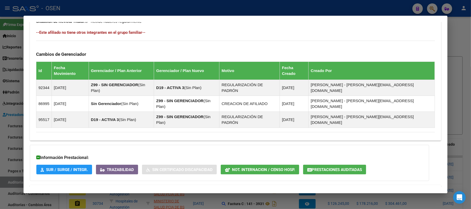
click at [279, 188] on mat-panel-title "Aportes y Contribuciones del Afiliado: 27343066622" at bounding box center [232, 191] width 393 height 6
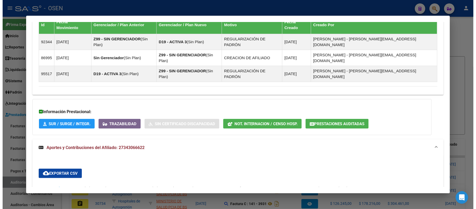
scroll to position [289, 0]
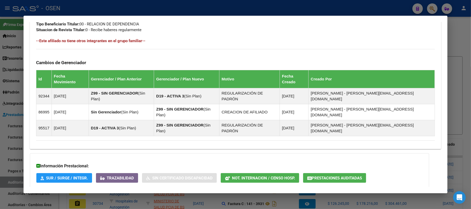
click at [338, 173] on button "Prestaciones Auditadas" at bounding box center [334, 178] width 63 height 10
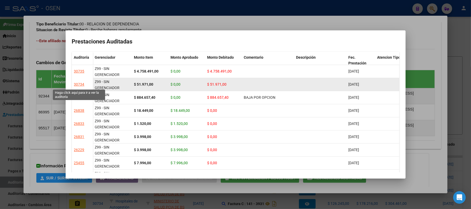
click at [79, 83] on div "30734" at bounding box center [79, 84] width 10 height 6
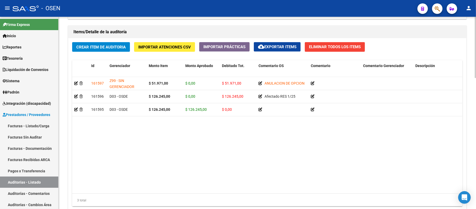
scroll to position [238, 0]
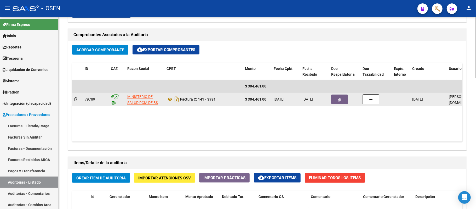
click at [338, 100] on icon "button" at bounding box center [339, 100] width 3 height 4
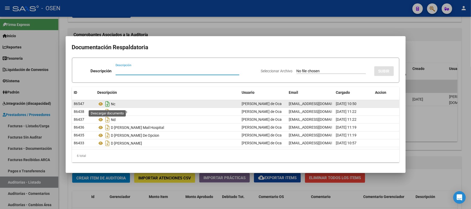
click at [105, 105] on icon "Descargar documento" at bounding box center [107, 104] width 7 height 8
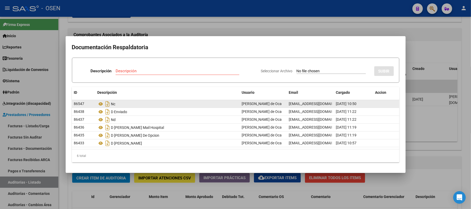
click at [228, 27] on div at bounding box center [235, 104] width 471 height 209
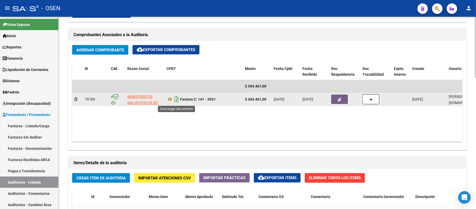
click at [177, 100] on icon "Descargar documento" at bounding box center [176, 99] width 7 height 8
drag, startPoint x: 209, startPoint y: 100, endPoint x: 180, endPoint y: 98, distance: 28.3
click at [180, 98] on div "Factura C: 141 - 3931" at bounding box center [204, 99] width 74 height 8
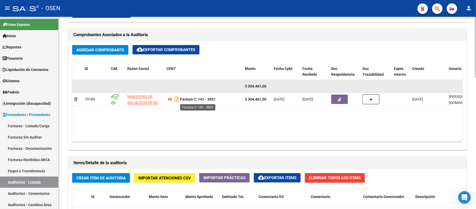
copy strong "Factura C: 141 - 3931"
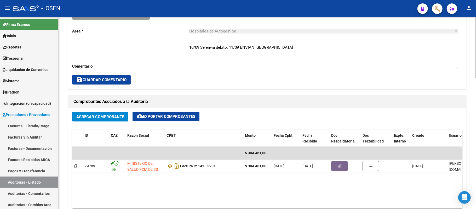
scroll to position [168, 0]
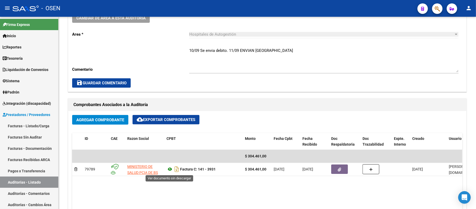
click at [170, 168] on icon at bounding box center [170, 169] width 7 height 6
click at [334, 169] on button "button" at bounding box center [340, 168] width 17 height 9
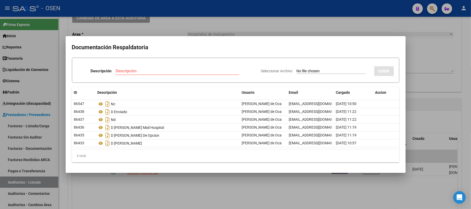
click at [222, 25] on div at bounding box center [235, 104] width 471 height 209
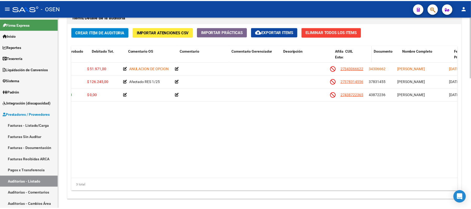
scroll to position [0, 140]
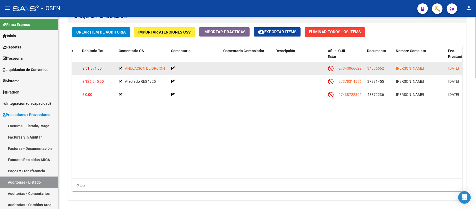
click at [346, 68] on span "27343066622" at bounding box center [350, 68] width 23 height 4
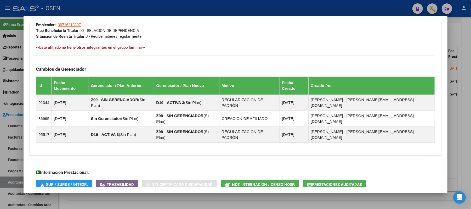
scroll to position [298, 0]
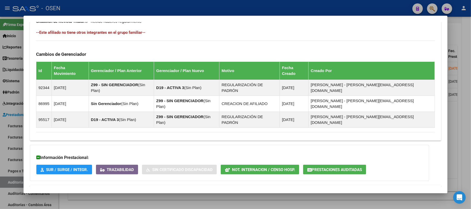
click at [348, 165] on button "Prestaciones Auditadas" at bounding box center [334, 170] width 63 height 10
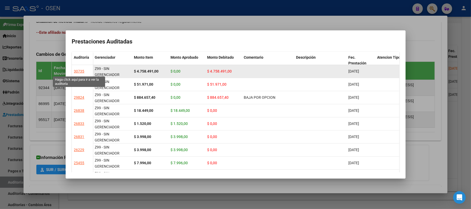
click at [81, 72] on div "30735" at bounding box center [79, 71] width 10 height 6
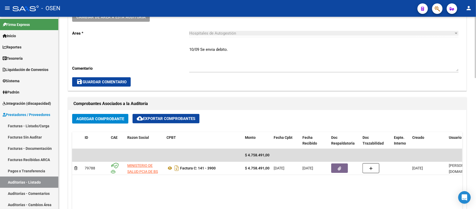
scroll to position [244, 0]
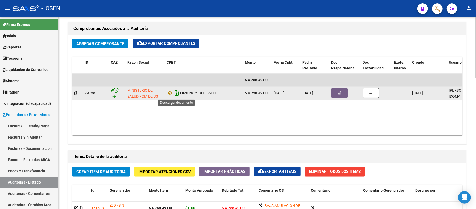
click at [175, 94] on icon "Descargar documento" at bounding box center [176, 93] width 7 height 8
click at [170, 94] on icon at bounding box center [170, 93] width 7 height 6
drag, startPoint x: 220, startPoint y: 95, endPoint x: 180, endPoint y: 94, distance: 39.5
click at [180, 94] on div "Factura C: 141 - 3900" at bounding box center [204, 93] width 74 height 8
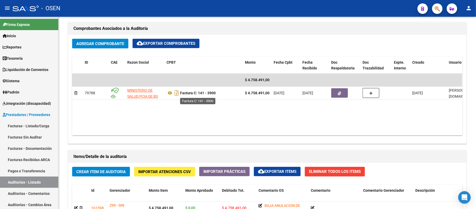
copy strong "Factura C: 141 - 3900"
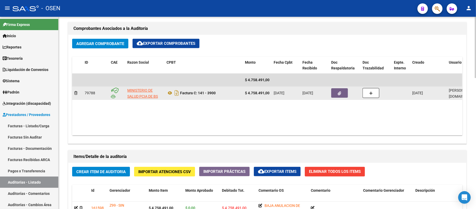
scroll to position [0, 0]
drag, startPoint x: 271, startPoint y: 95, endPoint x: 244, endPoint y: 95, distance: 26.7
click at [244, 95] on datatable-body-cell "$ 4.758.491,00" at bounding box center [257, 93] width 29 height 13
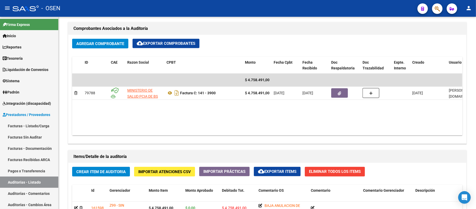
copy strong "$ 4.758.491,00"
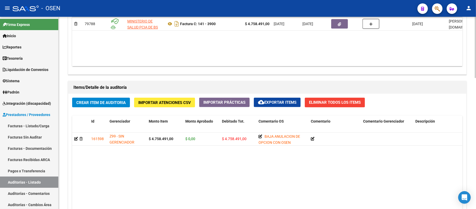
scroll to position [279, 0]
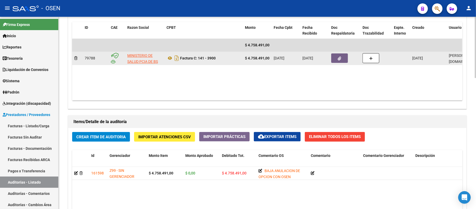
click at [340, 52] on datatable-body-cell at bounding box center [344, 58] width 31 height 13
click at [340, 56] on span "button" at bounding box center [339, 58] width 3 height 5
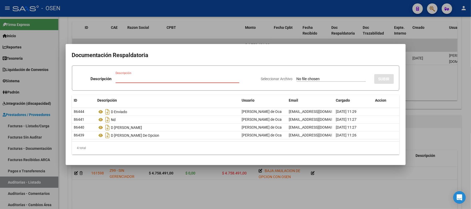
click at [29, 180] on div at bounding box center [235, 104] width 471 height 209
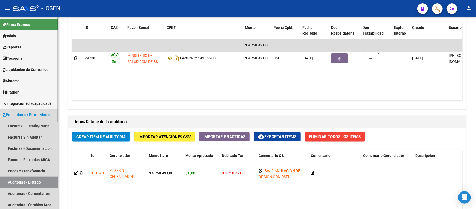
click at [29, 182] on link "Auditorías - Listado" at bounding box center [29, 181] width 58 height 11
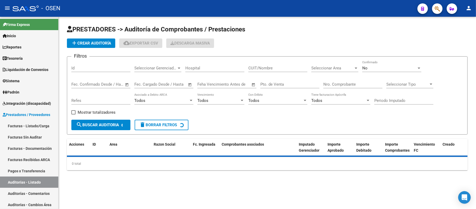
click at [345, 87] on div "Nro. Comprobante" at bounding box center [353, 82] width 59 height 11
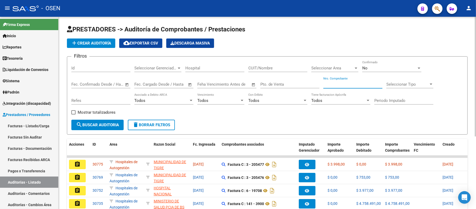
click at [346, 85] on input "Nro. Comprobante" at bounding box center [353, 84] width 59 height 5
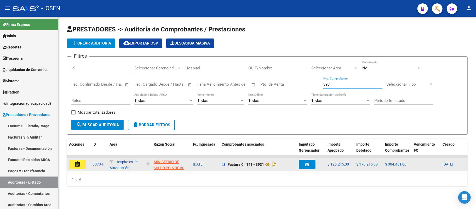
type input "3931"
click at [78, 163] on mat-icon "assignment" at bounding box center [77, 164] width 6 height 6
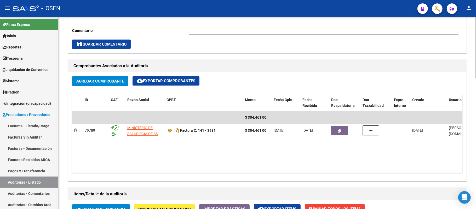
scroll to position [209, 0]
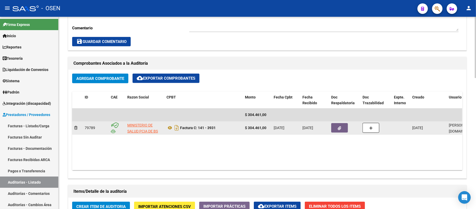
copy strong "$ 304.461,00"
drag, startPoint x: 268, startPoint y: 128, endPoint x: 244, endPoint y: 129, distance: 24.3
click at [244, 129] on datatable-body-cell "$ 304.461,00" at bounding box center [257, 127] width 29 height 13
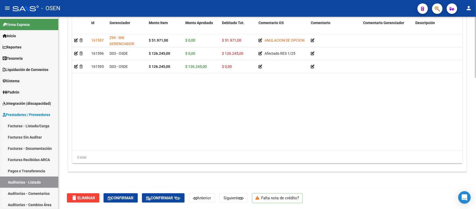
scroll to position [238, 0]
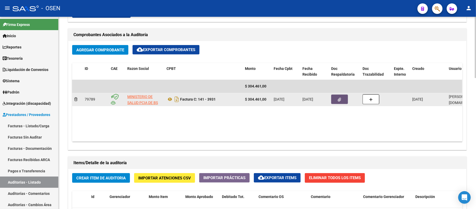
click at [342, 99] on button "button" at bounding box center [340, 98] width 17 height 9
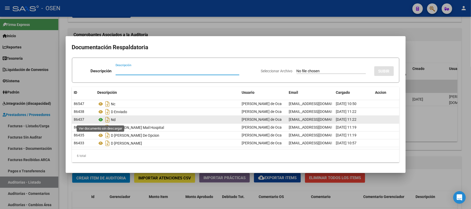
click at [102, 120] on icon at bounding box center [101, 119] width 7 height 6
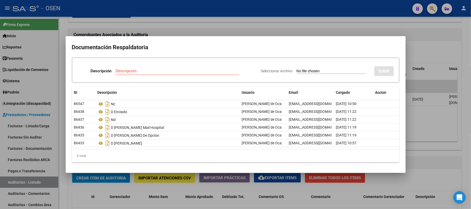
click at [222, 23] on div at bounding box center [235, 104] width 471 height 209
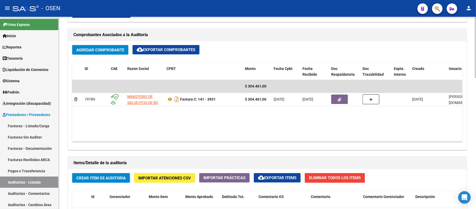
drag, startPoint x: 27, startPoint y: 179, endPoint x: 65, endPoint y: 19, distance: 164.6
click at [27, 179] on link "Auditorías - Listado" at bounding box center [29, 181] width 58 height 11
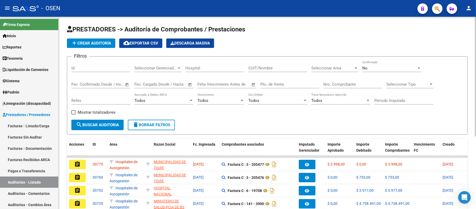
click at [334, 86] on input "Nro. Comprobante" at bounding box center [353, 84] width 59 height 5
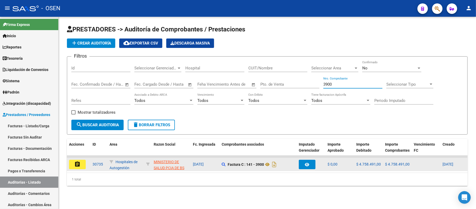
type input "3900"
click at [80, 163] on mat-icon "assignment" at bounding box center [77, 164] width 6 height 6
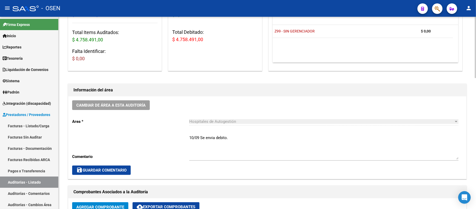
scroll to position [174, 0]
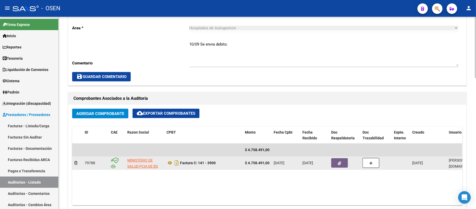
click at [342, 164] on button "button" at bounding box center [340, 162] width 17 height 9
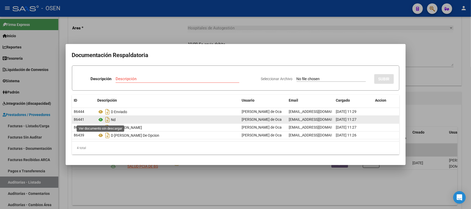
click at [99, 121] on icon at bounding box center [101, 119] width 7 height 6
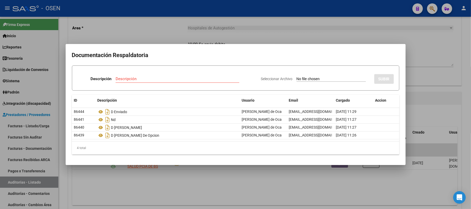
click at [198, 13] on div at bounding box center [235, 104] width 471 height 209
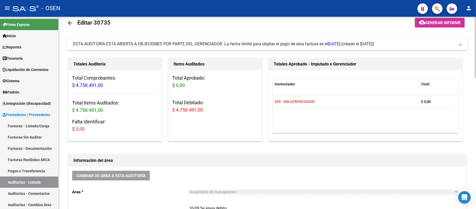
scroll to position [0, 0]
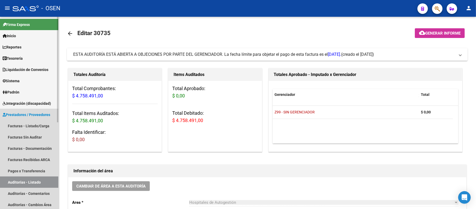
click at [27, 180] on link "Auditorías - Listado" at bounding box center [29, 181] width 58 height 11
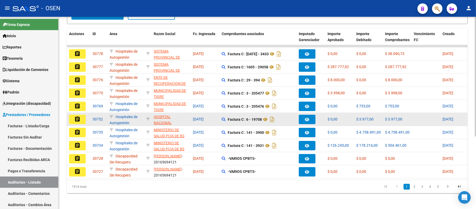
scroll to position [117, 0]
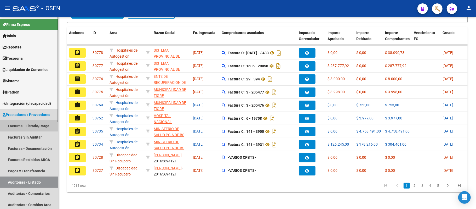
click at [48, 123] on link "Facturas - Listado/Carga" at bounding box center [29, 125] width 58 height 11
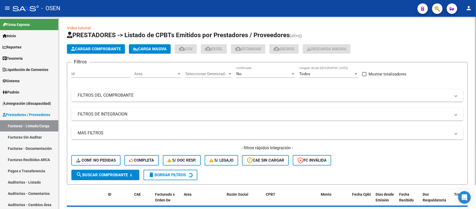
click at [97, 55] on app-list-header "PRESTADORES -> Listado de CPBTs Emitidos por Prestadores / Proveedores (alt+q) …" at bounding box center [267, 108] width 401 height 154
click at [99, 48] on span "Cargar Comprobante" at bounding box center [96, 49] width 50 height 5
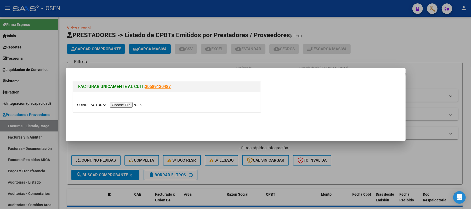
click at [136, 104] on input "file" at bounding box center [110, 104] width 66 height 5
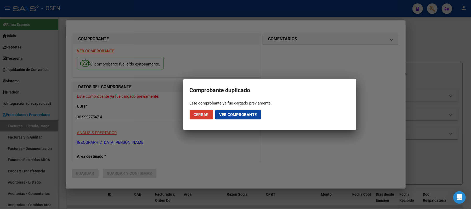
click at [226, 116] on span "Ver comprobante" at bounding box center [238, 114] width 37 height 5
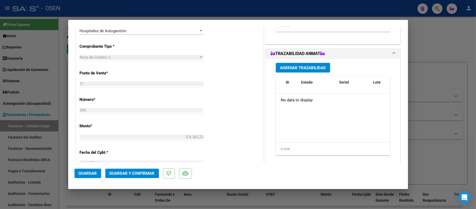
scroll to position [139, 0]
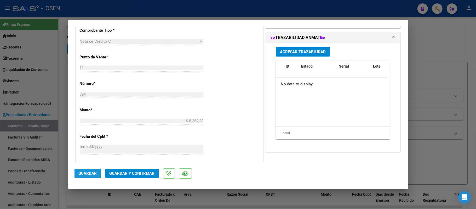
click at [88, 174] on span "Guardar" at bounding box center [88, 173] width 18 height 5
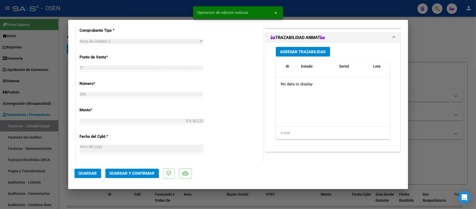
click at [451, 137] on div at bounding box center [238, 104] width 476 height 209
type input "$ 0,00"
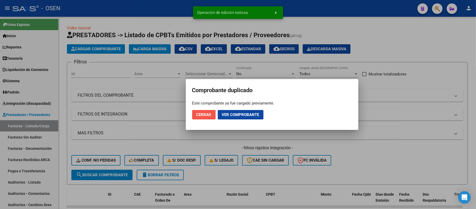
click at [201, 114] on span "Cerrar" at bounding box center [203, 114] width 15 height 5
